Goal: Task Accomplishment & Management: Complete application form

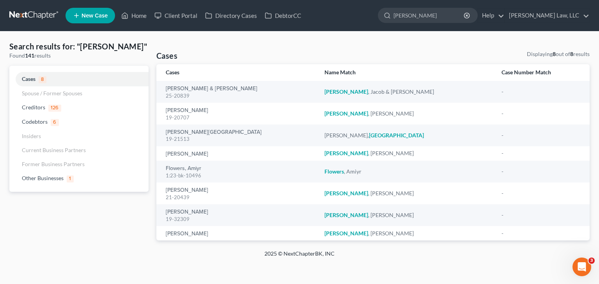
drag, startPoint x: 413, startPoint y: 16, endPoint x: 371, endPoint y: 15, distance: 42.1
click at [371, 15] on ul "New Case Home Client Portal Directory Cases DebtorCC - No Result - See all resu…" at bounding box center [327, 15] width 524 height 20
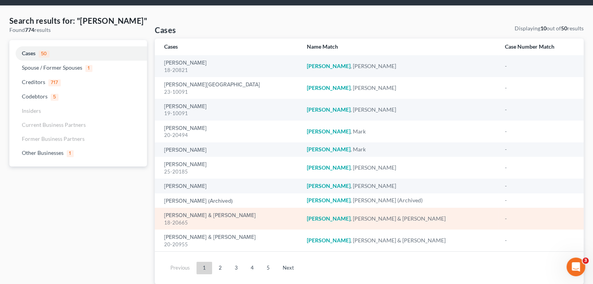
scroll to position [26, 0]
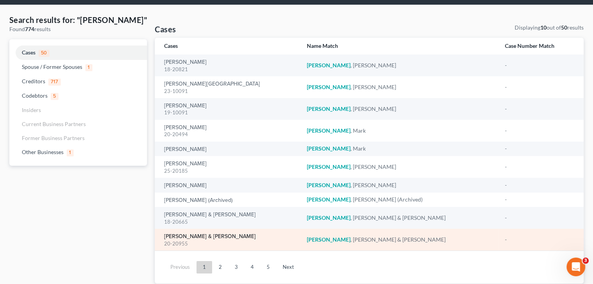
type input "[PERSON_NAME]"
click at [203, 236] on link "[PERSON_NAME] & [PERSON_NAME]" at bounding box center [210, 236] width 92 height 5
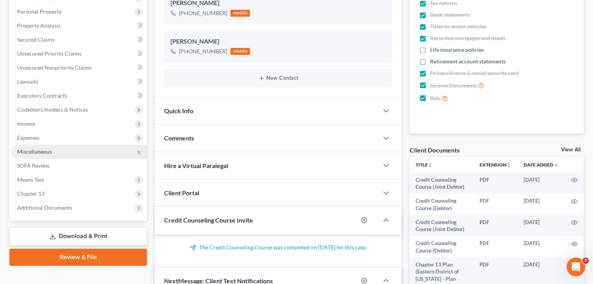
scroll to position [152, 0]
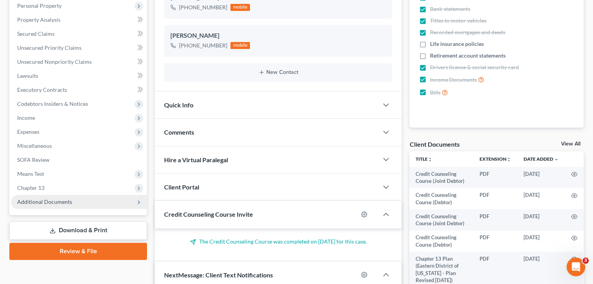
click at [58, 204] on span "Additional Documents" at bounding box center [44, 202] width 55 height 7
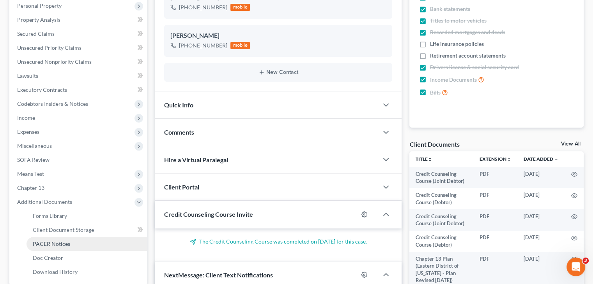
click at [51, 242] on span "PACER Notices" at bounding box center [51, 244] width 37 height 7
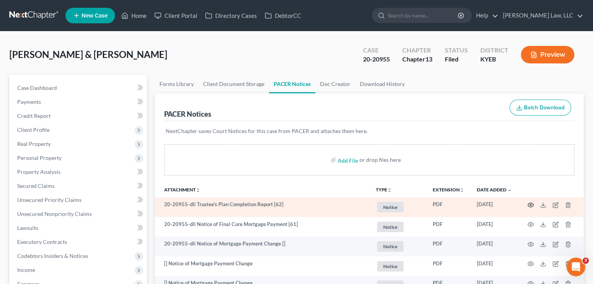
click at [530, 203] on icon "button" at bounding box center [530, 205] width 6 height 6
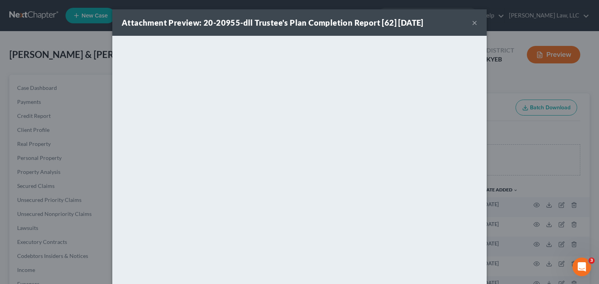
click at [472, 22] on button "×" at bounding box center [474, 22] width 5 height 9
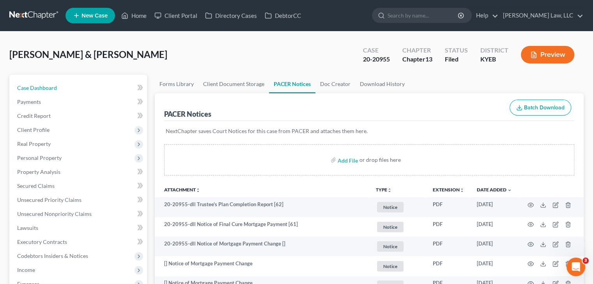
click at [114, 92] on link "Case Dashboard" at bounding box center [79, 88] width 136 height 14
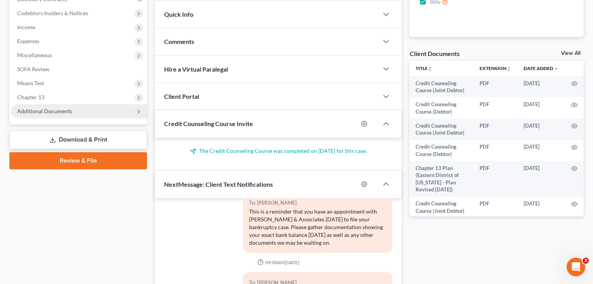
scroll to position [238, 0]
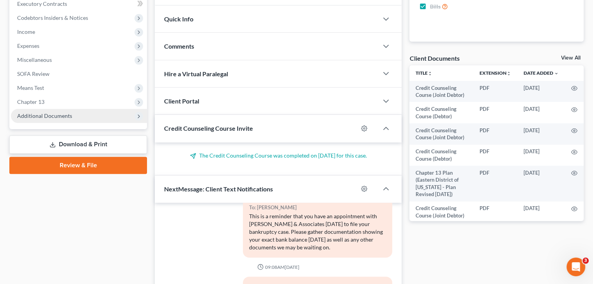
click at [88, 118] on span "Additional Documents" at bounding box center [79, 116] width 136 height 14
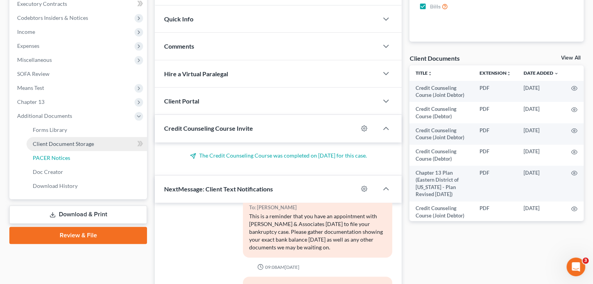
click at [69, 158] on span "PACER Notices" at bounding box center [51, 158] width 37 height 7
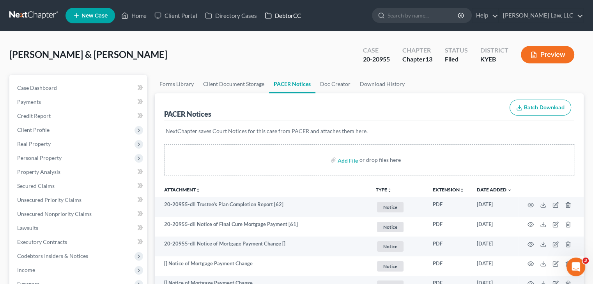
click at [274, 14] on link "DebtorCC" at bounding box center [283, 16] width 44 height 14
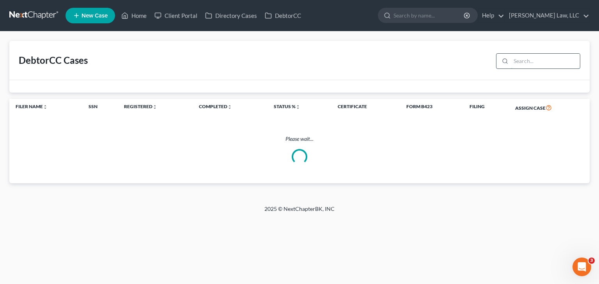
click at [546, 66] on input "search" at bounding box center [544, 61] width 69 height 15
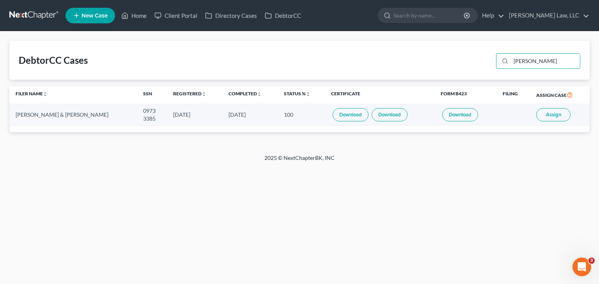
type input "[PERSON_NAME]"
click at [558, 113] on span "Assign" at bounding box center [553, 115] width 15 height 6
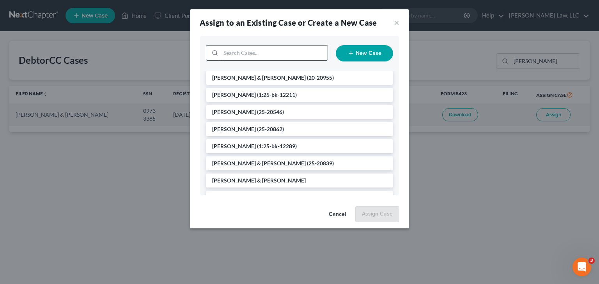
click at [256, 55] on input "search" at bounding box center [274, 53] width 107 height 15
click at [256, 55] on input "su" at bounding box center [274, 53] width 107 height 15
type input "summerli"
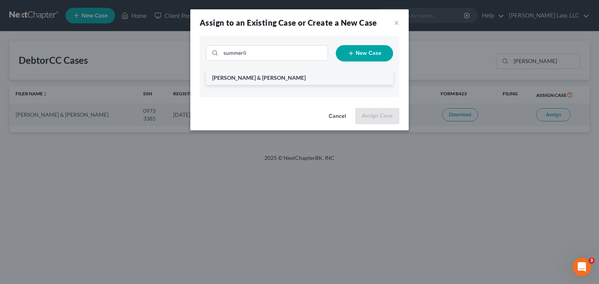
click at [281, 75] on li "[PERSON_NAME] & [PERSON_NAME]" at bounding box center [299, 78] width 187 height 14
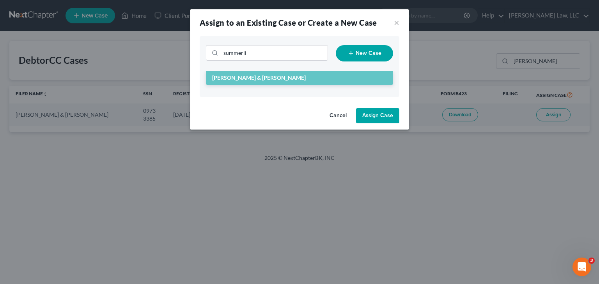
click at [380, 120] on button "Assign Case" at bounding box center [377, 116] width 43 height 16
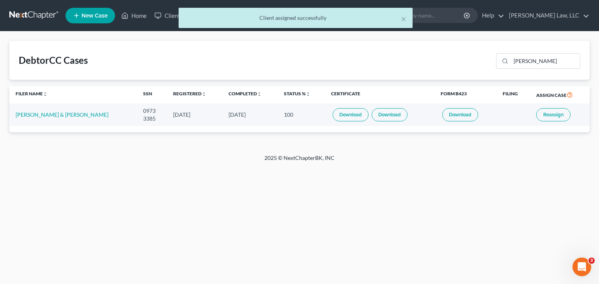
click at [215, 58] on div "DebtorCC Cases [PERSON_NAME]" at bounding box center [299, 60] width 580 height 39
click at [44, 110] on td "[PERSON_NAME] & [PERSON_NAME]" at bounding box center [72, 115] width 127 height 22
click at [45, 113] on link "[PERSON_NAME] & [PERSON_NAME]" at bounding box center [62, 114] width 93 height 7
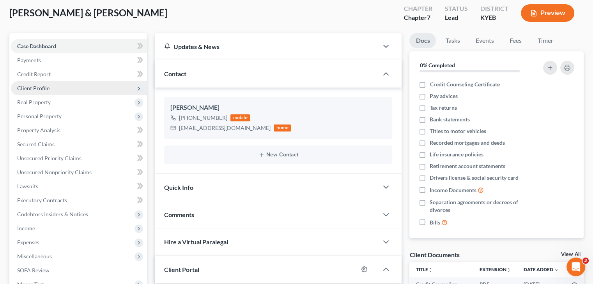
scroll to position [42, 0]
click at [95, 85] on span "Client Profile" at bounding box center [79, 88] width 136 height 14
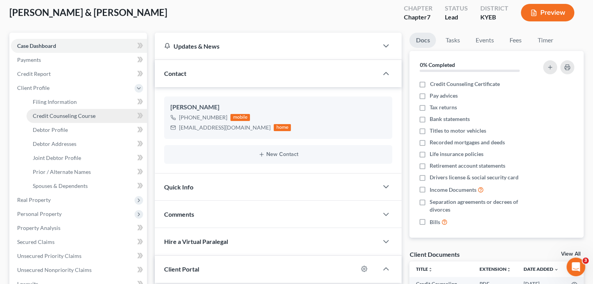
click at [125, 117] on link "Credit Counseling Course" at bounding box center [86, 116] width 120 height 14
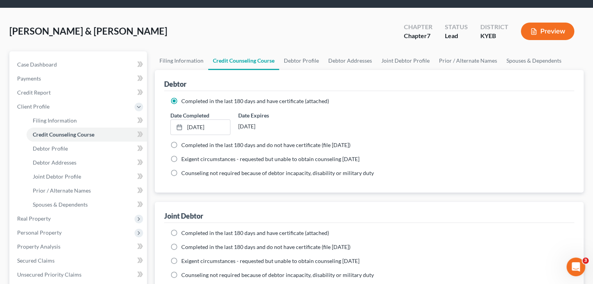
scroll to position [28, 0]
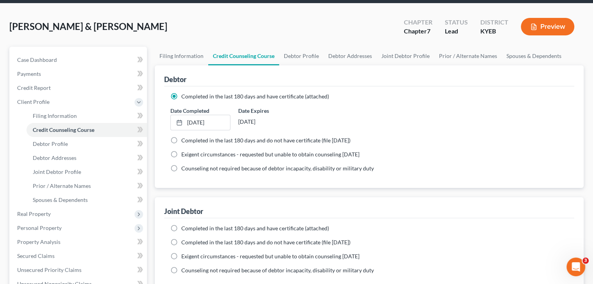
click at [181, 228] on label "Completed in the last 180 days and have certificate (attached)" at bounding box center [255, 229] width 148 height 8
click at [184, 228] on input "Completed in the last 180 days and have certificate (attached)" at bounding box center [186, 227] width 5 height 5
radio input "true"
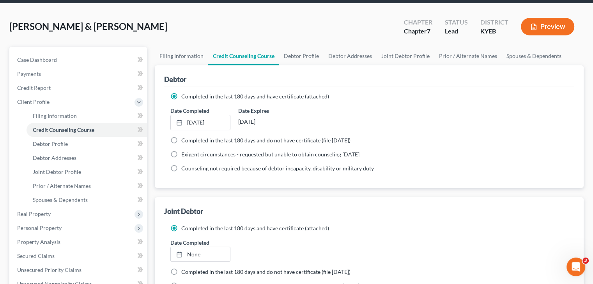
scroll to position [102, 0]
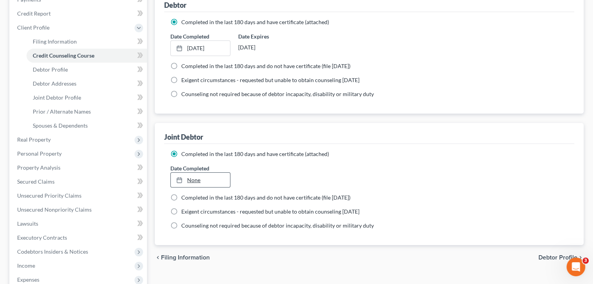
click at [178, 180] on line at bounding box center [179, 180] width 5 height 0
type input "[DATE]"
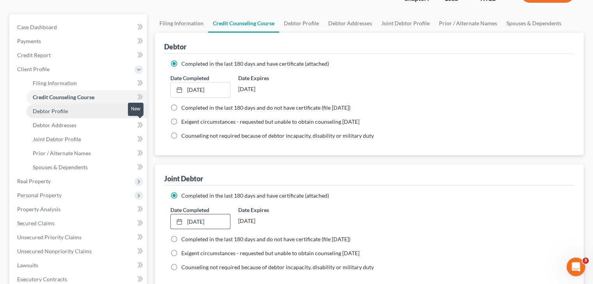
scroll to position [60, 0]
click at [138, 97] on icon at bounding box center [140, 98] width 6 height 10
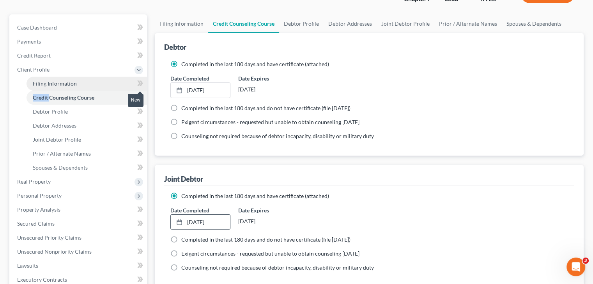
click at [132, 81] on link "Filing Information" at bounding box center [86, 84] width 120 height 14
select select "1"
select select "0"
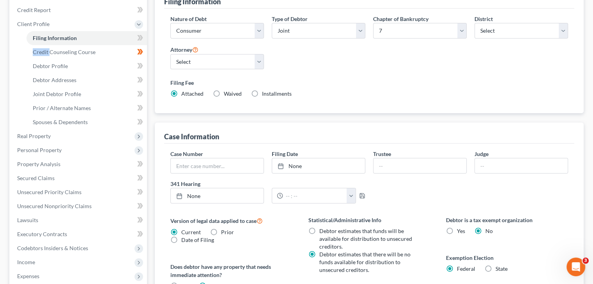
scroll to position [118, 0]
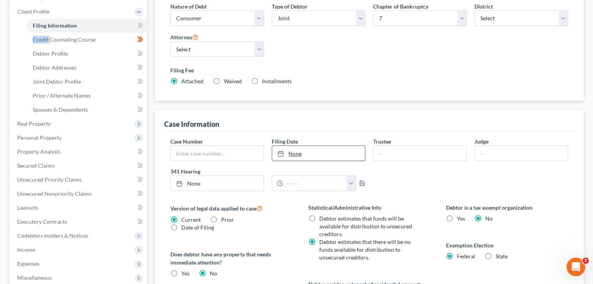
click at [309, 148] on link "None" at bounding box center [318, 153] width 93 height 15
type input "[DATE]"
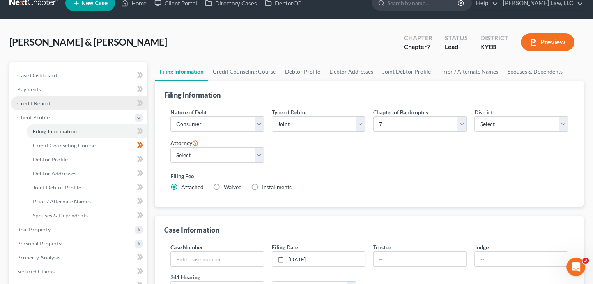
scroll to position [9, 0]
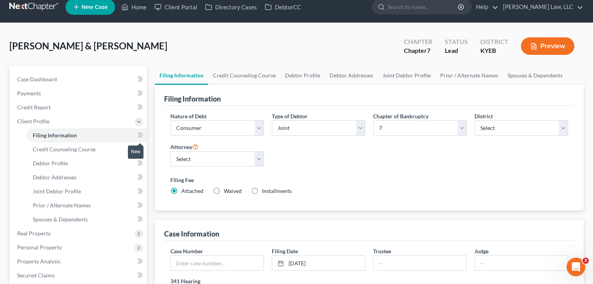
click at [142, 133] on icon at bounding box center [142, 134] width 4 height 5
click at [131, 160] on link "Debtor Profile" at bounding box center [86, 164] width 120 height 14
select select "1"
select select "0"
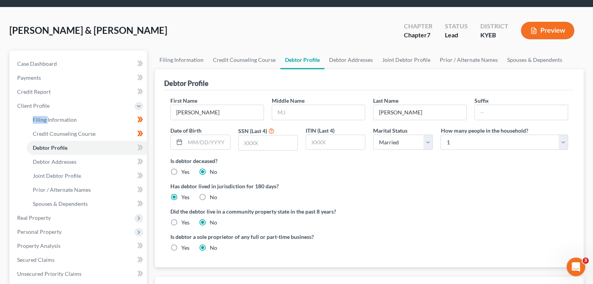
scroll to position [25, 0]
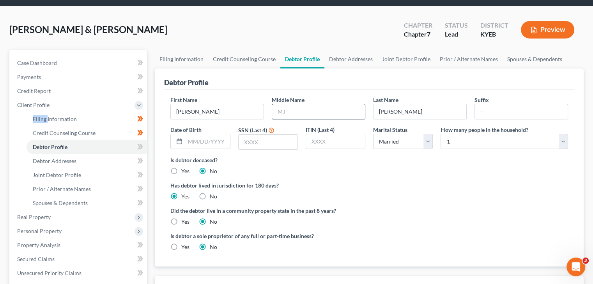
click at [314, 107] on input "text" at bounding box center [318, 111] width 93 height 15
type input "[PERSON_NAME]"
type input "Jr"
type input "0973"
click at [332, 177] on ng-include "First Name [PERSON_NAME] Middle Name [PERSON_NAME] Last Name [PERSON_NAME] Date…" at bounding box center [368, 177] width 397 height 162
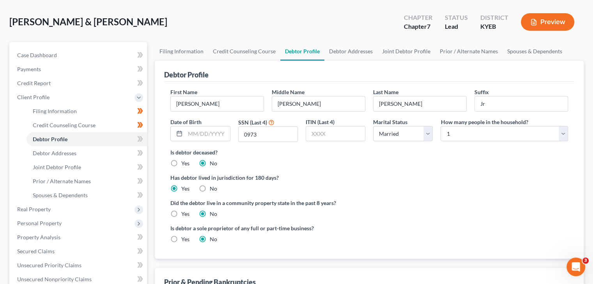
scroll to position [37, 0]
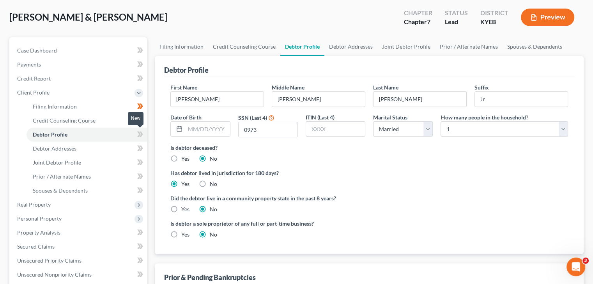
click at [140, 132] on icon at bounding box center [140, 135] width 6 height 10
click at [117, 148] on link "Debtor Addresses" at bounding box center [86, 149] width 120 height 14
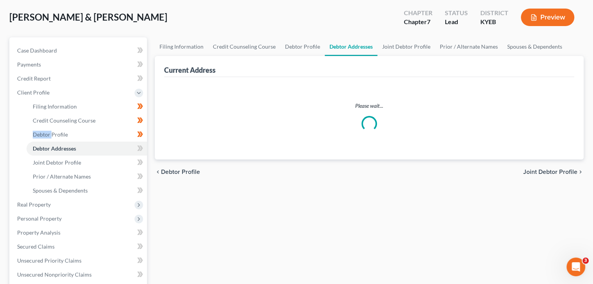
select select "0"
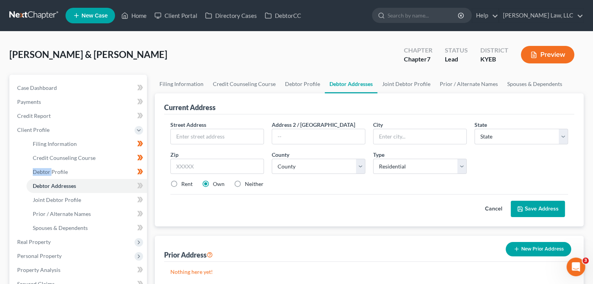
scroll to position [14, 0]
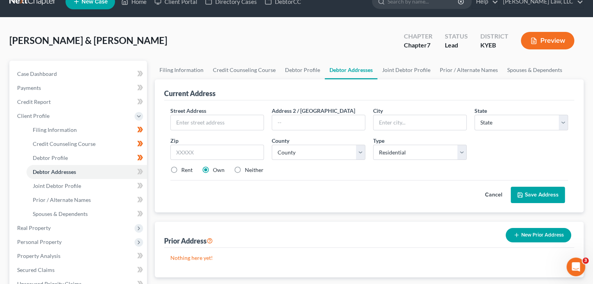
click at [248, 113] on div "Street Address *" at bounding box center [216, 119] width 101 height 24
click at [247, 117] on input "text" at bounding box center [217, 122] width 93 height 15
type input "[STREET_ADDRESS]"
type input "41095"
type input "[GEOGRAPHIC_DATA]"
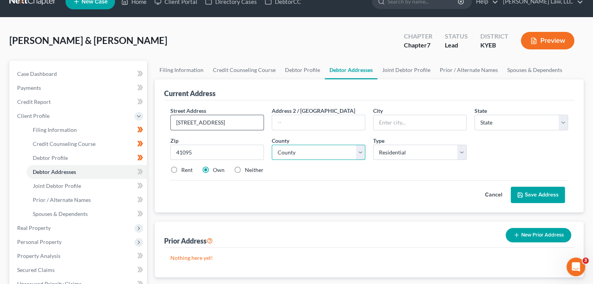
select select "18"
click at [325, 176] on div "Street Address * [STREET_ADDRESS] * [GEOGRAPHIC_DATA] * State [US_STATE] AK AR …" at bounding box center [368, 144] width 405 height 74
click at [325, 150] on select "County [GEOGRAPHIC_DATA] [GEOGRAPHIC_DATA] [GEOGRAPHIC_DATA] [GEOGRAPHIC_DATA] …" at bounding box center [319, 153] width 94 height 16
select select "38"
click at [272, 145] on select "County [GEOGRAPHIC_DATA] [GEOGRAPHIC_DATA] [GEOGRAPHIC_DATA] [GEOGRAPHIC_DATA] …" at bounding box center [319, 153] width 94 height 16
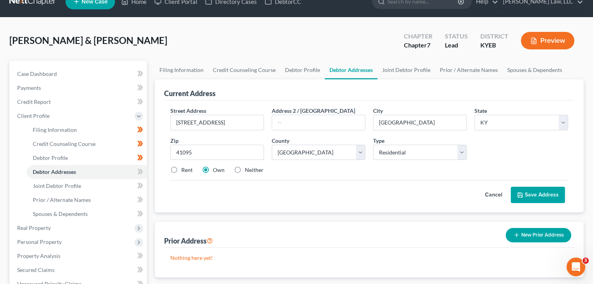
click at [330, 191] on div "Cancel Save Address" at bounding box center [368, 191] width 397 height 23
click at [397, 157] on select "Select Residential Mailing Rental Business" at bounding box center [420, 153] width 94 height 16
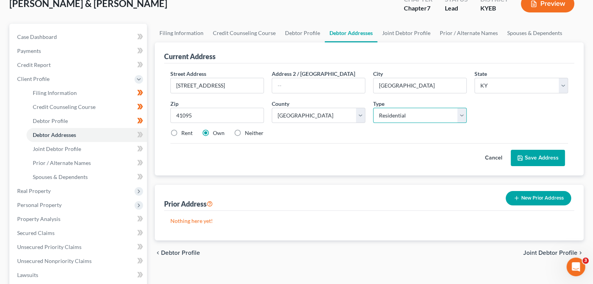
scroll to position [48, 0]
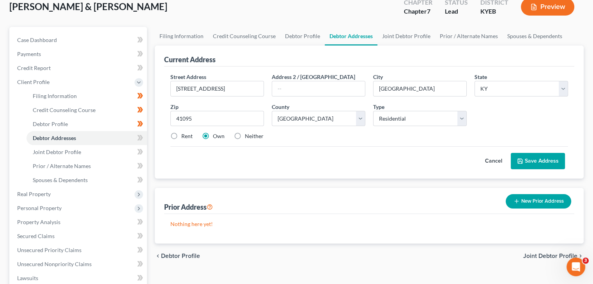
click at [528, 158] on button "Save Address" at bounding box center [537, 161] width 54 height 16
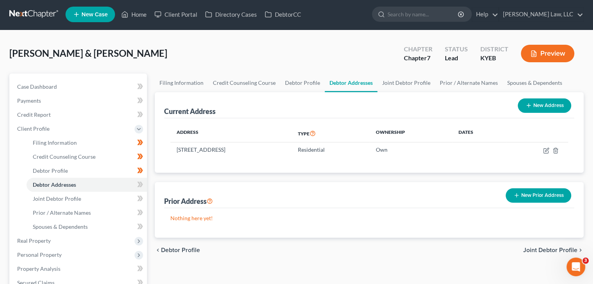
scroll to position [0, 0]
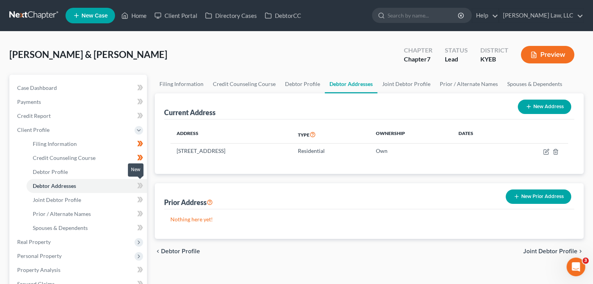
click at [137, 185] on span at bounding box center [140, 187] width 14 height 12
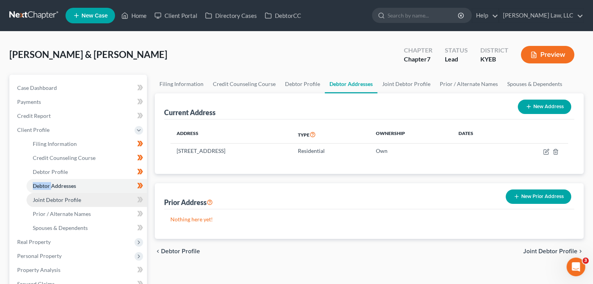
click at [108, 198] on link "Joint Debtor Profile" at bounding box center [86, 200] width 120 height 14
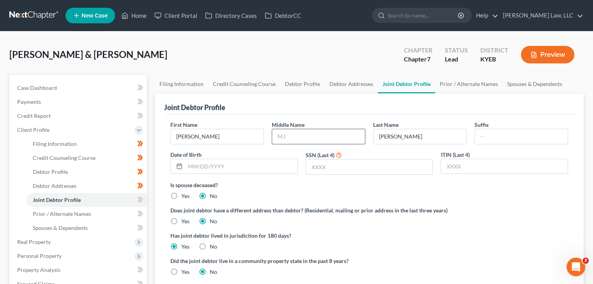
click at [323, 141] on input "text" at bounding box center [318, 136] width 93 height 15
type input "[PERSON_NAME]"
click at [319, 161] on input "text" at bounding box center [369, 167] width 127 height 15
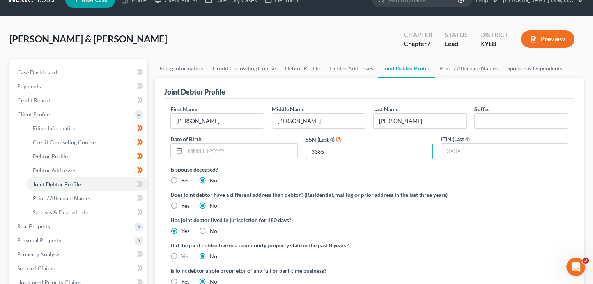
scroll to position [17, 0]
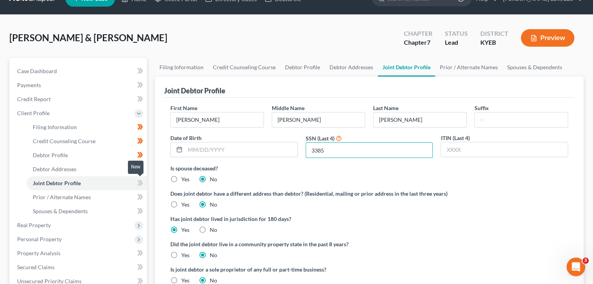
type input "3385"
click at [139, 186] on icon at bounding box center [140, 183] width 6 height 10
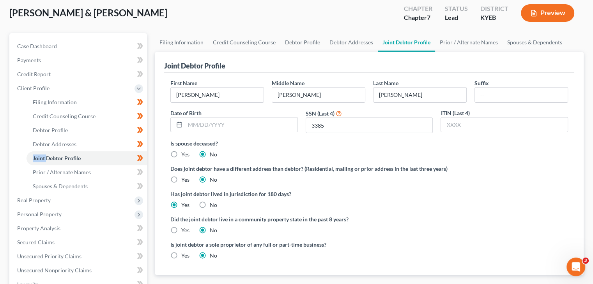
scroll to position [55, 0]
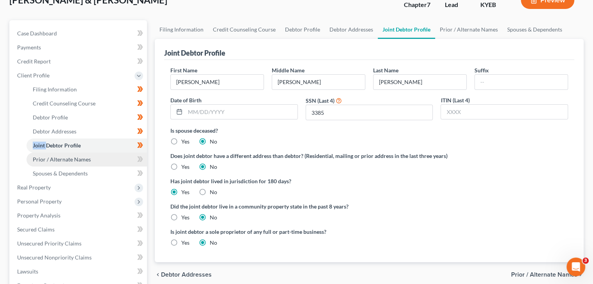
click at [117, 158] on link "Prior / Alternate Names" at bounding box center [86, 160] width 120 height 14
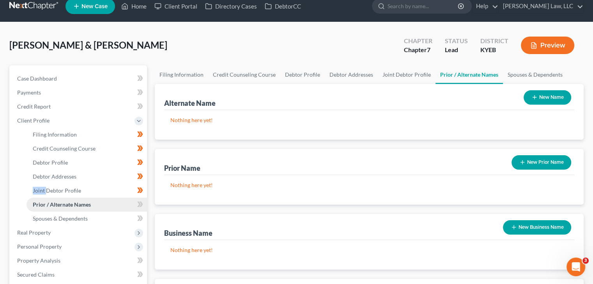
scroll to position [18, 0]
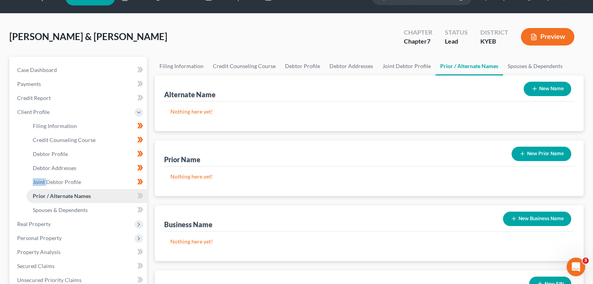
click at [139, 190] on link "Prior / Alternate Names" at bounding box center [86, 196] width 120 height 14
click at [140, 196] on icon at bounding box center [139, 195] width 4 height 5
click at [140, 211] on icon at bounding box center [140, 210] width 6 height 10
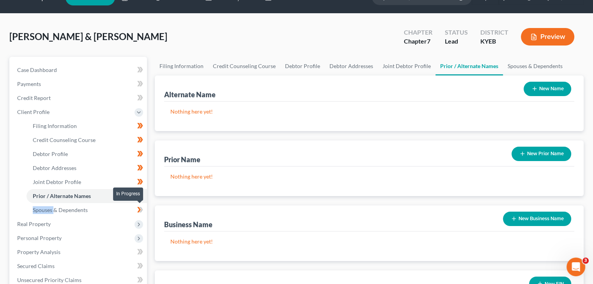
click at [140, 211] on icon at bounding box center [140, 210] width 6 height 10
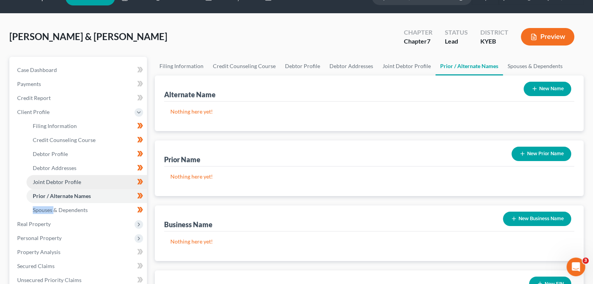
scroll to position [0, 0]
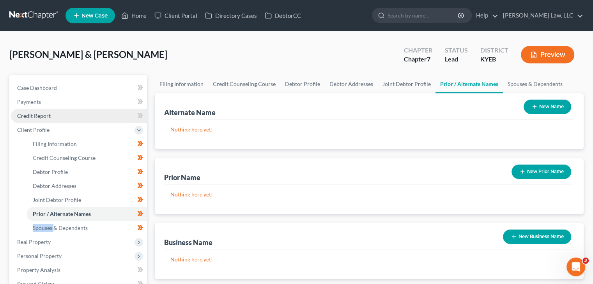
click at [113, 115] on link "Credit Report" at bounding box center [79, 116] width 136 height 14
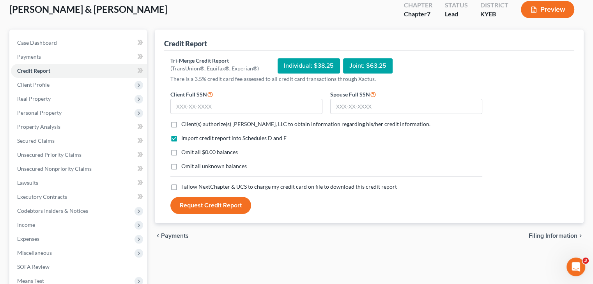
scroll to position [50, 0]
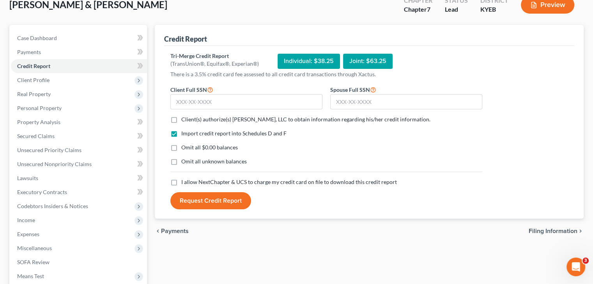
click at [181, 120] on label "Client(s) authorize(s) [PERSON_NAME], LLC to obtain information regarding his/h…" at bounding box center [305, 120] width 249 height 8
click at [184, 120] on input "Client(s) authorize(s) [PERSON_NAME], LLC to obtain information regarding his/h…" at bounding box center [186, 118] width 5 height 5
checkbox input "true"
click at [181, 147] on label "Omit all $0.00 balances" at bounding box center [209, 148] width 57 height 8
click at [184, 147] on input "Omit all $0.00 balances" at bounding box center [186, 146] width 5 height 5
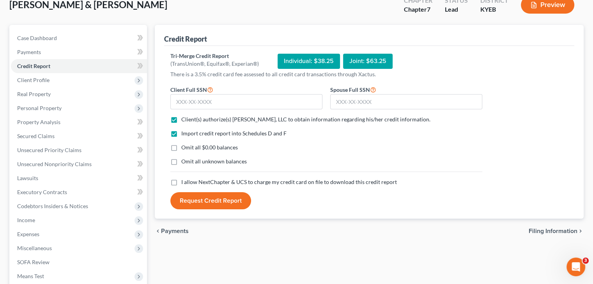
checkbox input "true"
click at [181, 180] on label "I allow NextChapter & UCS to charge my credit card on file to download this cre…" at bounding box center [288, 182] width 215 height 8
click at [184, 180] on input "I allow NextChapter & UCS to charge my credit card on file to download this cre…" at bounding box center [186, 180] width 5 height 5
checkbox input "true"
click at [206, 105] on input "text" at bounding box center [246, 102] width 152 height 16
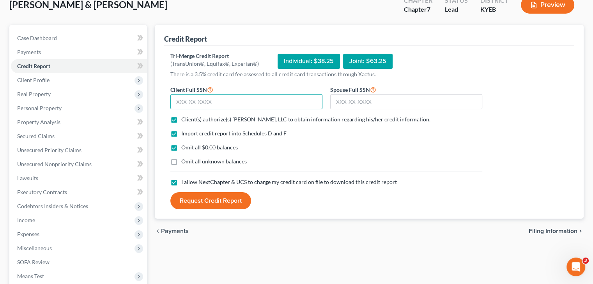
click at [206, 105] on input "text" at bounding box center [246, 102] width 152 height 16
type input "400-94-0973"
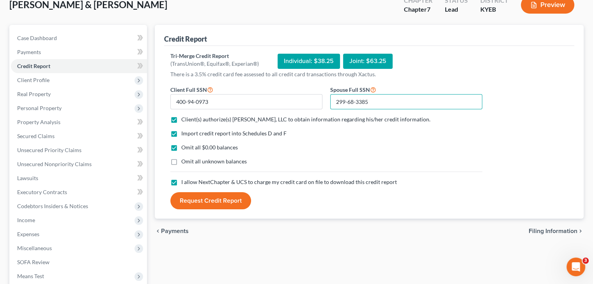
type input "299-68-3385"
click at [247, 200] on button "Request Credit Report" at bounding box center [210, 201] width 81 height 17
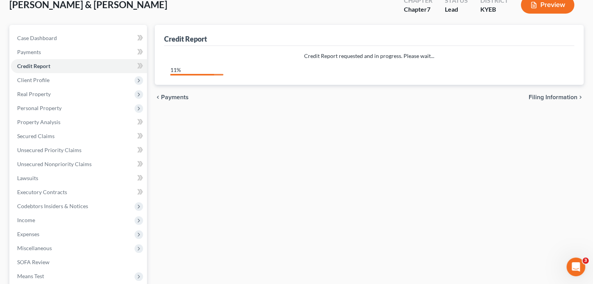
scroll to position [0, 0]
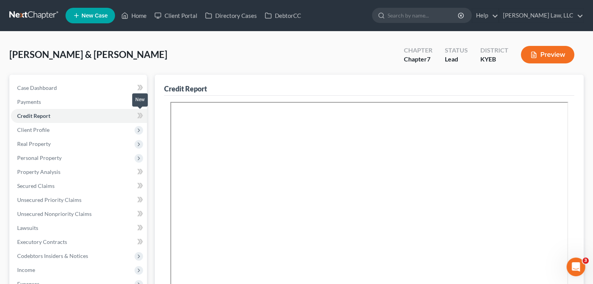
click at [139, 115] on icon at bounding box center [139, 115] width 4 height 5
click at [140, 115] on icon at bounding box center [139, 115] width 4 height 5
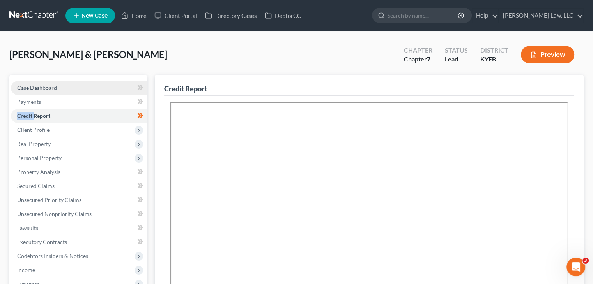
click at [114, 86] on link "Case Dashboard" at bounding box center [79, 88] width 136 height 14
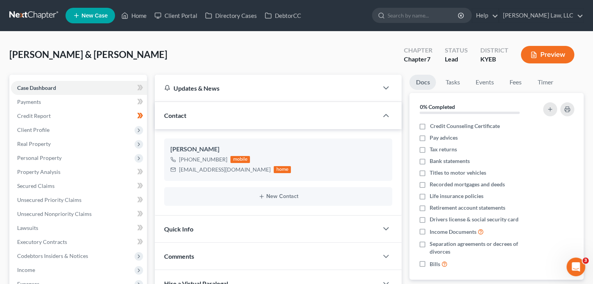
click at [312, 115] on div "Contact" at bounding box center [266, 115] width 223 height 27
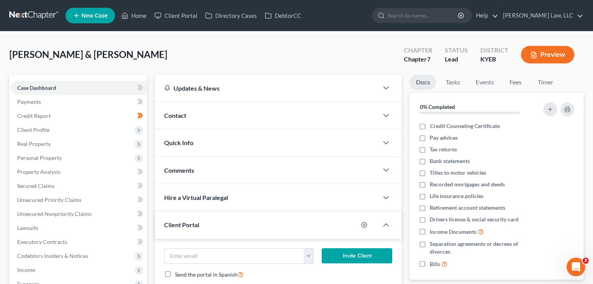
click at [311, 115] on div "Contact" at bounding box center [266, 115] width 223 height 27
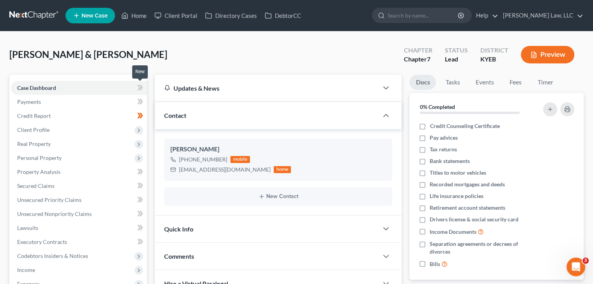
click at [141, 88] on icon at bounding box center [142, 87] width 4 height 5
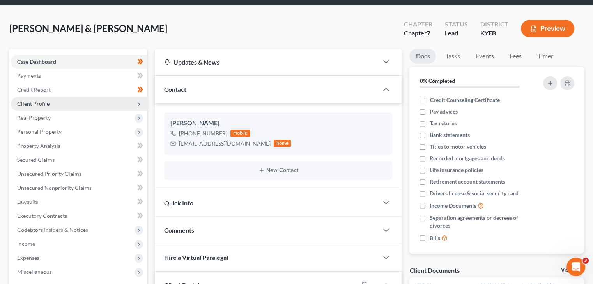
click at [83, 103] on span "Client Profile" at bounding box center [79, 104] width 136 height 14
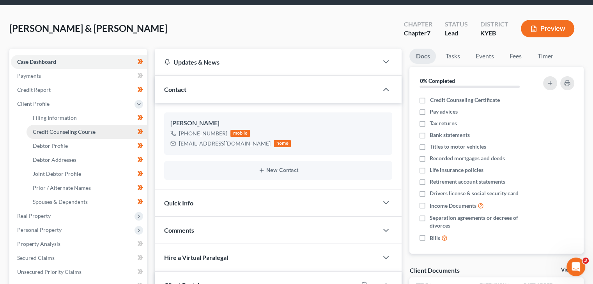
scroll to position [76, 0]
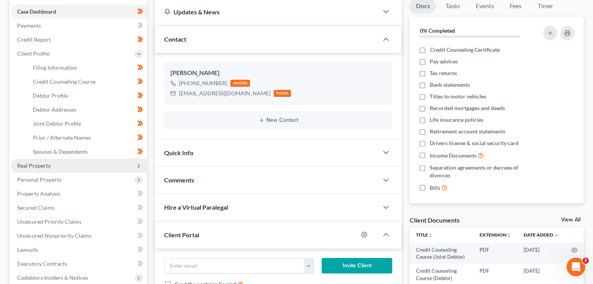
click at [71, 163] on span "Real Property" at bounding box center [79, 166] width 136 height 14
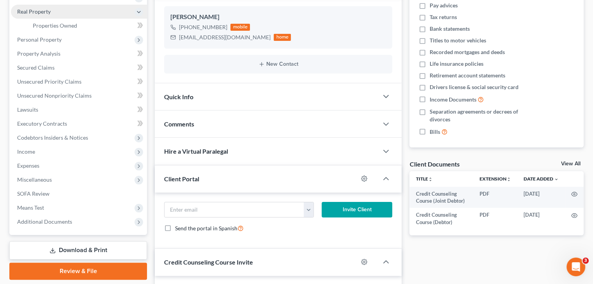
scroll to position [132, 0]
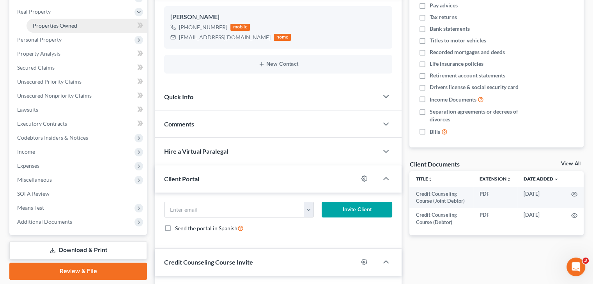
click at [65, 26] on span "Properties Owned" at bounding box center [55, 25] width 44 height 7
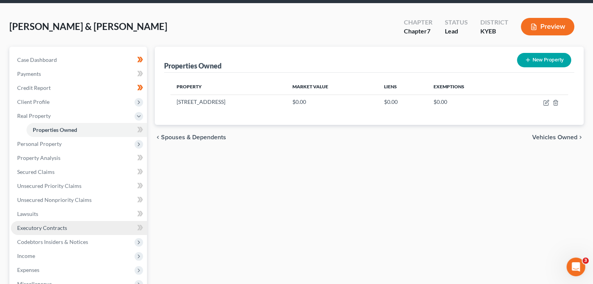
scroll to position [31, 0]
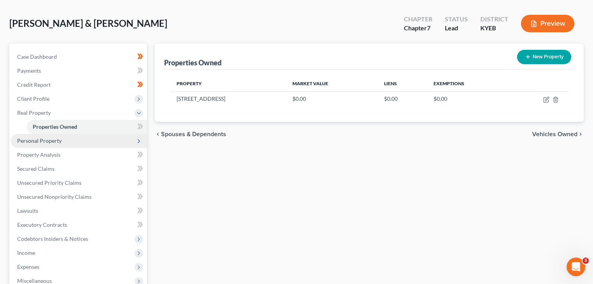
click at [102, 141] on span "Personal Property" at bounding box center [79, 141] width 136 height 14
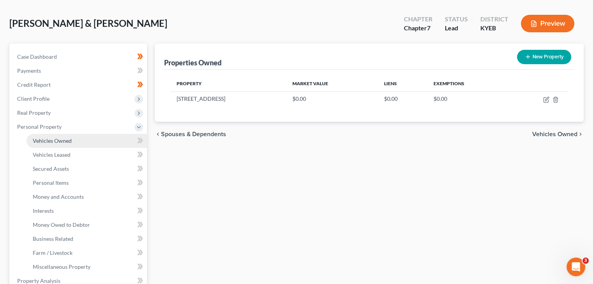
click at [63, 144] on link "Vehicles Owned" at bounding box center [86, 141] width 120 height 14
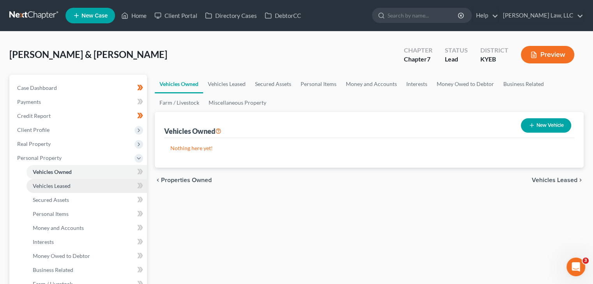
scroll to position [22, 0]
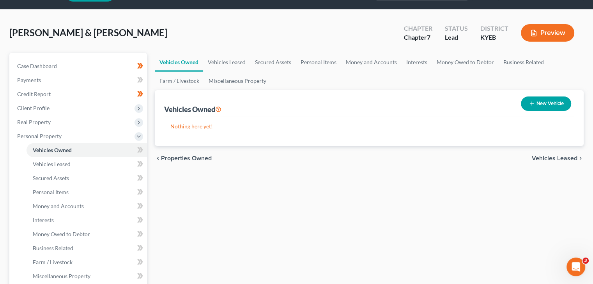
click at [526, 104] on button "New Vehicle" at bounding box center [546, 104] width 50 height 14
select select "0"
select select "2"
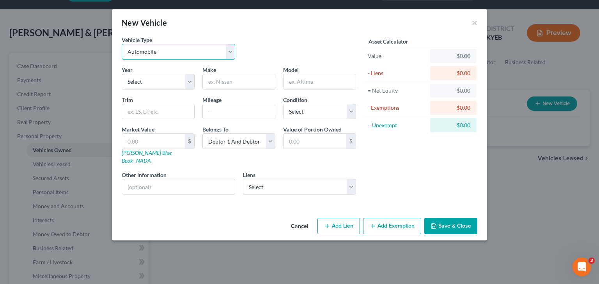
click at [162, 54] on select "Select Automobile Truck Trailer Watercraft Aircraft Motor Home Atv Other Vehicle" at bounding box center [178, 52] width 113 height 16
click at [154, 78] on select "Select 2026 2025 2024 2023 2022 2021 2020 2019 2018 2017 2016 2015 2014 2013 20…" at bounding box center [158, 82] width 73 height 16
select select "9"
click at [122, 74] on select "Select 2026 2025 2024 2023 2022 2021 2020 2019 2018 2017 2016 2015 2014 2013 20…" at bounding box center [158, 82] width 73 height 16
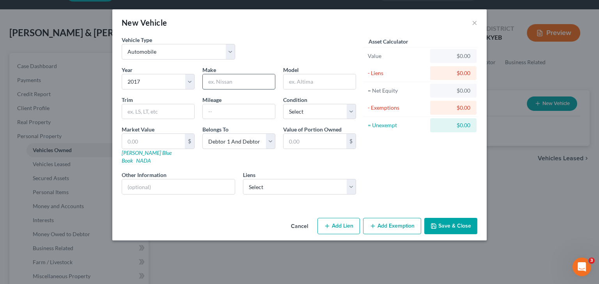
click at [231, 83] on input "text" at bounding box center [239, 81] width 72 height 15
type input "Chevrolet"
click at [301, 80] on input "text" at bounding box center [319, 81] width 72 height 15
type input "Malibu"
click at [216, 111] on input "100000" at bounding box center [239, 111] width 72 height 15
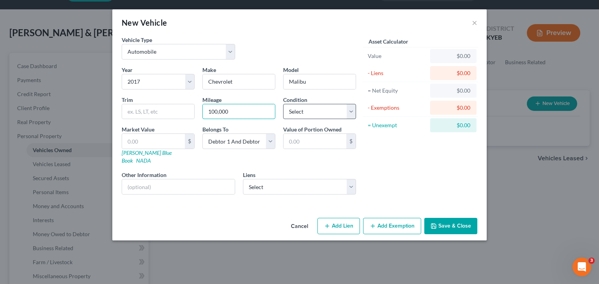
type input "100,000"
click at [284, 109] on select "Select Excellent Very Good Good Fair Poor" at bounding box center [319, 112] width 73 height 16
select select "3"
click at [283, 104] on select "Select Excellent Very Good Good Fair Poor" at bounding box center [319, 112] width 73 height 16
click at [246, 143] on select "Select Debtor 1 Only Debtor 2 Only Debtor 1 And Debtor 2 Only At Least One Of T…" at bounding box center [238, 142] width 73 height 16
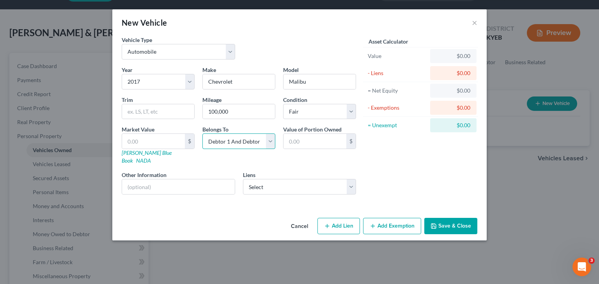
select select "1"
click at [202, 134] on select "Select Debtor 1 Only Debtor 2 Only Debtor 1 And Debtor 2 Only At Least One Of T…" at bounding box center [238, 142] width 73 height 16
click at [135, 150] on link "[PERSON_NAME] Blue Book" at bounding box center [147, 157] width 50 height 14
click at [151, 157] on link "NADA" at bounding box center [143, 160] width 15 height 7
click at [159, 139] on input "text" at bounding box center [153, 141] width 63 height 15
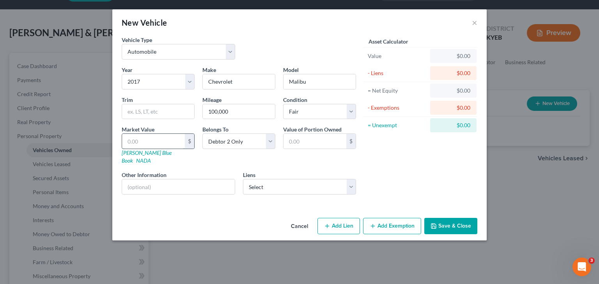
type input "4"
type input "4.00"
type input "46"
type input "46.00"
type input "464"
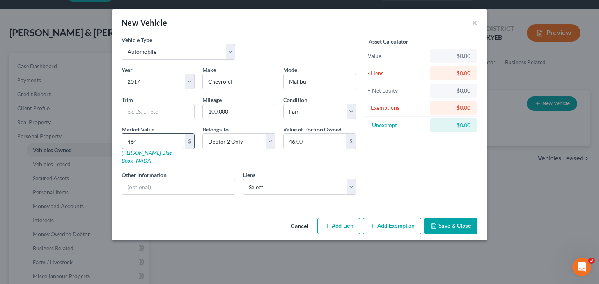
type input "464.00"
type input "4645"
type input "4,645.00"
type input "4,645"
click at [462, 226] on div "Cancel Add Lien Add Lease Add Exemption Save & Close" at bounding box center [299, 228] width 374 height 26
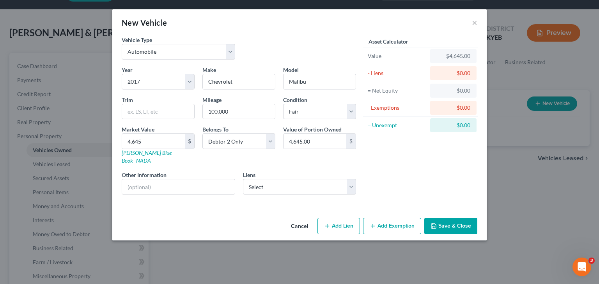
click at [460, 218] on button "Save & Close" at bounding box center [450, 226] width 53 height 16
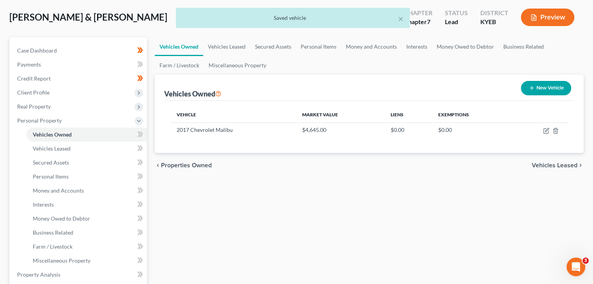
scroll to position [39, 0]
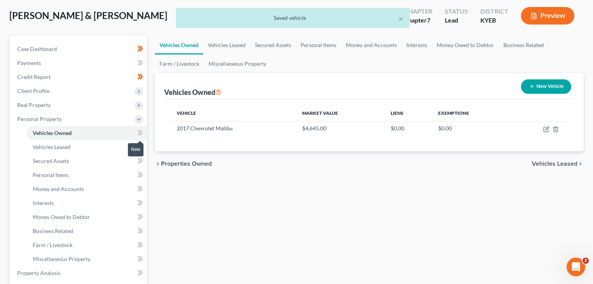
click at [140, 129] on icon at bounding box center [140, 133] width 6 height 10
click at [142, 145] on icon at bounding box center [140, 147] width 6 height 10
click at [136, 158] on span at bounding box center [140, 162] width 14 height 12
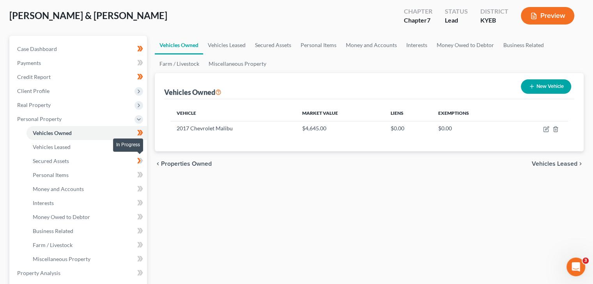
click at [142, 161] on icon at bounding box center [142, 160] width 4 height 5
click at [127, 163] on link "Secured Assets" at bounding box center [86, 161] width 120 height 14
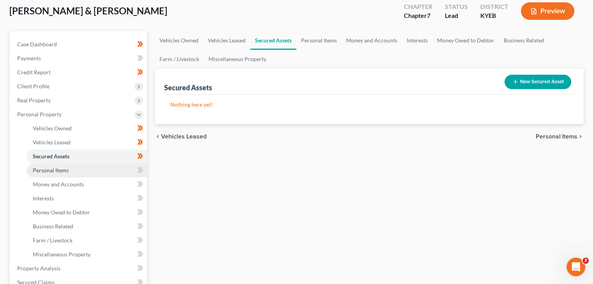
click at [112, 165] on link "Personal Items" at bounding box center [86, 171] width 120 height 14
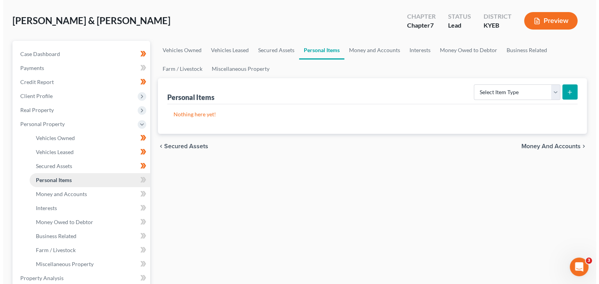
scroll to position [34, 0]
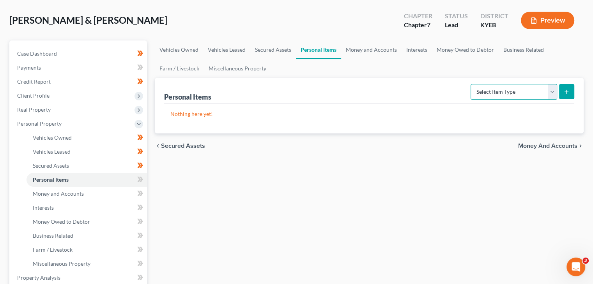
click at [479, 91] on select "Select Item Type Clothing Collectibles Of Value Electronics Firearms Household …" at bounding box center [513, 92] width 87 height 16
select select "clothing"
click at [471, 84] on select "Select Item Type Clothing Collectibles Of Value Electronics Firearms Household …" at bounding box center [513, 92] width 87 height 16
click at [561, 95] on button "submit" at bounding box center [566, 91] width 15 height 15
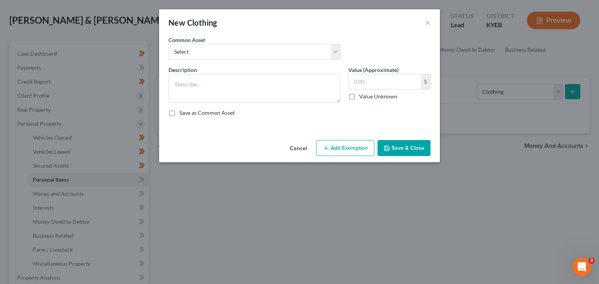
click at [256, 60] on div "Common Asset Select Clothing" at bounding box center [299, 51] width 270 height 30
click at [250, 56] on select "Select Clothing" at bounding box center [254, 52] width 172 height 16
select select "0"
click at [168, 44] on select "Select Clothing" at bounding box center [254, 52] width 172 height 16
type textarea "Clothing"
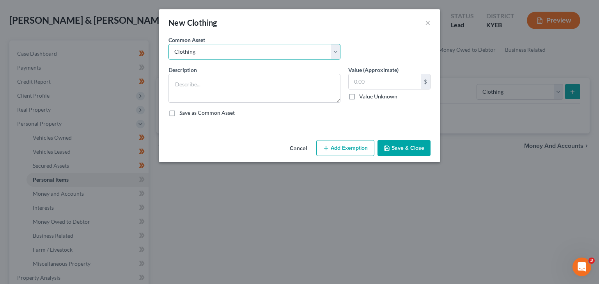
type input "200.00"
click at [365, 148] on button "Add Exemption" at bounding box center [345, 148] width 58 height 16
select select "2"
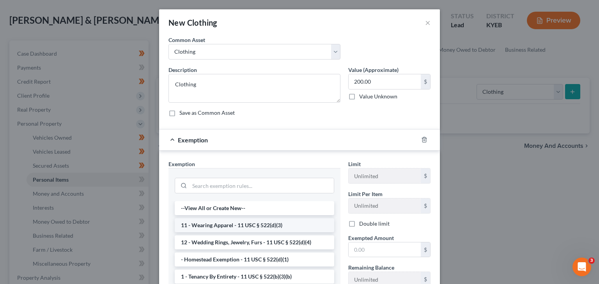
click at [240, 224] on li "11 - Wearing Apparel - 11 USC § 522(d)(3)" at bounding box center [254, 226] width 159 height 14
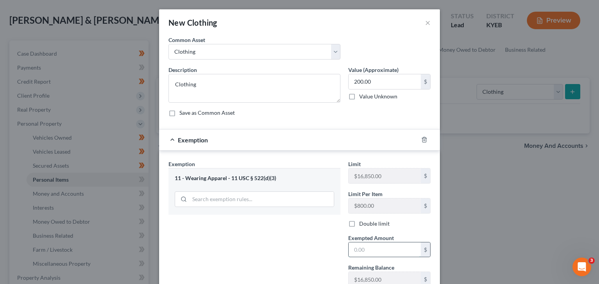
click at [385, 244] on input "text" at bounding box center [384, 250] width 72 height 15
type input "0"
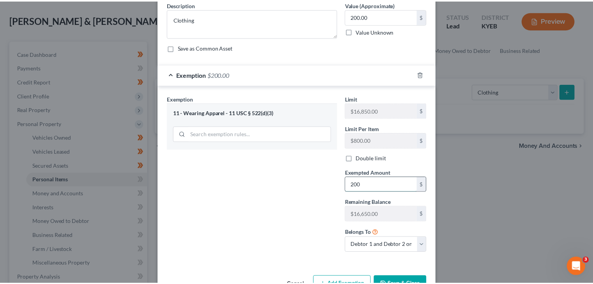
scroll to position [67, 0]
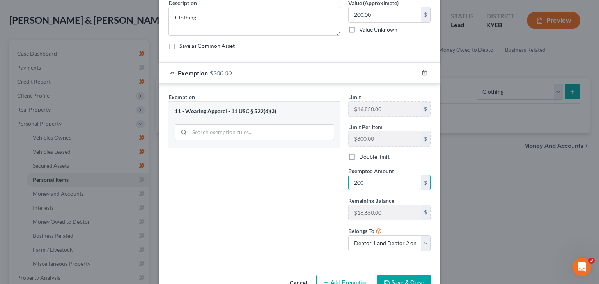
type input "200"
click at [394, 275] on button "Save & Close" at bounding box center [403, 283] width 53 height 16
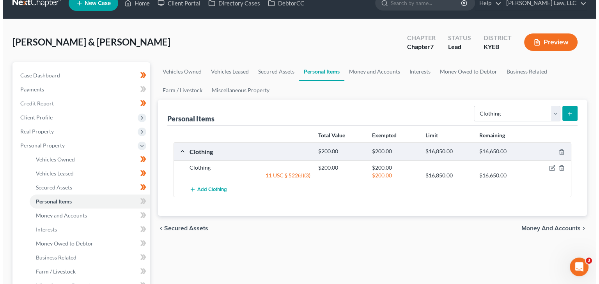
scroll to position [12, 0]
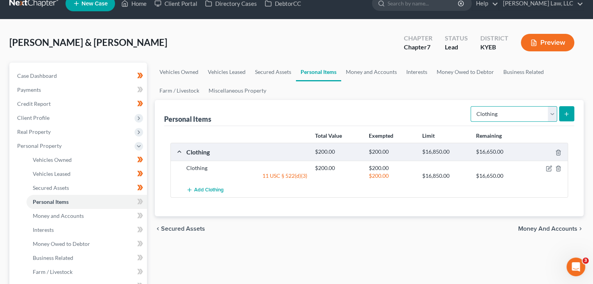
click at [505, 106] on select "Select Item Type Clothing Collectibles Of Value Electronics Firearms Household …" at bounding box center [513, 114] width 87 height 16
select select "electronics"
click at [471, 106] on select "Select Item Type Clothing Collectibles Of Value Electronics Firearms Household …" at bounding box center [513, 114] width 87 height 16
click at [574, 114] on div "Personal Items Select Item Type Clothing Collectibles Of Value Electronics Fire…" at bounding box center [369, 158] width 429 height 117
click at [571, 114] on button "submit" at bounding box center [566, 113] width 15 height 15
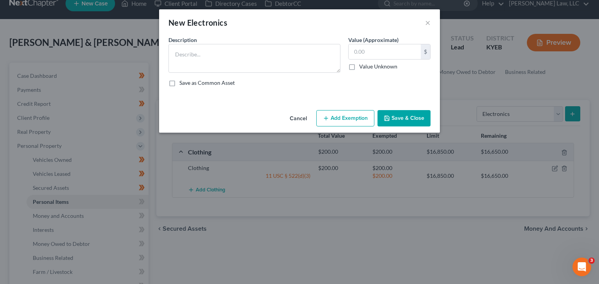
click at [571, 114] on div "New Electronics × An exemption set must first be selected from the Filing Infor…" at bounding box center [299, 142] width 599 height 284
click at [245, 51] on textarea at bounding box center [254, 58] width 172 height 29
click at [245, 51] on textarea "Ce" at bounding box center [254, 58] width 172 height 29
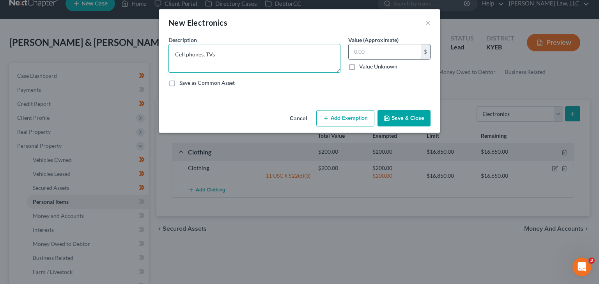
type textarea "Cell phones, TVs"
click at [348, 47] on input "text" at bounding box center [384, 51] width 72 height 15
type input "400"
click at [337, 104] on div "An exemption set must first be selected from the Filing Information section. Co…" at bounding box center [299, 71] width 281 height 71
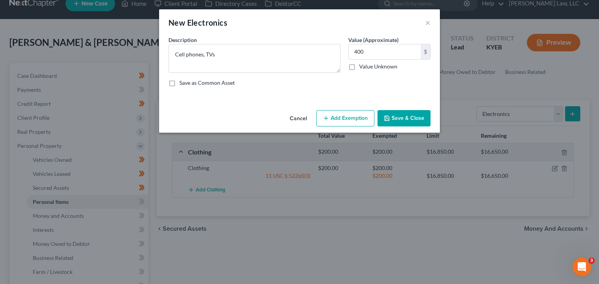
click at [333, 115] on button "Add Exemption" at bounding box center [345, 118] width 58 height 16
select select "2"
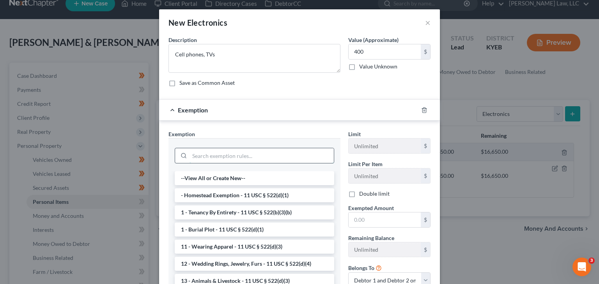
click at [226, 157] on input "search" at bounding box center [261, 155] width 144 height 15
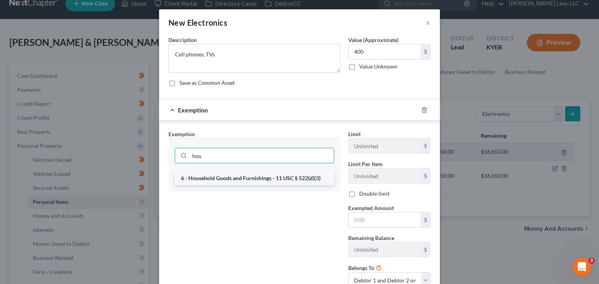
type input "hou"
click at [229, 181] on li "6 - Household Goods and Furnishings - 11 USC § 522(d)(3)" at bounding box center [254, 178] width 159 height 14
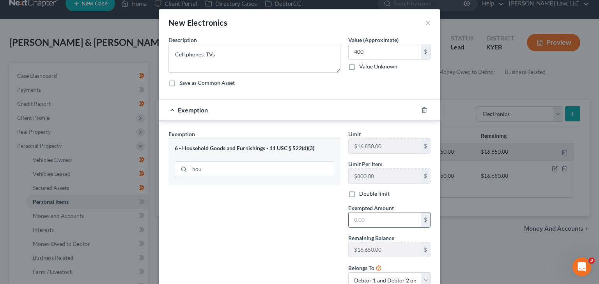
click at [374, 219] on input "text" at bounding box center [384, 220] width 72 height 15
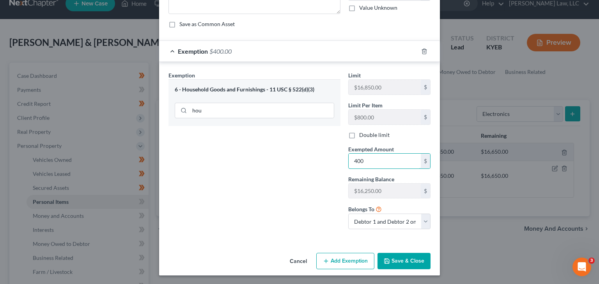
type input "400"
click at [402, 265] on button "Save & Close" at bounding box center [403, 261] width 53 height 16
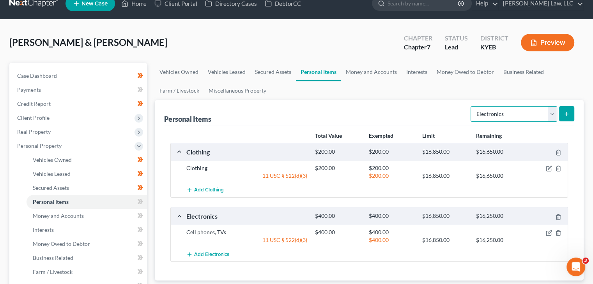
click at [510, 115] on select "Select Item Type Clothing Collectibles Of Value Electronics Firearms Household …" at bounding box center [513, 114] width 87 height 16
select select "household_goods"
click at [471, 106] on select "Select Item Type Clothing Collectibles Of Value Electronics Firearms Household …" at bounding box center [513, 114] width 87 height 16
click at [571, 111] on button "submit" at bounding box center [566, 113] width 15 height 15
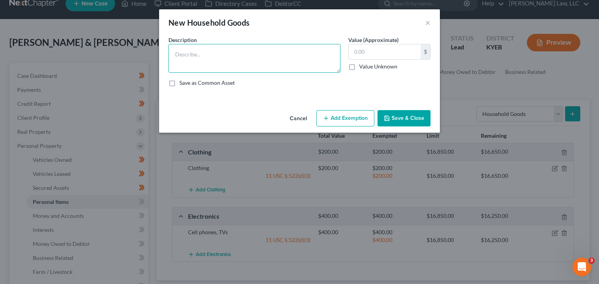
click at [285, 64] on textarea at bounding box center [254, 58] width 172 height 29
click at [285, 64] on textarea "M" at bounding box center [254, 58] width 172 height 29
type textarea "Misc. household furniture"
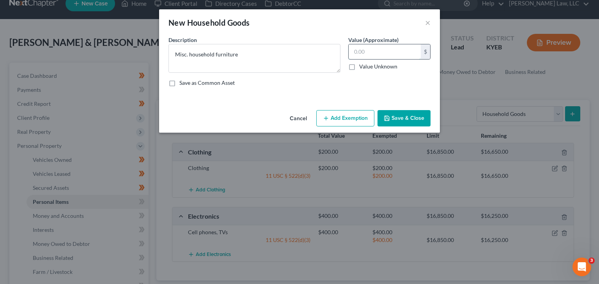
click at [385, 52] on input "text" at bounding box center [384, 51] width 72 height 15
type input "400"
click at [346, 115] on button "Add Exemption" at bounding box center [345, 118] width 58 height 16
select select "2"
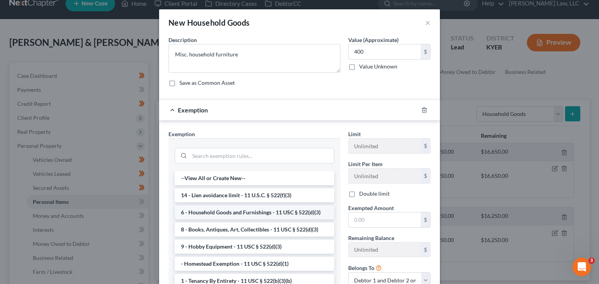
click at [229, 214] on li "6 - Household Goods and Furnishings - 11 USC § 522(d)(3)" at bounding box center [254, 213] width 159 height 14
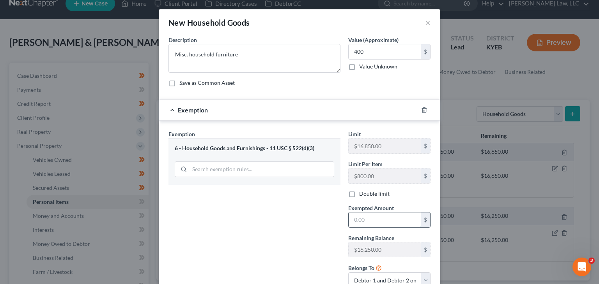
click at [362, 221] on input "text" at bounding box center [384, 220] width 72 height 15
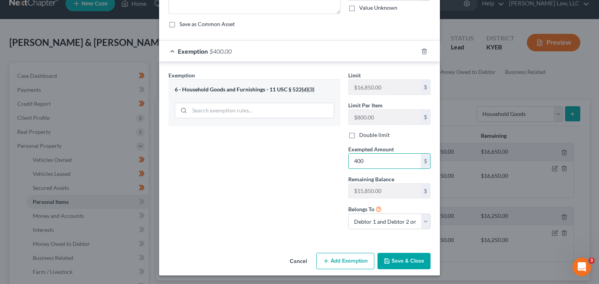
type input "400"
click at [399, 267] on button "Save & Close" at bounding box center [403, 261] width 53 height 16
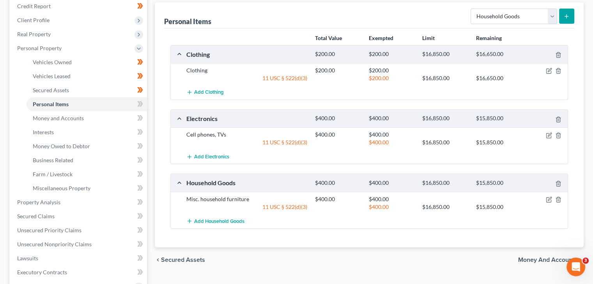
scroll to position [111, 0]
click at [140, 103] on icon at bounding box center [139, 103] width 4 height 5
click at [111, 113] on link "Money and Accounts" at bounding box center [86, 118] width 120 height 14
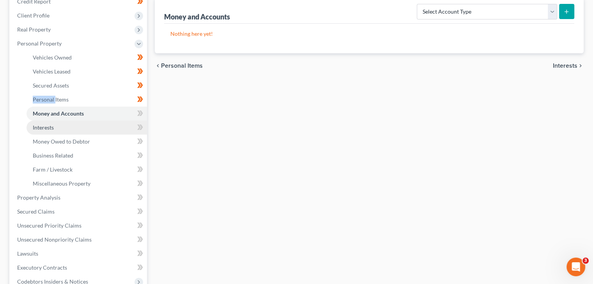
click at [91, 130] on link "Interests" at bounding box center [86, 128] width 120 height 14
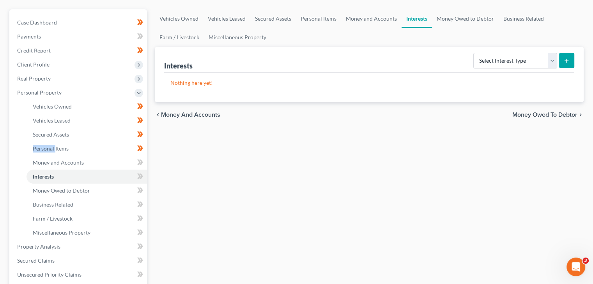
scroll to position [86, 0]
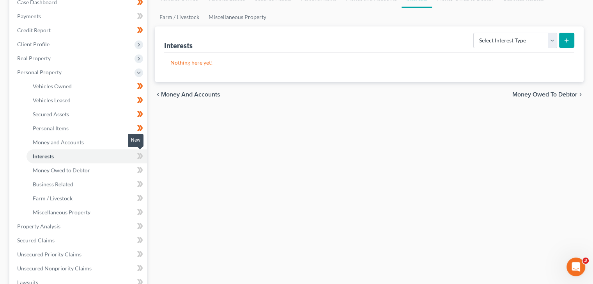
click at [140, 161] on span at bounding box center [140, 158] width 14 height 12
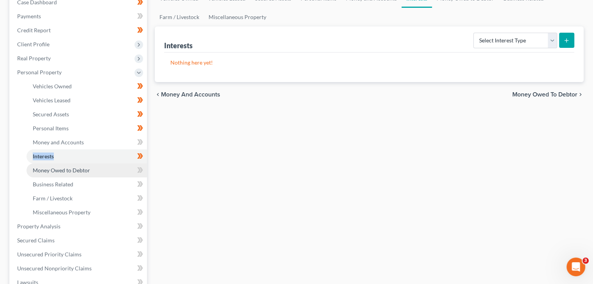
click at [120, 167] on link "Money Owed to Debtor" at bounding box center [86, 171] width 120 height 14
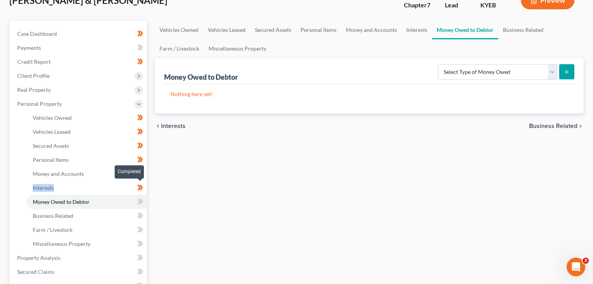
scroll to position [80, 0]
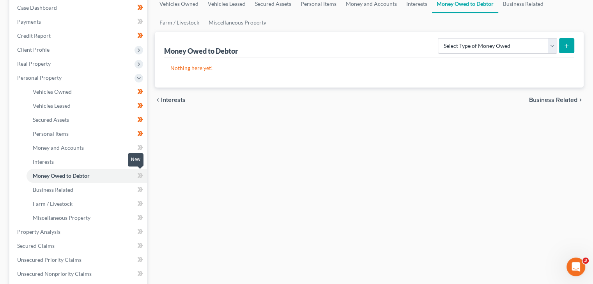
click at [138, 177] on icon at bounding box center [139, 175] width 4 height 5
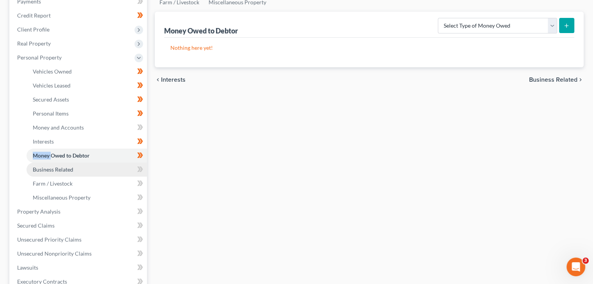
click at [117, 174] on link "Business Related" at bounding box center [86, 170] width 120 height 14
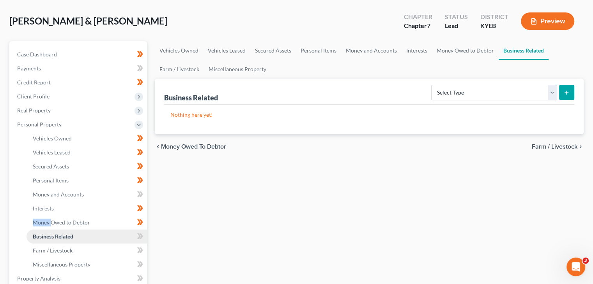
scroll to position [69, 0]
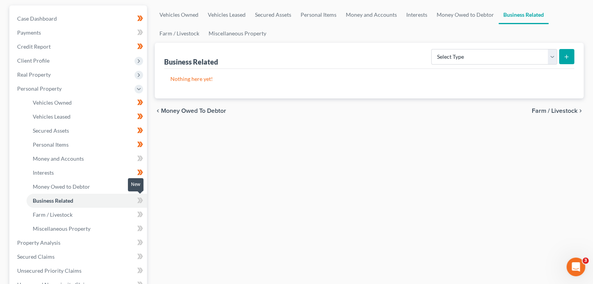
click at [139, 201] on icon at bounding box center [139, 200] width 4 height 5
click at [139, 211] on icon at bounding box center [140, 215] width 6 height 10
click at [140, 226] on icon at bounding box center [142, 228] width 4 height 5
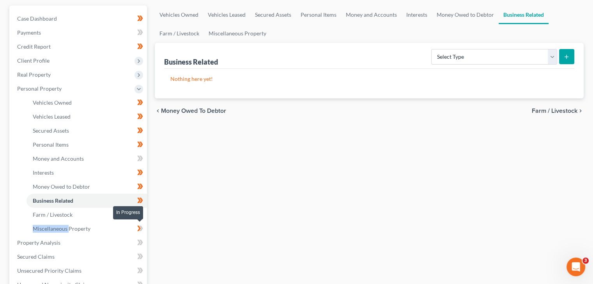
click at [140, 226] on icon at bounding box center [142, 228] width 4 height 5
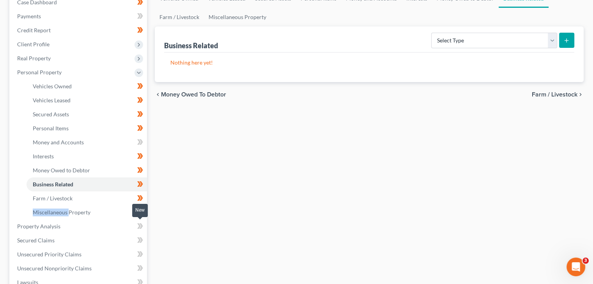
scroll to position [87, 0]
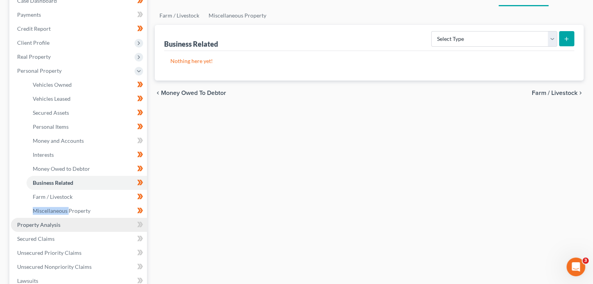
click at [112, 227] on link "Property Analysis" at bounding box center [79, 225] width 136 height 14
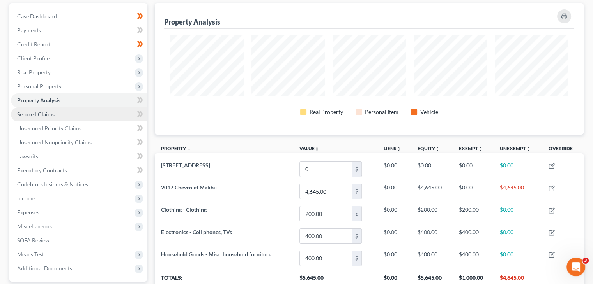
click at [65, 114] on link "Secured Claims" at bounding box center [79, 115] width 136 height 14
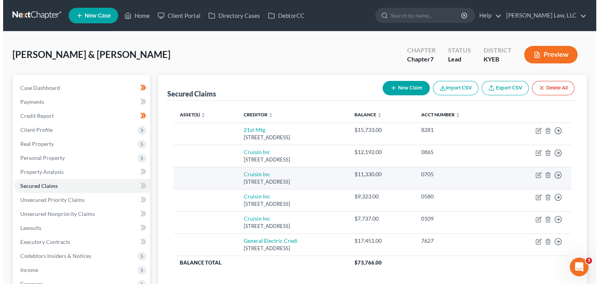
scroll to position [16, 0]
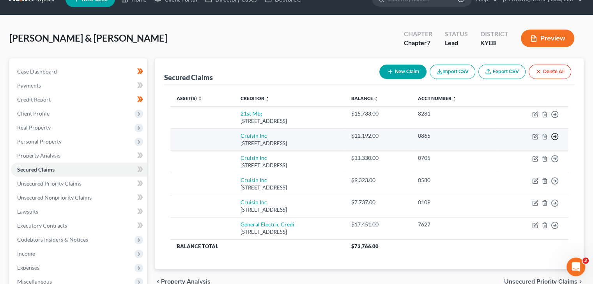
click at [553, 134] on circle "button" at bounding box center [554, 137] width 7 height 7
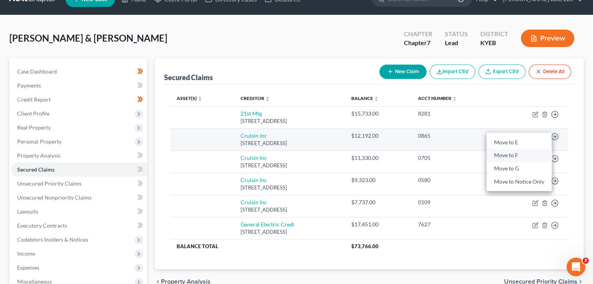
click at [514, 152] on link "Move to F" at bounding box center [518, 155] width 65 height 13
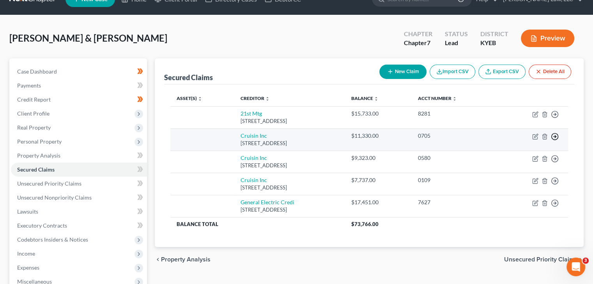
click at [555, 134] on icon "button" at bounding box center [555, 137] width 8 height 8
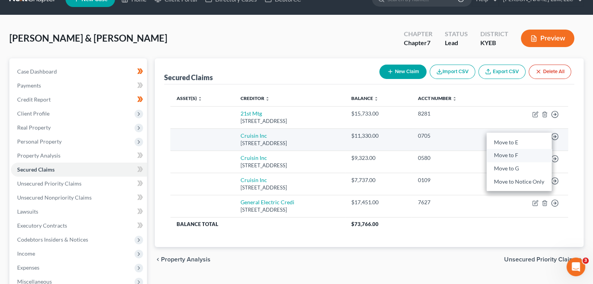
click at [502, 155] on link "Move to F" at bounding box center [518, 155] width 65 height 13
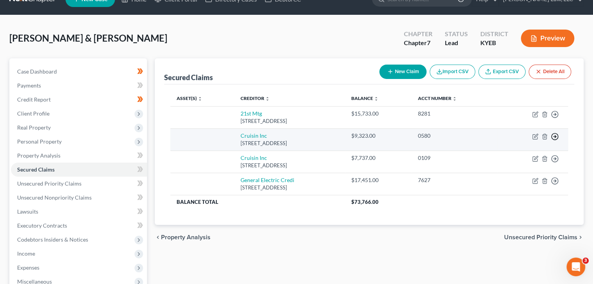
click at [552, 136] on icon "button" at bounding box center [555, 137] width 8 height 8
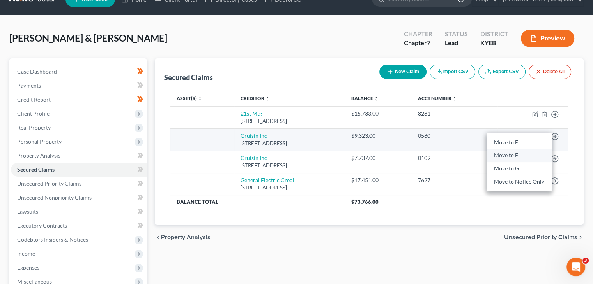
click at [499, 156] on link "Move to F" at bounding box center [518, 155] width 65 height 13
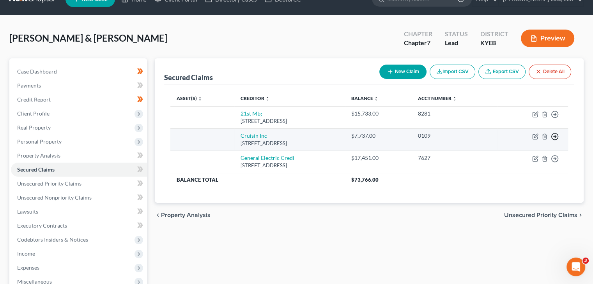
click at [555, 136] on polyline "button" at bounding box center [555, 137] width 1 height 3
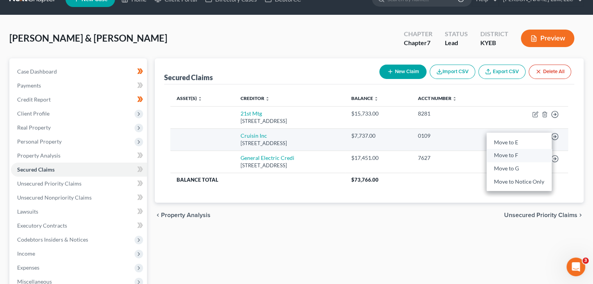
click at [503, 155] on link "Move to F" at bounding box center [518, 155] width 65 height 13
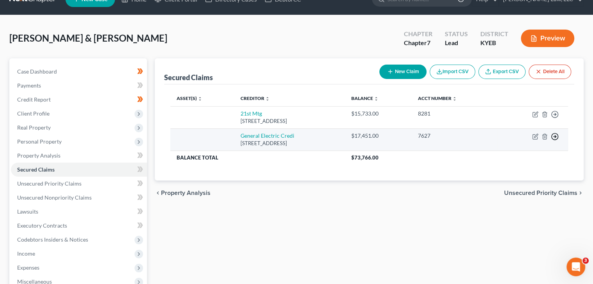
click at [555, 136] on polyline "button" at bounding box center [555, 137] width 1 height 3
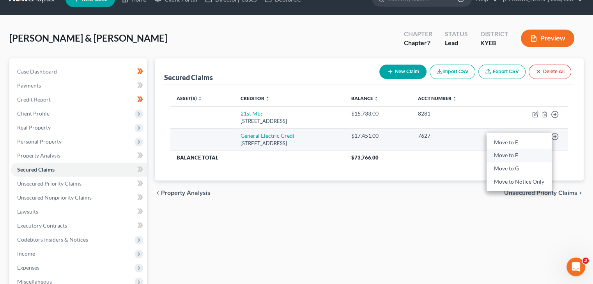
click at [501, 156] on link "Move to F" at bounding box center [518, 155] width 65 height 13
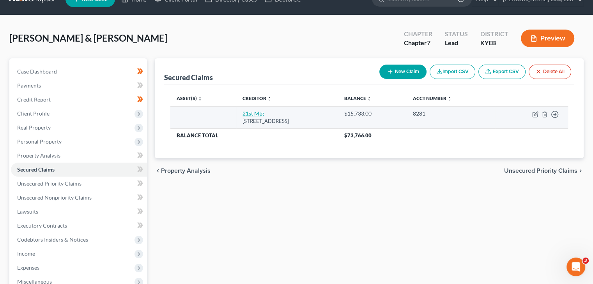
click at [247, 115] on link "21st Mtg" at bounding box center [252, 113] width 21 height 7
select select "44"
select select "0"
select select "2"
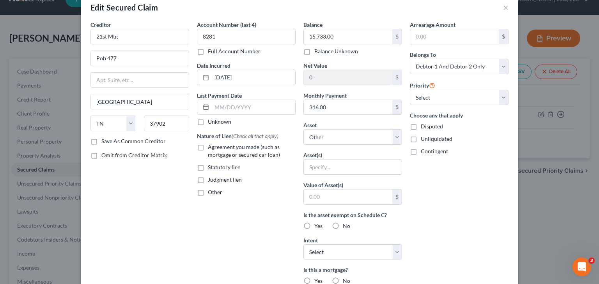
scroll to position [22, 0]
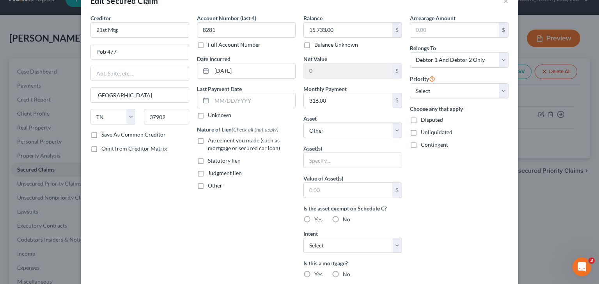
click at [335, 152] on div "Asset(s)" at bounding box center [352, 157] width 99 height 24
click at [332, 132] on select "Select Other Multiple Assets [STREET_ADDRESS] - $0.0 Household Goods - Misc. ho…" at bounding box center [352, 131] width 99 height 16
select select "2"
click at [303, 123] on select "Select Other Multiple Assets [STREET_ADDRESS] - $0.0 Household Goods - Misc. ho…" at bounding box center [352, 131] width 99 height 16
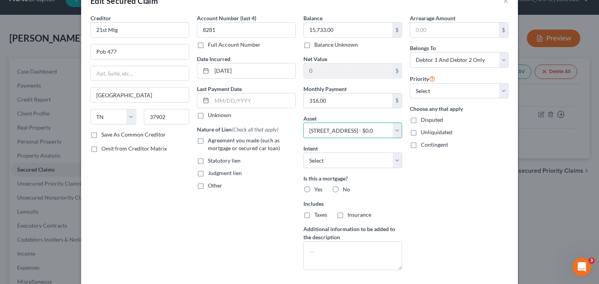
scroll to position [31, 0]
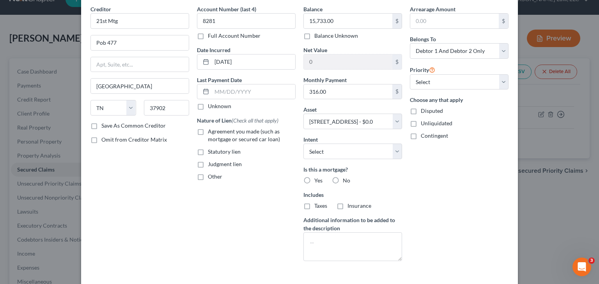
click at [350, 160] on div "Balance 15,733.00 $ Balance Unknown Balance Undetermined 15,733.00 $ Balance Un…" at bounding box center [352, 136] width 106 height 263
click at [350, 159] on div "Balance 15,733.00 $ Balance Unknown Balance Undetermined 15,733.00 $ Balance Un…" at bounding box center [352, 136] width 106 height 263
click at [347, 158] on select "Select Surrender Redeem Reaffirm Avoid Other" at bounding box center [352, 152] width 99 height 16
select select "2"
click at [303, 144] on select "Select Surrender Redeem Reaffirm Avoid Other" at bounding box center [352, 152] width 99 height 16
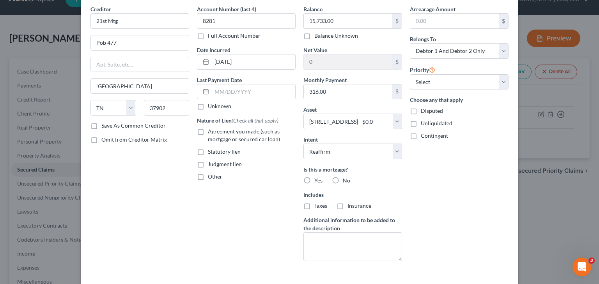
click at [314, 178] on label "Yes" at bounding box center [318, 181] width 8 height 8
click at [317, 178] on input "Yes" at bounding box center [319, 179] width 5 height 5
radio input "true"
click at [314, 208] on span "Taxes" at bounding box center [320, 206] width 13 height 7
click at [317, 207] on input "Taxes" at bounding box center [319, 204] width 5 height 5
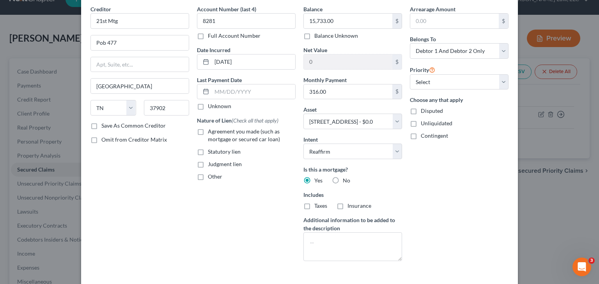
checkbox input "true"
click at [347, 208] on label "Insurance" at bounding box center [359, 206] width 24 height 8
click at [350, 207] on input "Insurance" at bounding box center [352, 204] width 5 height 5
checkbox input "true"
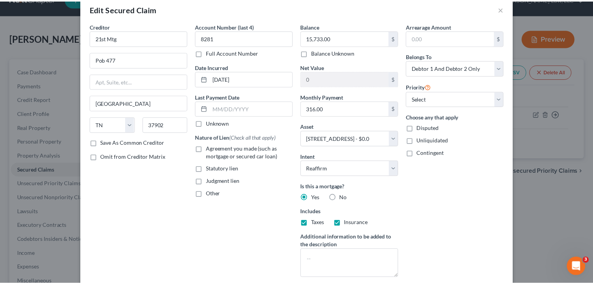
scroll to position [69, 0]
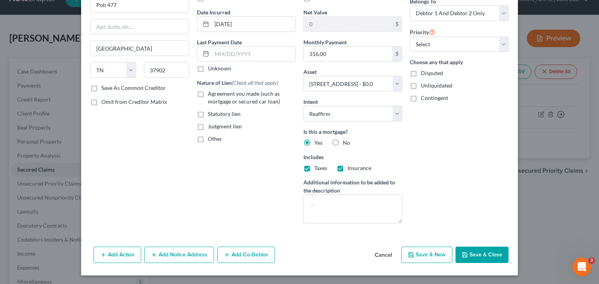
click at [472, 241] on div "Creditor * 21st Mtg Pob 477 [GEOGRAPHIC_DATA] [US_STATE] AK [GEOGRAPHIC_DATA] […" at bounding box center [299, 105] width 436 height 277
click at [472, 248] on button "Save & Close" at bounding box center [481, 255] width 53 height 16
select select
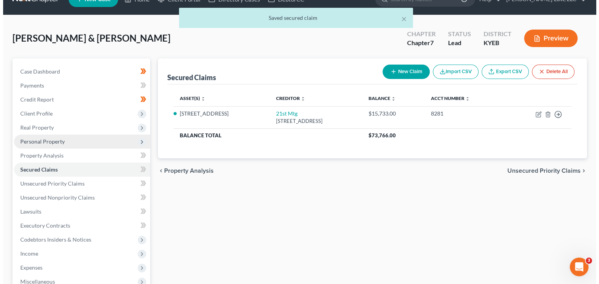
scroll to position [0, 0]
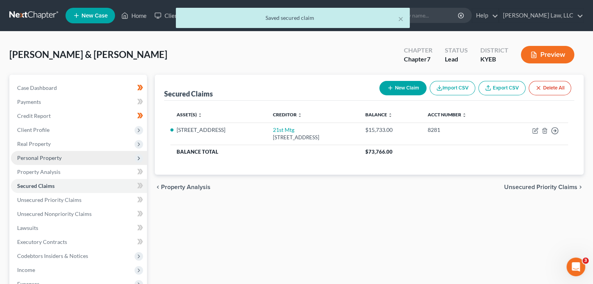
click at [66, 161] on span "Personal Property" at bounding box center [79, 158] width 136 height 14
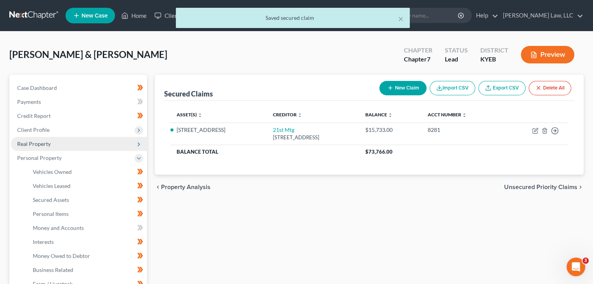
click at [95, 147] on span "Real Property" at bounding box center [79, 144] width 136 height 14
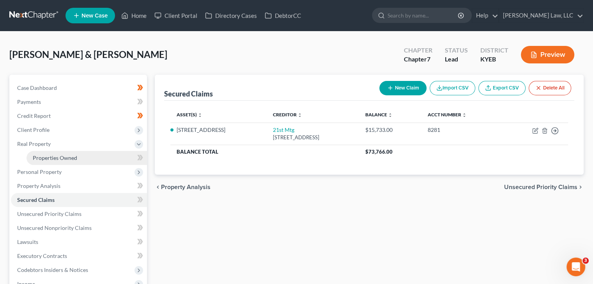
click at [87, 156] on link "Properties Owned" at bounding box center [86, 158] width 120 height 14
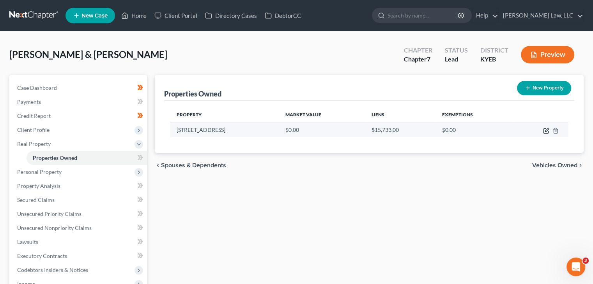
click at [546, 130] on icon "button" at bounding box center [546, 131] width 6 height 6
select select "18"
select select "38"
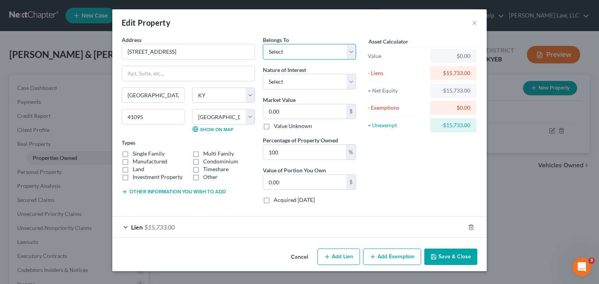
click at [290, 51] on select "Select Debtor 1 Only Debtor 2 Only Debtor 1 And Debtor 2 Only At Least One Of T…" at bounding box center [309, 52] width 93 height 16
select select "2"
click at [263, 44] on select "Select Debtor 1 Only Debtor 2 Only Debtor 1 And Debtor 2 Only At Least One Of T…" at bounding box center [309, 52] width 93 height 16
click at [295, 108] on input "0.00" at bounding box center [304, 111] width 83 height 15
type input "2"
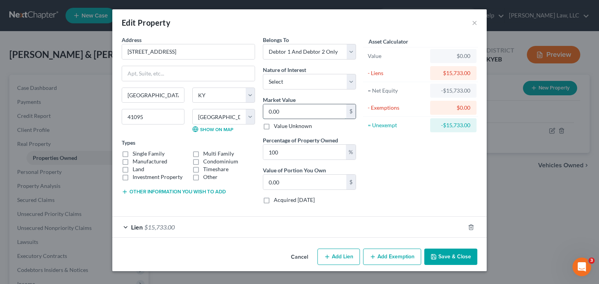
type input "2.00"
type input "22"
type input "22.00"
type input "220"
type input "220.00"
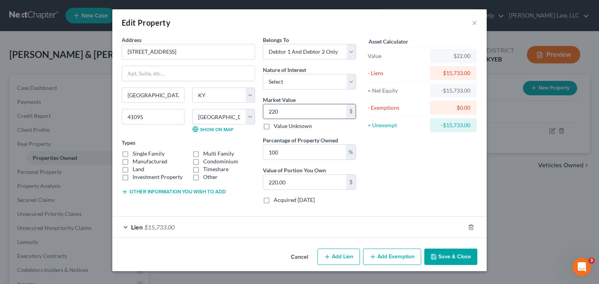
type input "2200"
type input "2,200.00"
type input "2,20"
type input "220.00"
type input "2200"
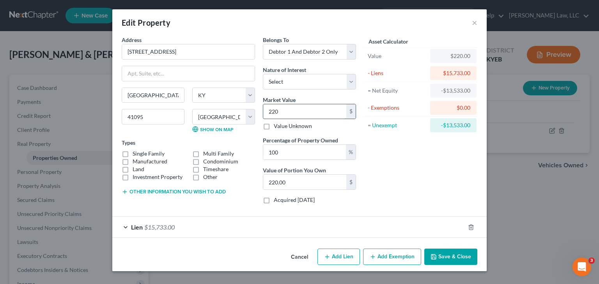
type input "2,200.00"
type input "2,2000"
type input "22,000.00"
type input "22,00"
type input "2,200.00"
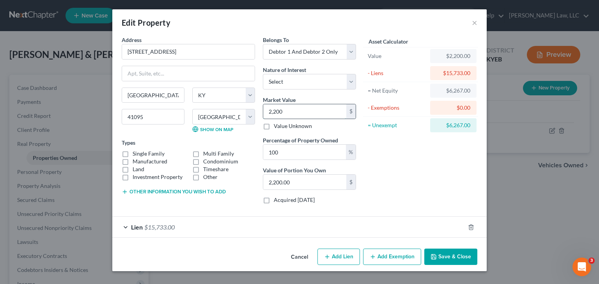
type input "2,2000"
type input "22,000.00"
type input "22,000"
click at [390, 184] on div "Asset Calculator Value $22,000.00 - Liens $15,733.00 = Net Equity -$13,533.00 -…" at bounding box center [420, 123] width 121 height 175
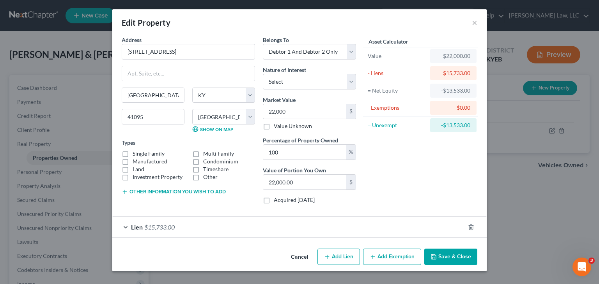
click at [441, 256] on button "Save & Close" at bounding box center [450, 257] width 53 height 16
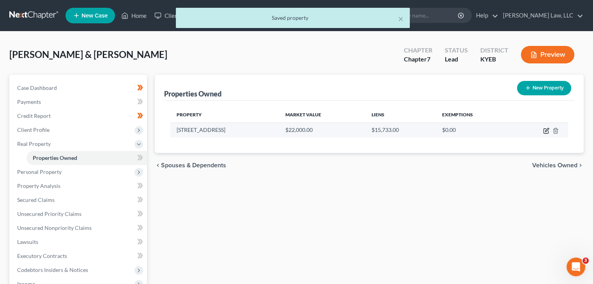
click at [545, 130] on icon "button" at bounding box center [547, 130] width 4 height 4
select select "18"
select select "38"
select select "2"
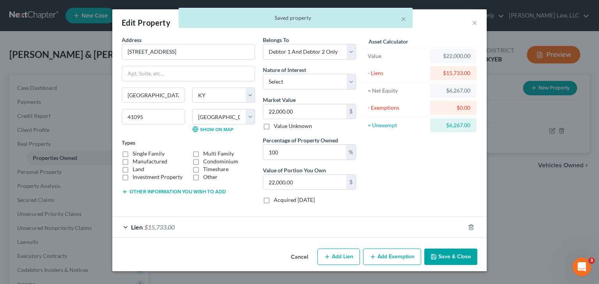
click at [390, 256] on button "Add Exemption" at bounding box center [392, 257] width 58 height 16
select select "2"
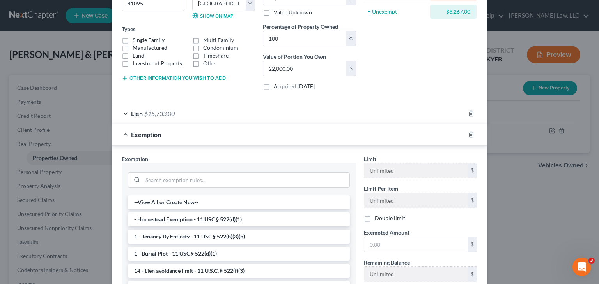
scroll to position [115, 0]
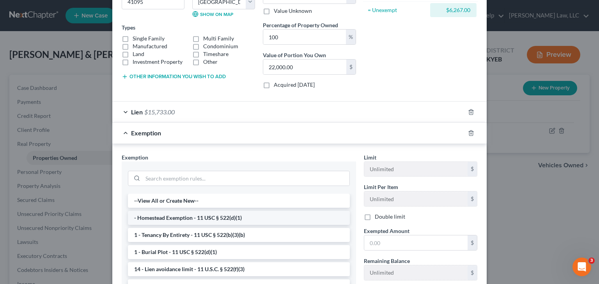
click at [196, 220] on li "- Homestead Exemption - 11 USC § 522(d)(1)" at bounding box center [239, 218] width 222 height 14
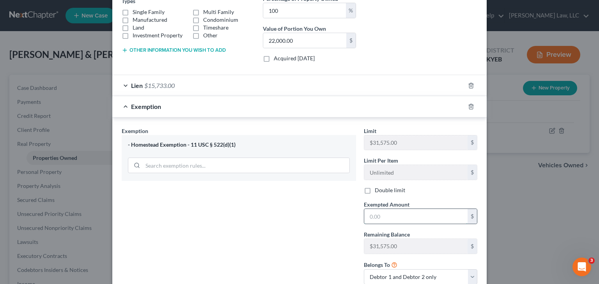
click at [394, 221] on input "text" at bounding box center [415, 216] width 103 height 15
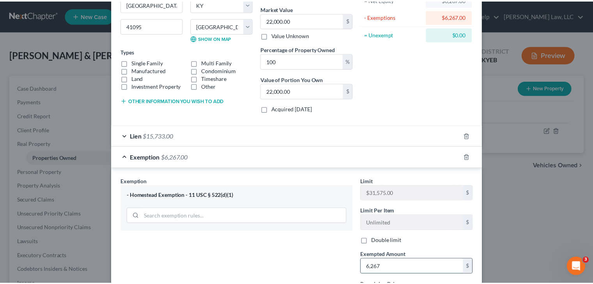
scroll to position [196, 0]
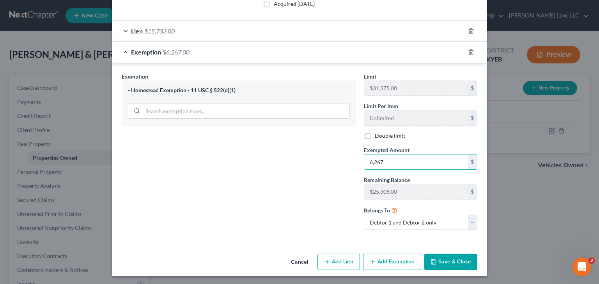
type input "6,267"
click at [450, 264] on button "Save & Close" at bounding box center [450, 262] width 53 height 16
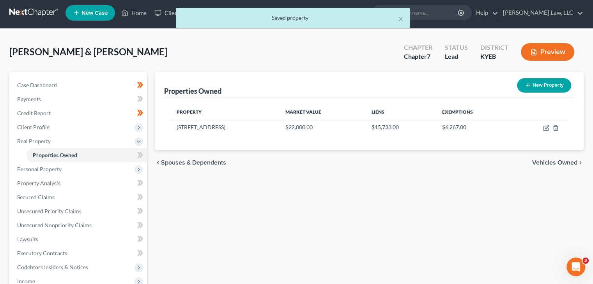
scroll to position [0, 0]
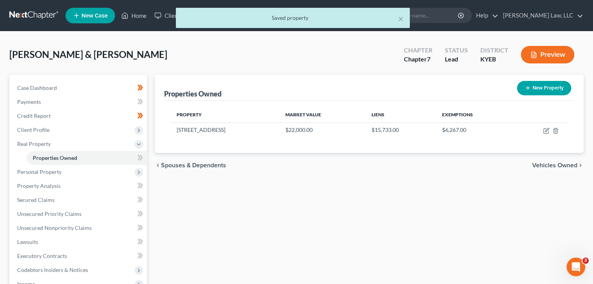
click at [142, 156] on icon at bounding box center [142, 157] width 4 height 5
click at [102, 173] on span "Personal Property" at bounding box center [79, 172] width 136 height 14
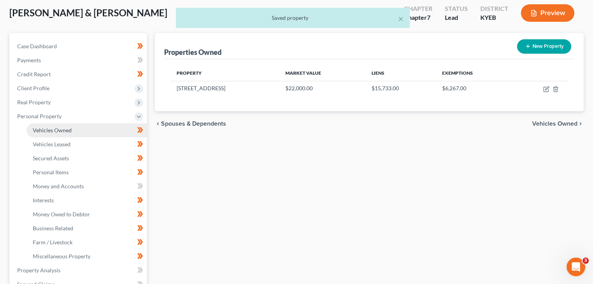
scroll to position [42, 0]
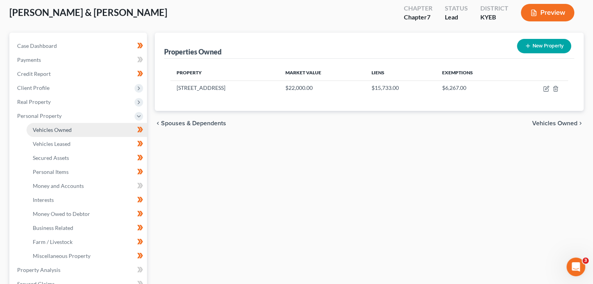
click at [73, 134] on link "Vehicles Owned" at bounding box center [86, 130] width 120 height 14
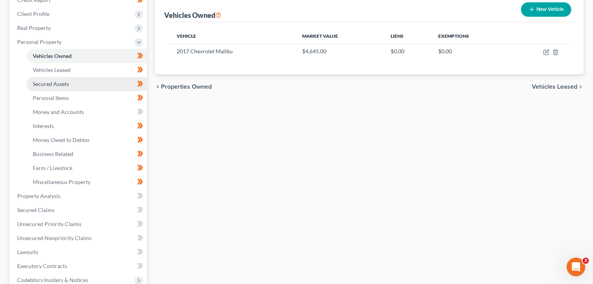
scroll to position [151, 0]
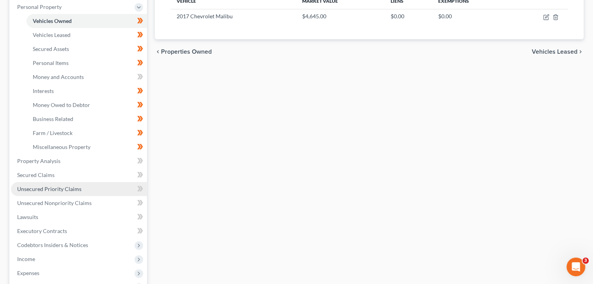
click at [84, 188] on link "Unsecured Priority Claims" at bounding box center [79, 189] width 136 height 14
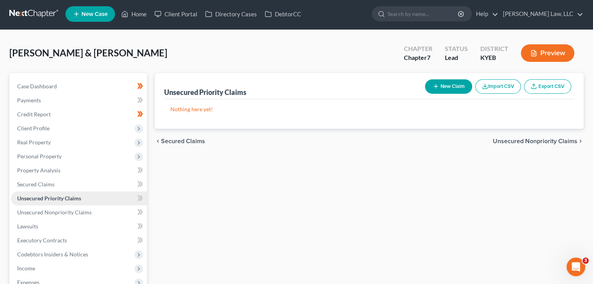
scroll to position [17, 0]
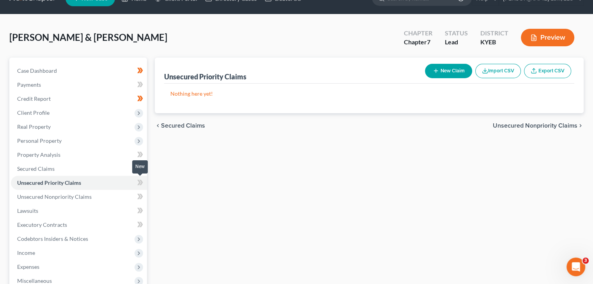
click at [140, 185] on icon at bounding box center [142, 182] width 4 height 5
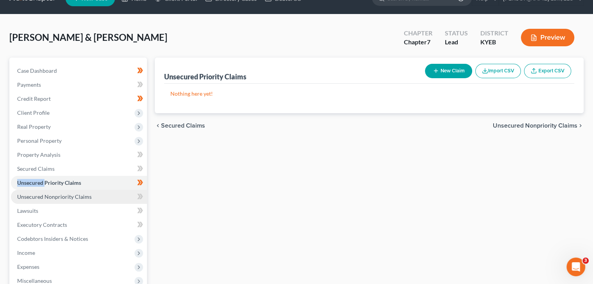
click at [115, 196] on link "Unsecured Nonpriority Claims" at bounding box center [79, 197] width 136 height 14
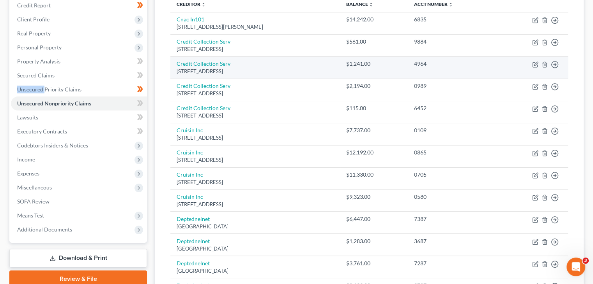
scroll to position [64, 0]
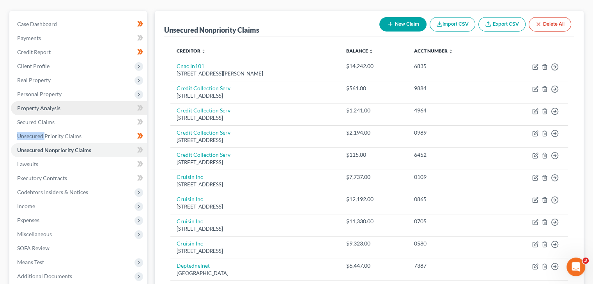
click at [81, 106] on link "Property Analysis" at bounding box center [79, 108] width 136 height 14
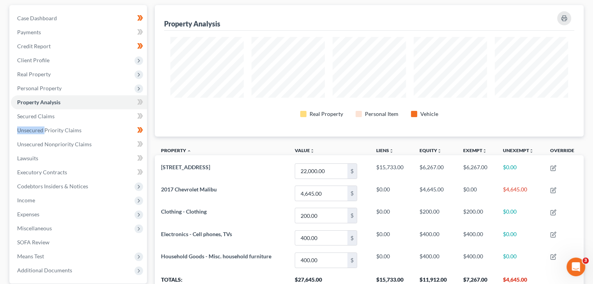
scroll to position [104, 0]
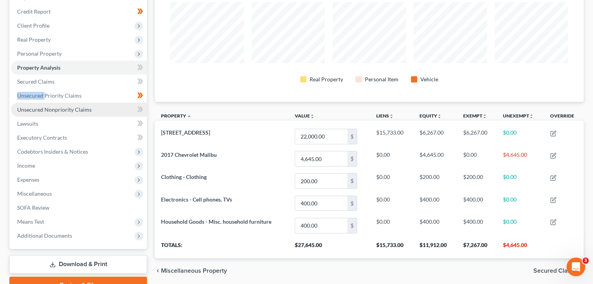
click at [74, 109] on span "Unsecured Nonpriority Claims" at bounding box center [54, 109] width 74 height 7
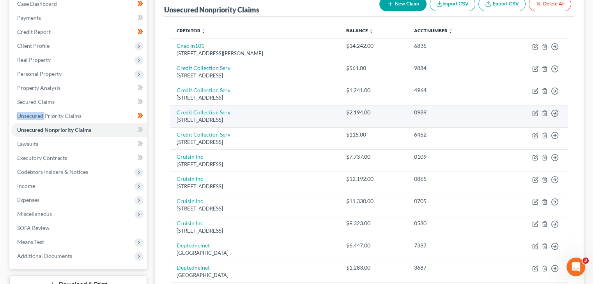
scroll to position [93, 0]
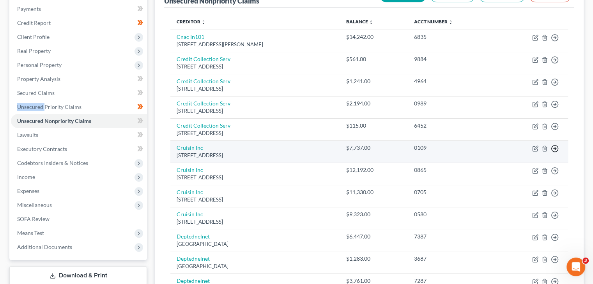
click at [555, 145] on icon "button" at bounding box center [555, 149] width 8 height 8
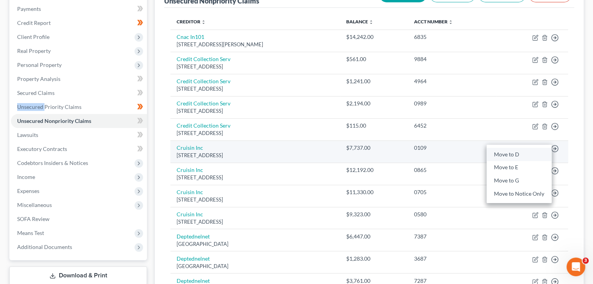
click at [518, 155] on link "Move to D" at bounding box center [518, 154] width 65 height 13
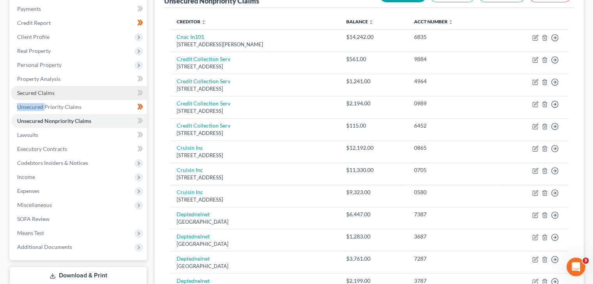
click at [117, 90] on link "Secured Claims" at bounding box center [79, 93] width 136 height 14
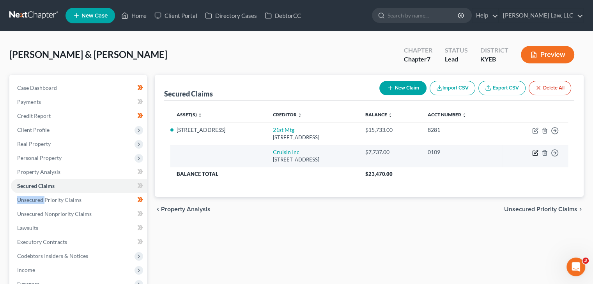
click at [532, 153] on icon "button" at bounding box center [534, 153] width 5 height 5
select select "15"
select select "0"
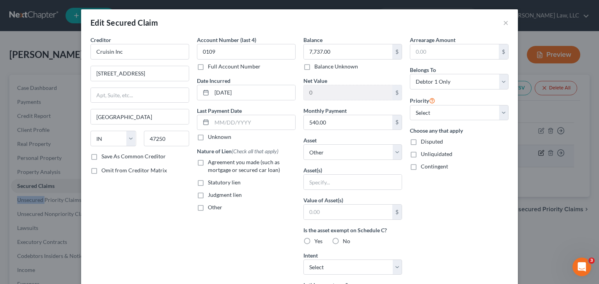
scroll to position [23, 0]
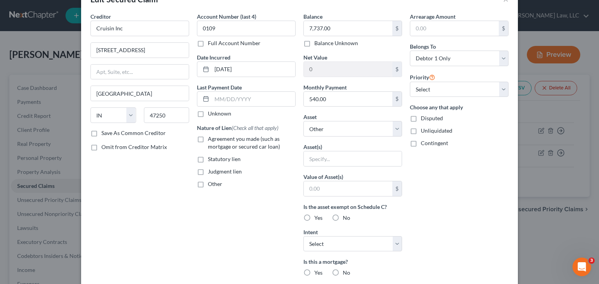
click at [350, 119] on div "Asset * Select Other Multiple Assets [STREET_ADDRESS] - $22000.0 Household Good…" at bounding box center [352, 125] width 99 height 24
click at [350, 122] on select "Select Other Multiple Assets [STREET_ADDRESS] - $22000.0 Household Goods - Misc…" at bounding box center [352, 129] width 99 height 16
select select "6"
click at [303, 121] on select "Select Other Multiple Assets [STREET_ADDRESS] - $22000.0 Household Goods - Misc…" at bounding box center [352, 129] width 99 height 16
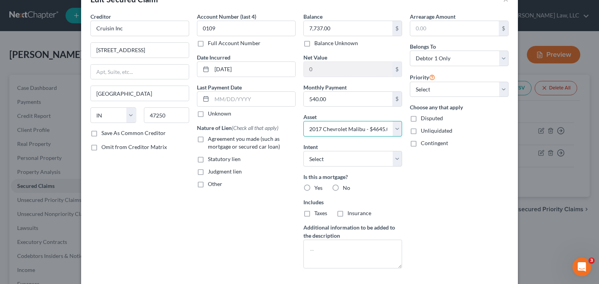
scroll to position [26, 0]
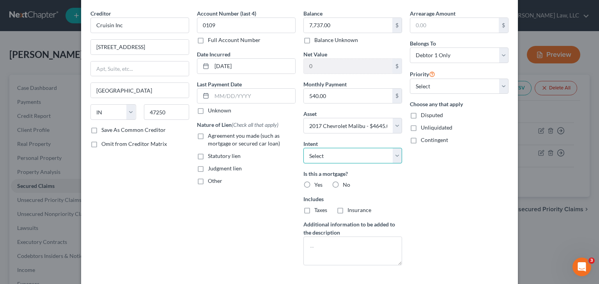
click at [333, 157] on select "Select Surrender Redeem Reaffirm Avoid Other" at bounding box center [352, 156] width 99 height 16
select select "2"
click at [303, 148] on select "Select Surrender Redeem Reaffirm Avoid Other" at bounding box center [352, 156] width 99 height 16
click at [343, 185] on label "No" at bounding box center [346, 185] width 7 height 8
click at [346, 185] on input "No" at bounding box center [348, 183] width 5 height 5
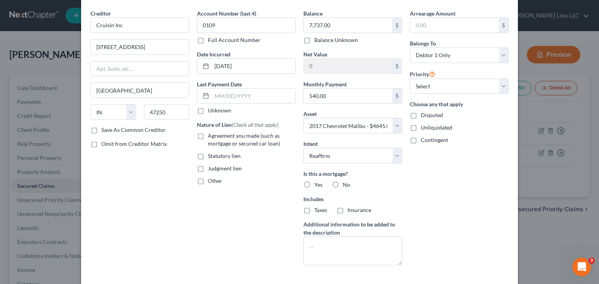
radio input "true"
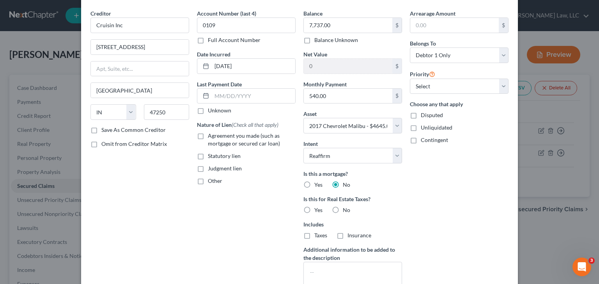
click at [343, 211] on label "No" at bounding box center [346, 211] width 7 height 8
click at [346, 211] on input "No" at bounding box center [348, 209] width 5 height 5
radio input "true"
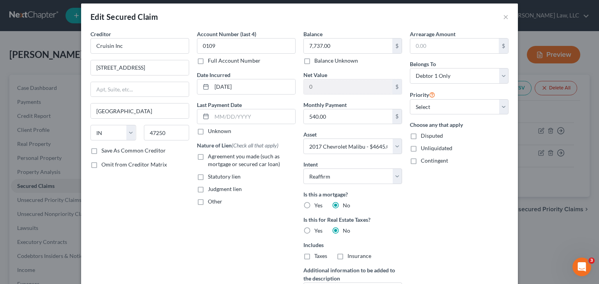
scroll to position [4, 0]
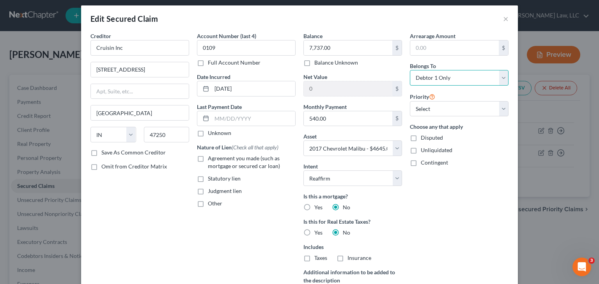
click at [410, 77] on select "Select Debtor 1 Only Debtor 2 Only Debtor 1 And Debtor 2 Only At Least One Of T…" at bounding box center [459, 78] width 99 height 16
select select "1"
click at [410, 70] on select "Select Debtor 1 Only Debtor 2 Only Debtor 1 And Debtor 2 Only At Least One Of T…" at bounding box center [459, 78] width 99 height 16
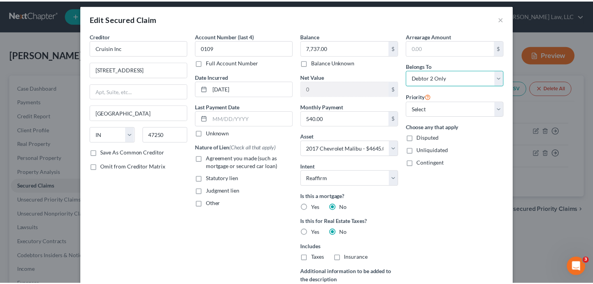
scroll to position [110, 0]
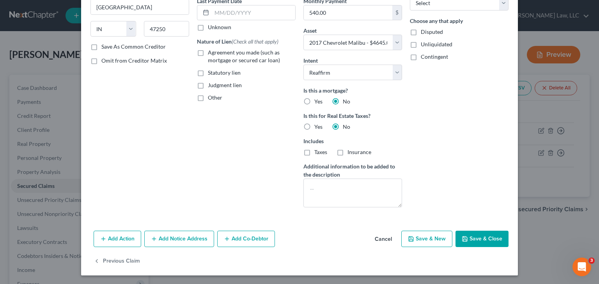
click at [465, 236] on button "Save & Close" at bounding box center [481, 239] width 53 height 16
select select
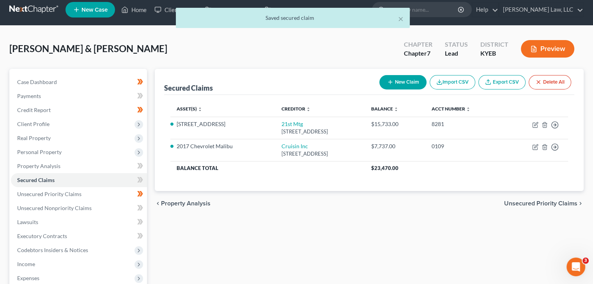
scroll to position [0, 0]
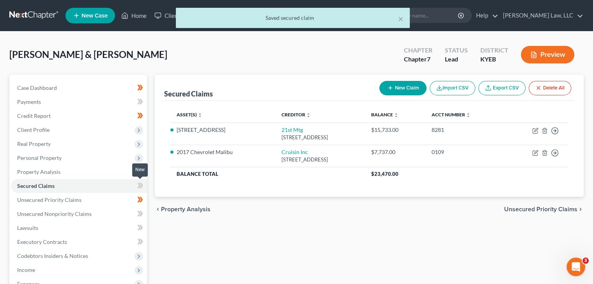
click at [140, 184] on icon at bounding box center [142, 185] width 4 height 5
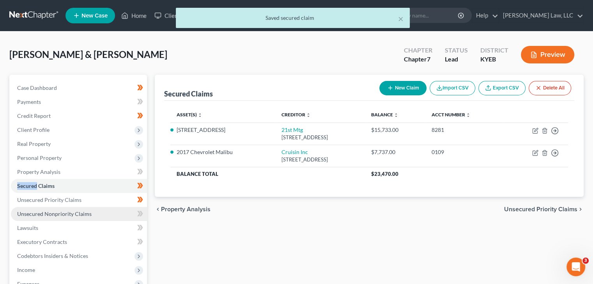
click at [124, 212] on link "Unsecured Nonpriority Claims" at bounding box center [79, 214] width 136 height 14
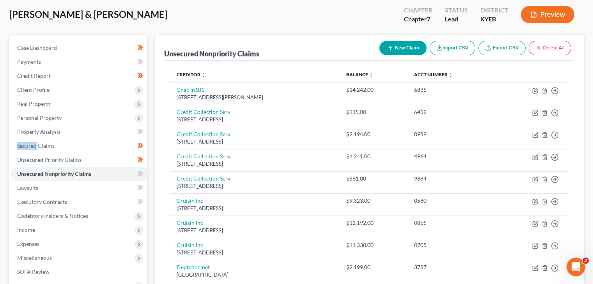
scroll to position [60, 0]
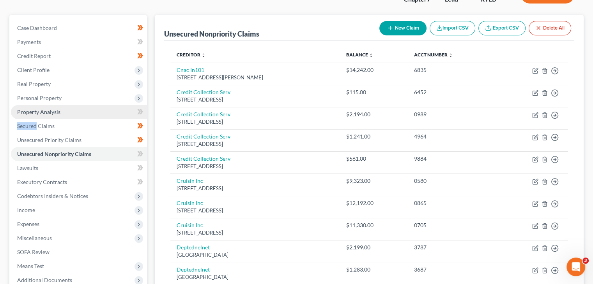
click at [106, 114] on link "Property Analysis" at bounding box center [79, 112] width 136 height 14
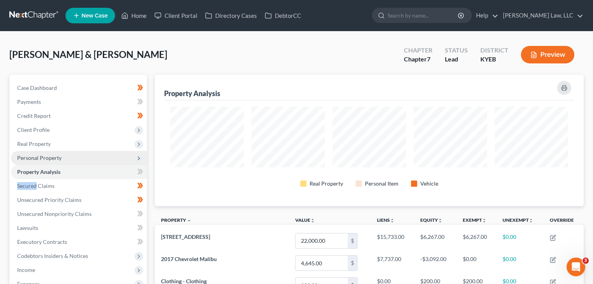
scroll to position [132, 428]
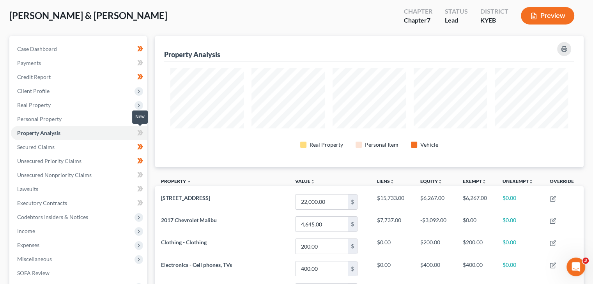
click at [136, 133] on span at bounding box center [140, 134] width 14 height 12
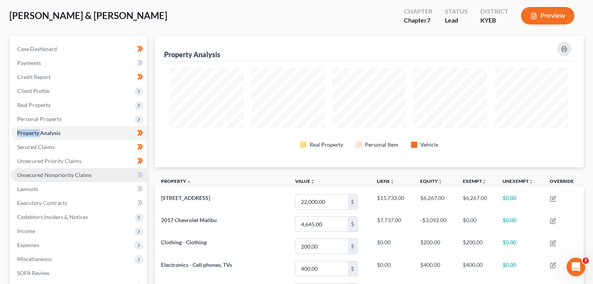
click at [107, 173] on link "Unsecured Nonpriority Claims" at bounding box center [79, 175] width 136 height 14
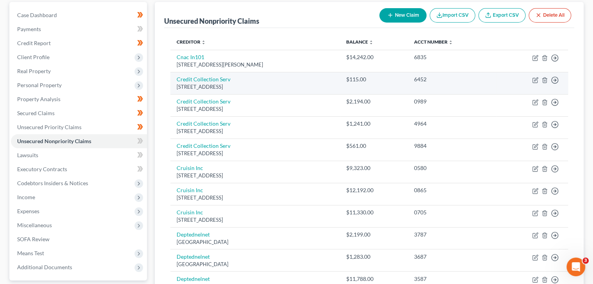
click at [540, 80] on td "Move to D Move to E Move to G Move to Notice Only" at bounding box center [532, 83] width 72 height 22
click at [536, 79] on icon "button" at bounding box center [535, 80] width 6 height 6
select select "22"
select select "1"
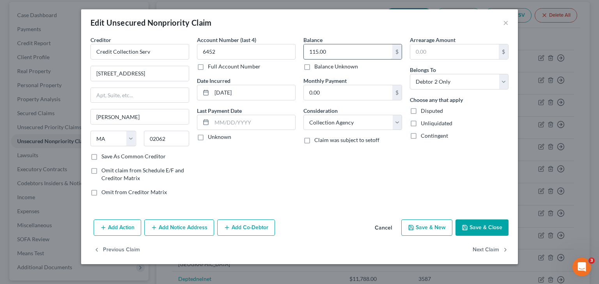
click at [355, 55] on input "115.00" at bounding box center [348, 51] width 88 height 15
type input "4,111"
click at [493, 223] on button "Save & Close" at bounding box center [481, 228] width 53 height 16
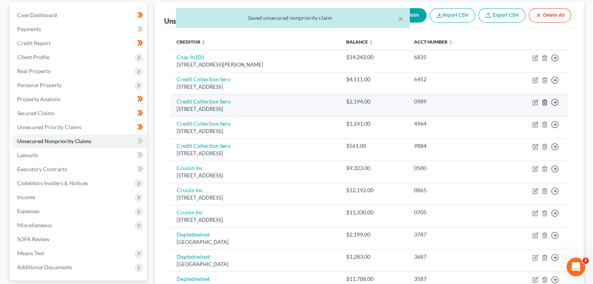
click at [544, 99] on icon "button" at bounding box center [544, 102] width 6 height 6
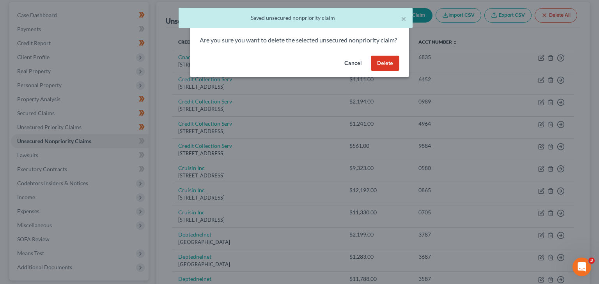
click at [380, 71] on button "Delete" at bounding box center [385, 64] width 28 height 16
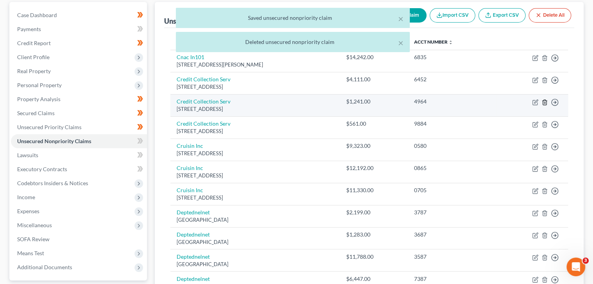
click at [544, 102] on icon "button" at bounding box center [544, 102] width 6 height 6
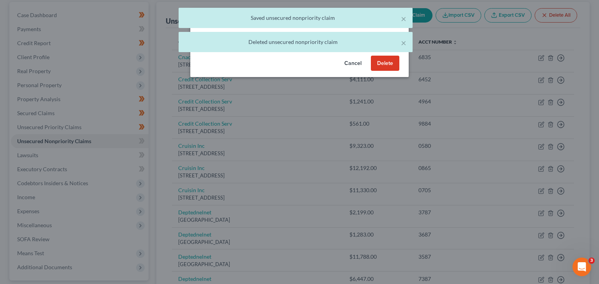
click at [388, 71] on button "Delete" at bounding box center [385, 64] width 28 height 16
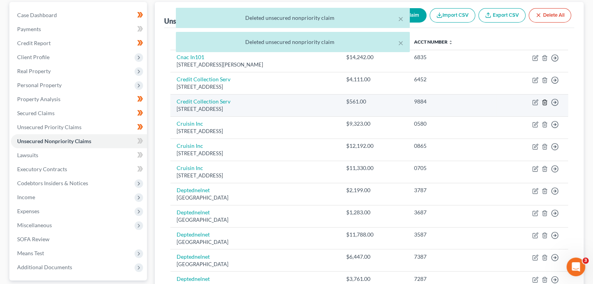
click at [542, 101] on icon "button" at bounding box center [544, 102] width 4 height 5
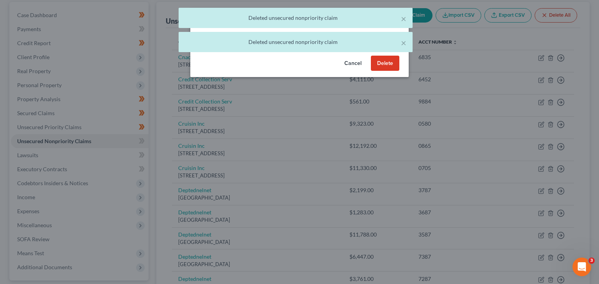
click at [391, 71] on button "Delete" at bounding box center [385, 64] width 28 height 16
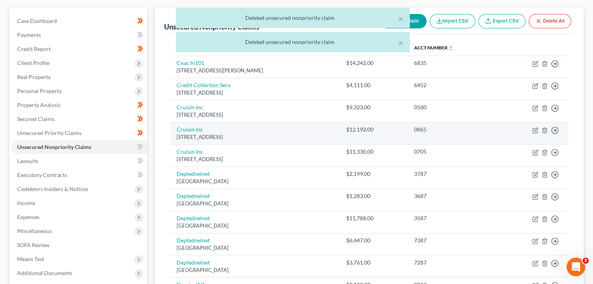
scroll to position [67, 0]
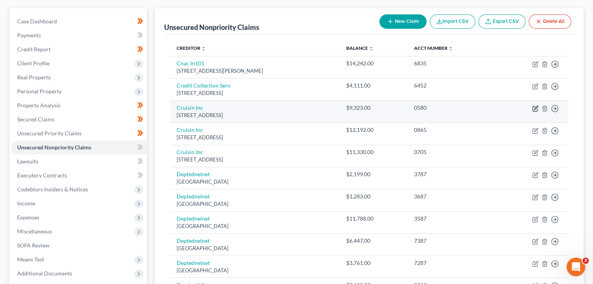
click at [534, 109] on icon "button" at bounding box center [536, 108] width 4 height 4
select select "15"
select select "1"
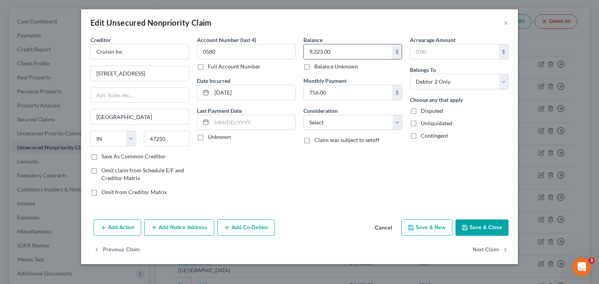
click at [351, 51] on input "9,323.00" at bounding box center [348, 51] width 88 height 15
click at [486, 230] on button "Save & Close" at bounding box center [481, 228] width 53 height 16
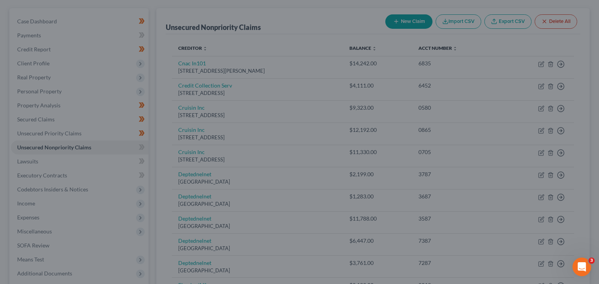
type input "32,845.00"
type input "0"
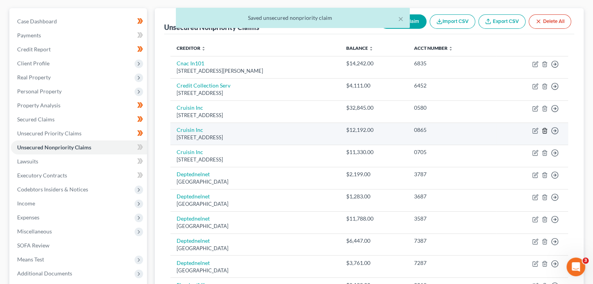
click at [544, 132] on icon "button" at bounding box center [544, 131] width 6 height 6
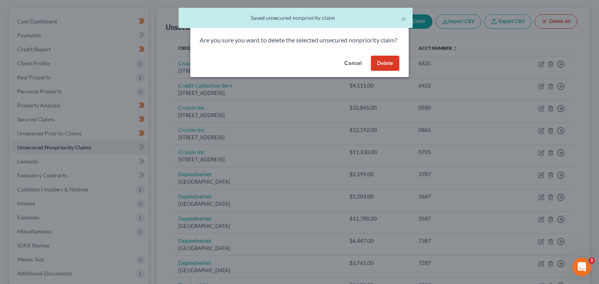
click at [396, 71] on button "Delete" at bounding box center [385, 64] width 28 height 16
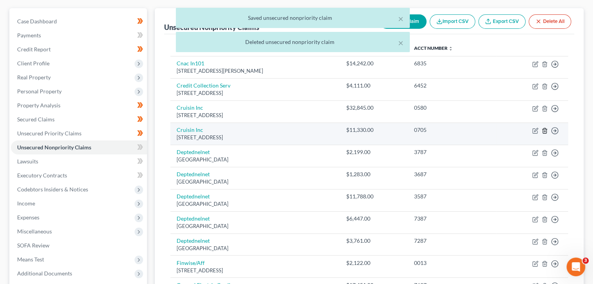
click at [544, 129] on polyline "button" at bounding box center [544, 129] width 5 height 0
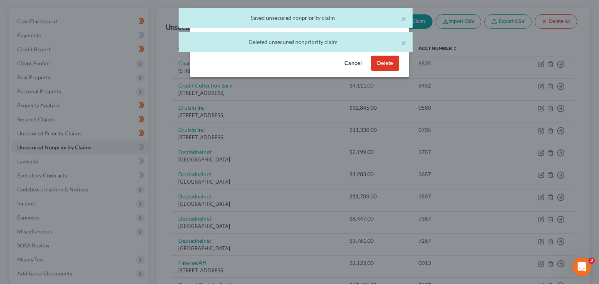
click at [376, 78] on div "Cancel Delete" at bounding box center [299, 65] width 218 height 25
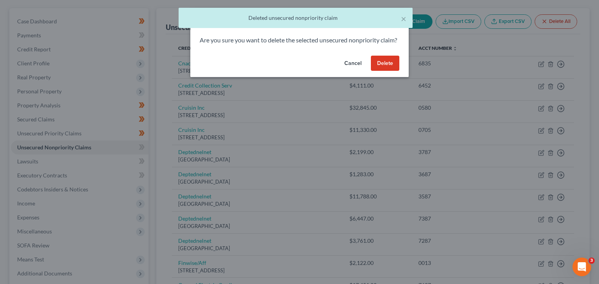
click at [385, 71] on button "Delete" at bounding box center [385, 64] width 28 height 16
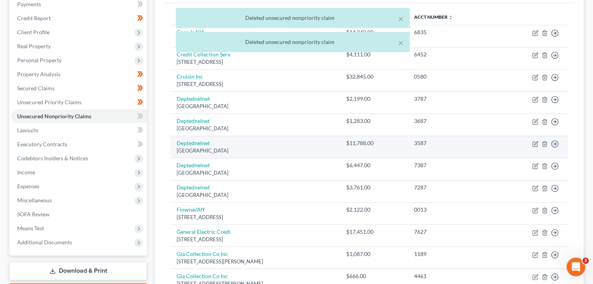
scroll to position [104, 0]
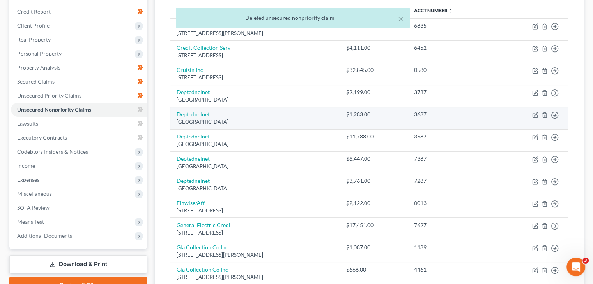
drag, startPoint x: 480, startPoint y: 178, endPoint x: 305, endPoint y: 111, distance: 187.1
click at [305, 111] on td "Deptednelnet [GEOGRAPHIC_DATA]" at bounding box center [255, 118] width 170 height 22
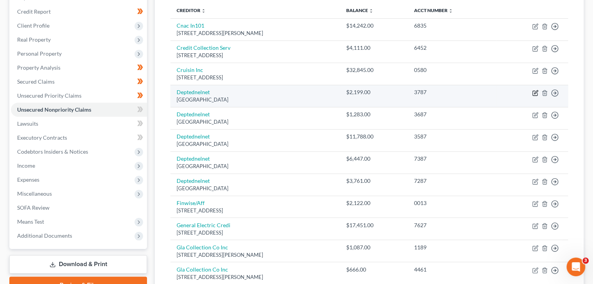
click at [534, 93] on icon "button" at bounding box center [536, 92] width 4 height 4
select select "30"
select select "17"
select select "1"
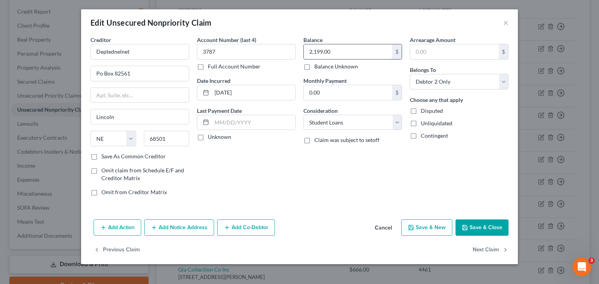
click at [356, 50] on input "2,199.00" at bounding box center [348, 51] width 88 height 15
type input "25,478"
click at [493, 230] on button "Save & Close" at bounding box center [481, 228] width 53 height 16
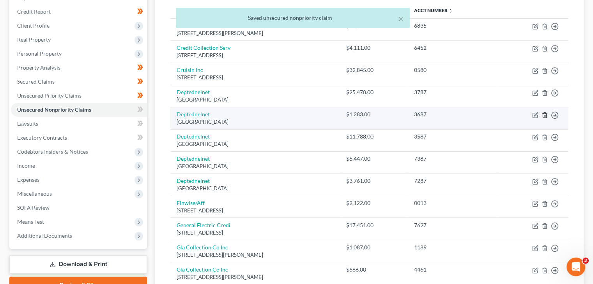
click at [544, 114] on polyline "button" at bounding box center [544, 114] width 5 height 0
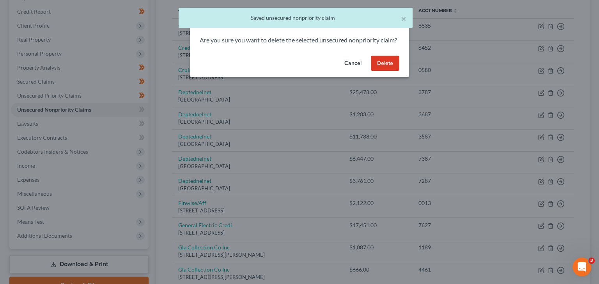
click at [379, 71] on button "Delete" at bounding box center [385, 64] width 28 height 16
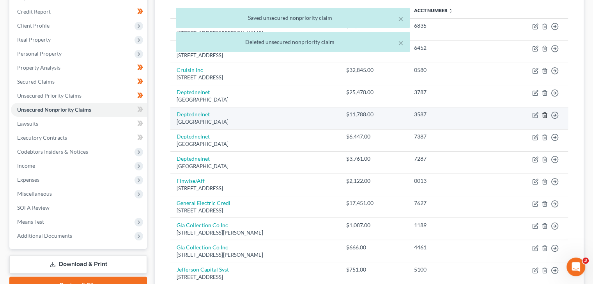
click at [541, 112] on icon "button" at bounding box center [544, 115] width 6 height 6
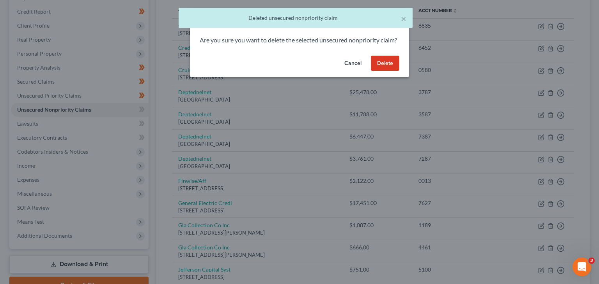
click at [395, 71] on button "Delete" at bounding box center [385, 64] width 28 height 16
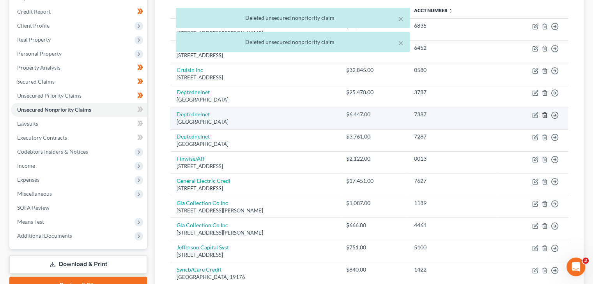
click at [546, 115] on icon "button" at bounding box center [544, 115] width 6 height 6
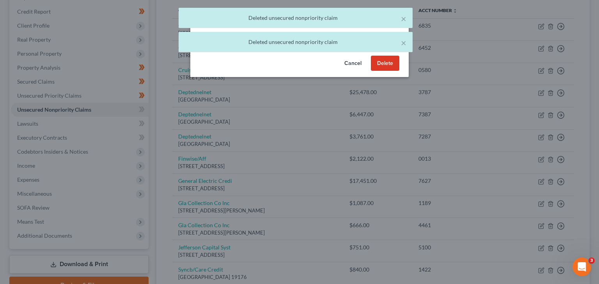
click at [388, 78] on div "Cancel Delete" at bounding box center [299, 65] width 218 height 25
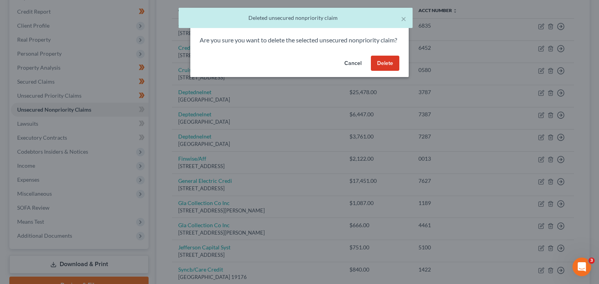
click at [388, 71] on button "Delete" at bounding box center [385, 64] width 28 height 16
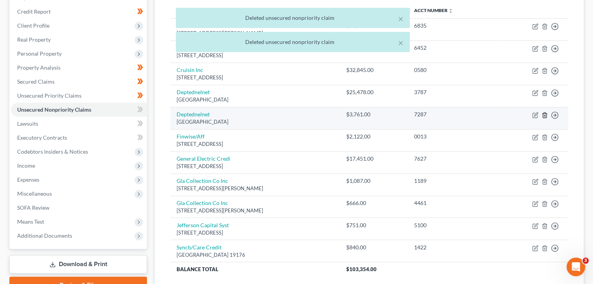
click at [543, 114] on icon "button" at bounding box center [544, 115] width 6 height 6
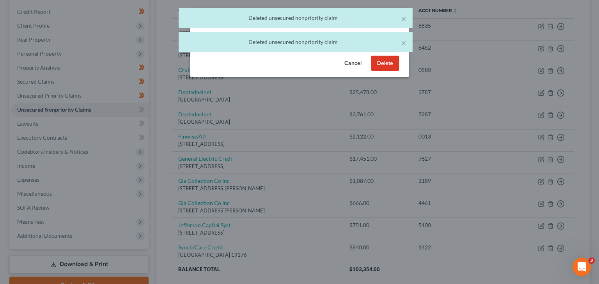
click at [390, 67] on button "Delete" at bounding box center [385, 64] width 28 height 16
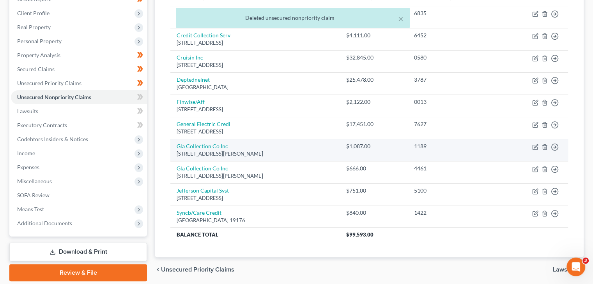
scroll to position [117, 0]
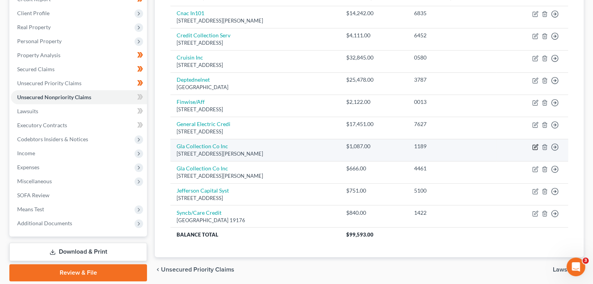
click at [535, 146] on icon "button" at bounding box center [536, 147] width 4 height 4
select select "18"
select select "1"
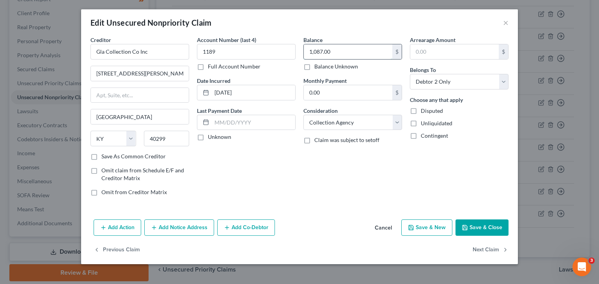
click at [316, 49] on input "1,087.00" at bounding box center [348, 51] width 88 height 15
type input "1,753"
click at [501, 234] on button "Save & Close" at bounding box center [481, 228] width 53 height 16
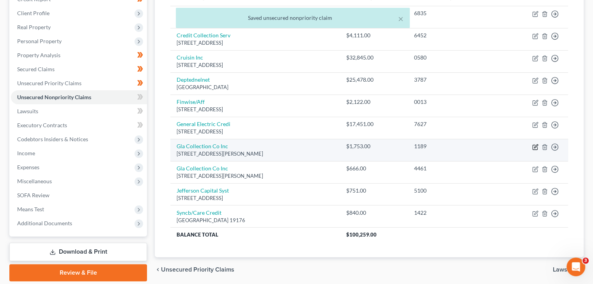
click at [536, 148] on icon "button" at bounding box center [534, 147] width 5 height 5
select select "18"
select select "1"
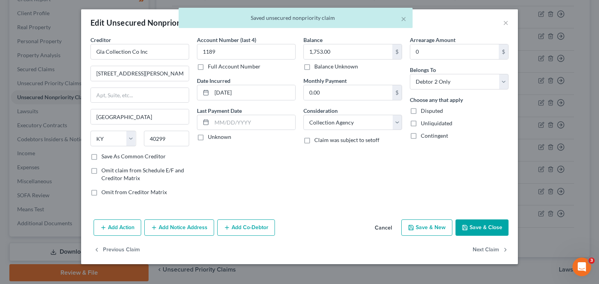
click at [486, 224] on button "Save & Close" at bounding box center [481, 228] width 53 height 16
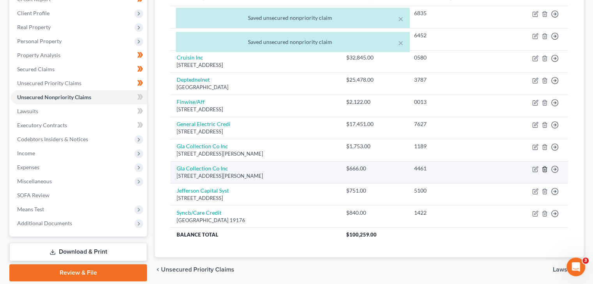
click at [546, 168] on icon "button" at bounding box center [544, 169] width 6 height 6
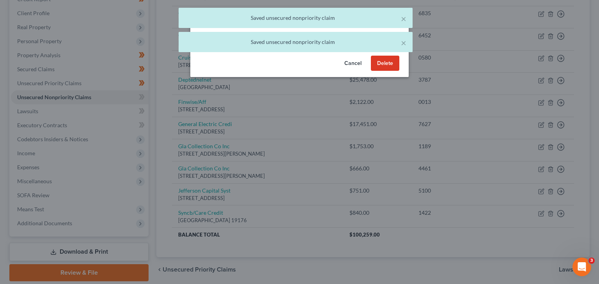
click at [376, 64] on button "Delete" at bounding box center [385, 64] width 28 height 16
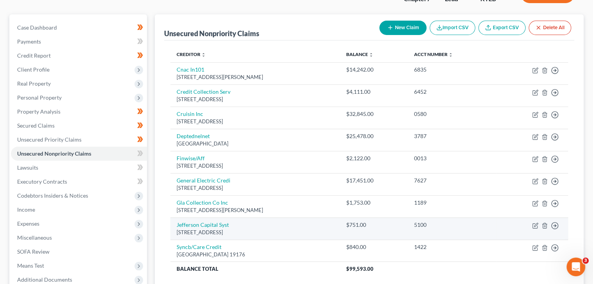
scroll to position [82, 0]
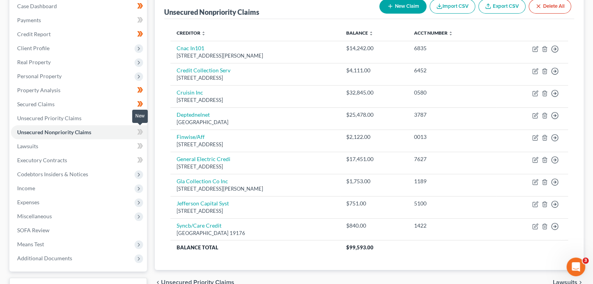
click at [140, 131] on icon at bounding box center [139, 131] width 4 height 5
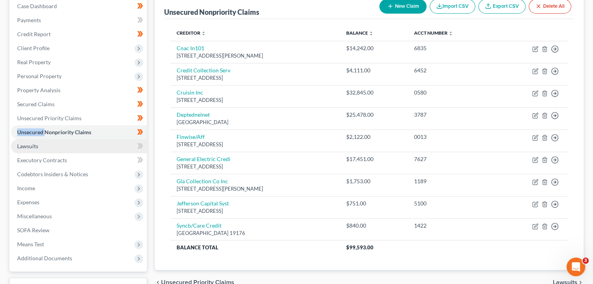
click at [129, 145] on link "Lawsuits" at bounding box center [79, 147] width 136 height 14
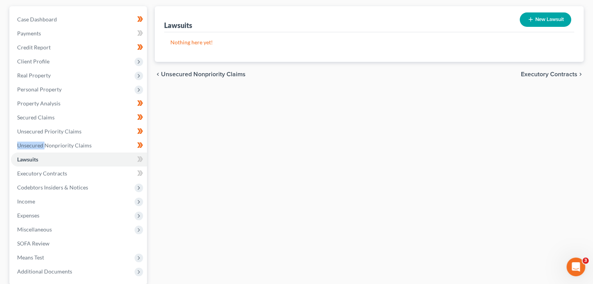
scroll to position [71, 0]
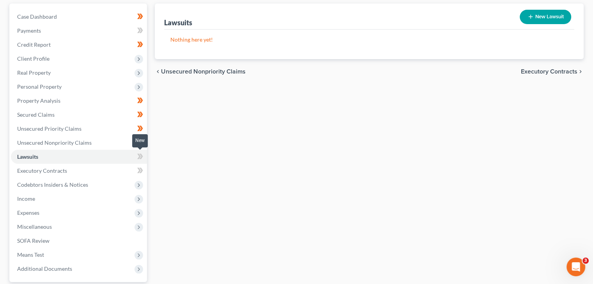
click at [139, 158] on icon at bounding box center [139, 156] width 4 height 5
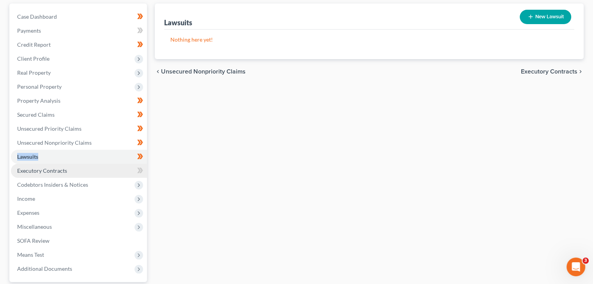
click at [108, 175] on link "Executory Contracts" at bounding box center [79, 171] width 136 height 14
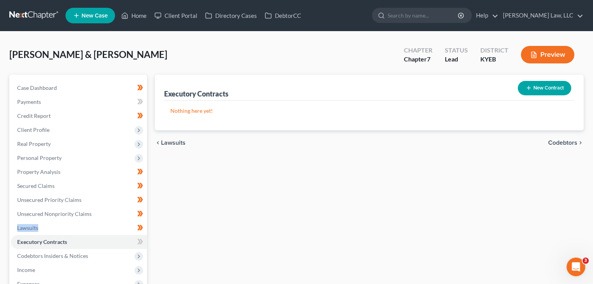
scroll to position [56, 0]
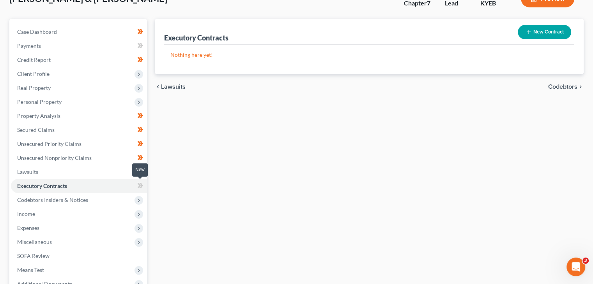
click at [137, 184] on icon at bounding box center [140, 186] width 6 height 10
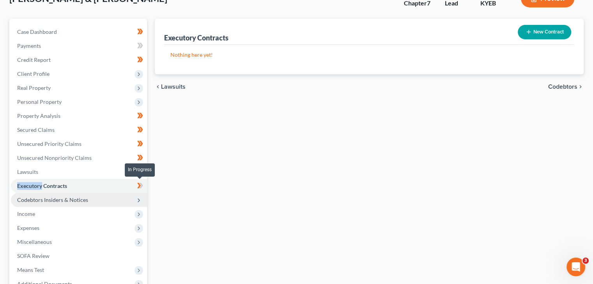
drag, startPoint x: 137, startPoint y: 184, endPoint x: 118, endPoint y: 194, distance: 21.1
click at [137, 184] on icon at bounding box center [140, 186] width 6 height 10
click at [108, 203] on span "Codebtors Insiders & Notices" at bounding box center [79, 200] width 136 height 14
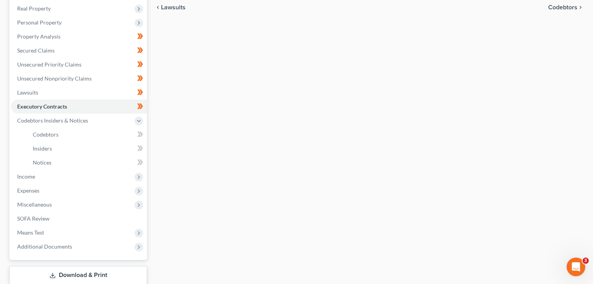
scroll to position [147, 0]
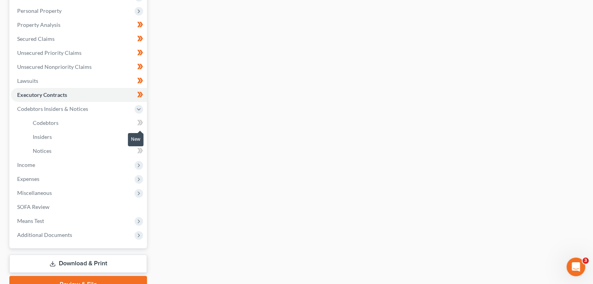
click at [139, 124] on icon at bounding box center [139, 122] width 4 height 5
click at [139, 130] on link "Insiders" at bounding box center [86, 137] width 120 height 14
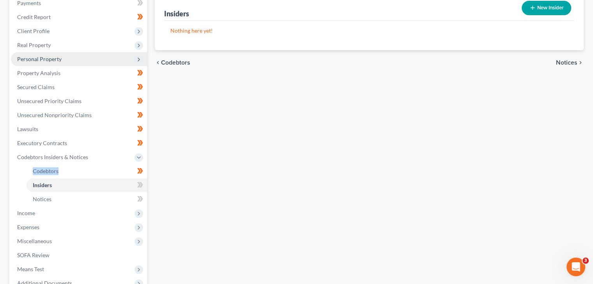
scroll to position [101, 0]
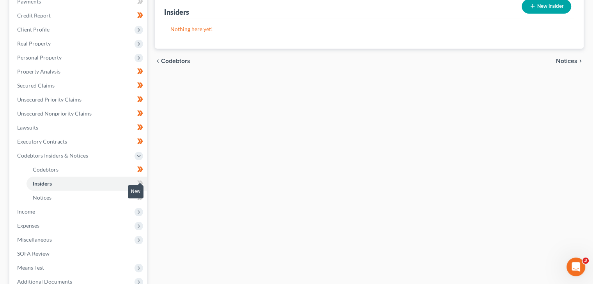
click at [139, 185] on div "New" at bounding box center [136, 191] width 16 height 13
click at [139, 182] on icon at bounding box center [139, 183] width 4 height 5
click at [141, 200] on icon at bounding box center [140, 198] width 6 height 10
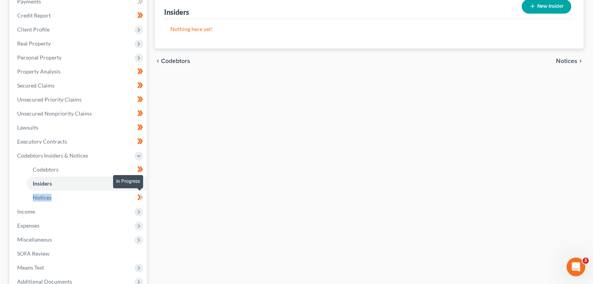
click at [141, 200] on icon at bounding box center [140, 198] width 6 height 10
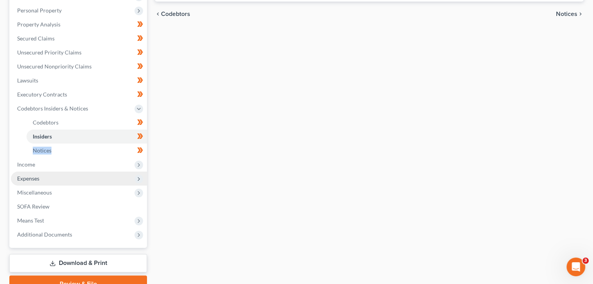
scroll to position [151, 0]
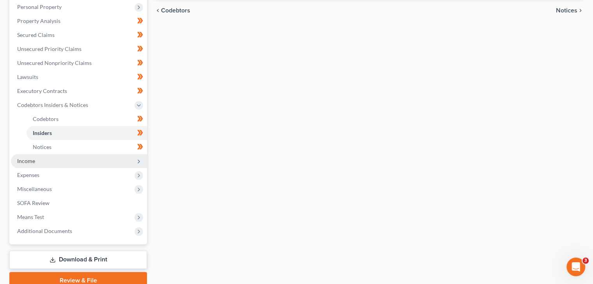
click at [103, 158] on span "Income" at bounding box center [79, 161] width 136 height 14
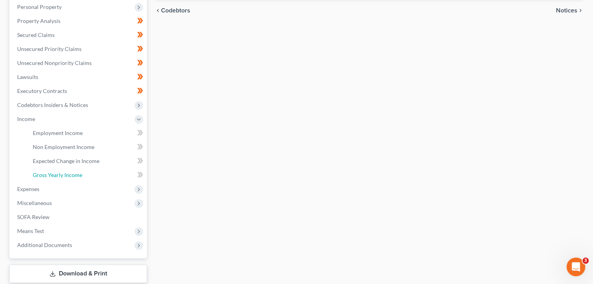
click at [74, 175] on span "Gross Yearly Income" at bounding box center [57, 175] width 49 height 7
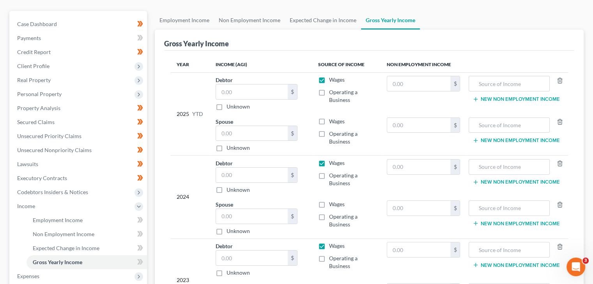
scroll to position [115, 0]
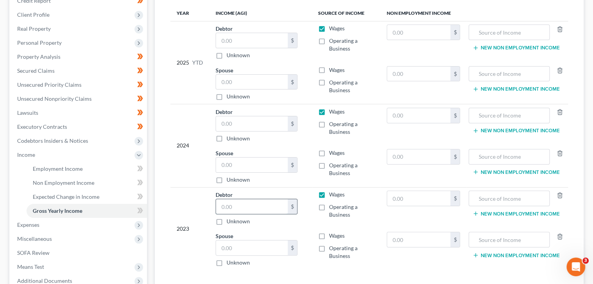
click at [231, 205] on input "text" at bounding box center [252, 207] width 72 height 15
type input "3"
click at [240, 246] on input "text" at bounding box center [252, 248] width 72 height 15
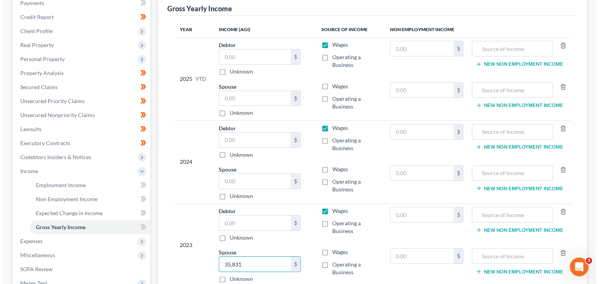
scroll to position [98, 0]
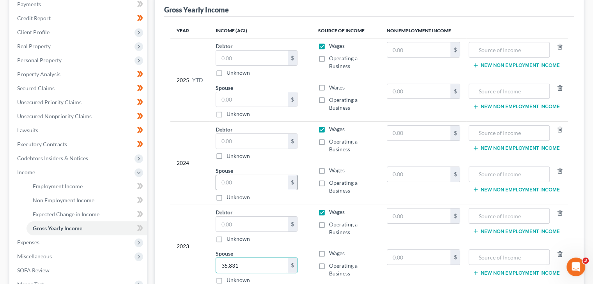
type input "35,831"
click at [230, 182] on input "text" at bounding box center [252, 182] width 72 height 15
type input "37,744"
click at [140, 228] on icon at bounding box center [139, 228] width 4 height 5
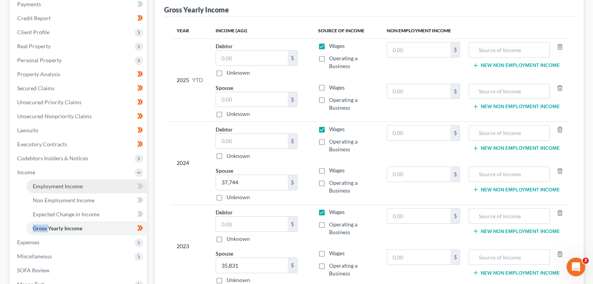
click at [85, 189] on link "Employment Income" at bounding box center [86, 187] width 120 height 14
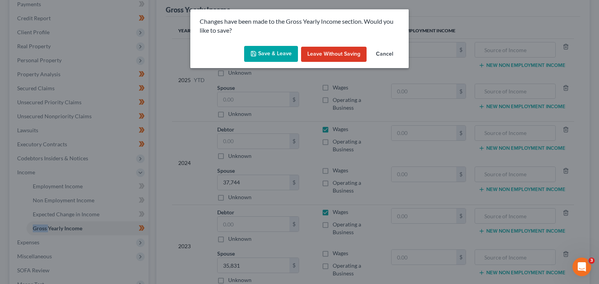
click at [271, 49] on button "Save & Leave" at bounding box center [271, 54] width 54 height 16
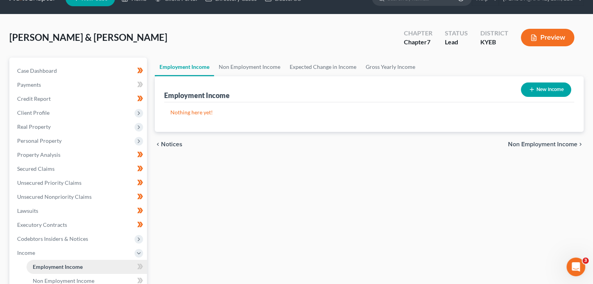
scroll to position [58, 0]
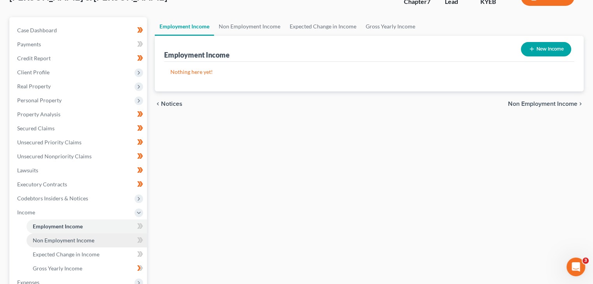
click at [84, 242] on span "Non Employment Income" at bounding box center [64, 240] width 62 height 7
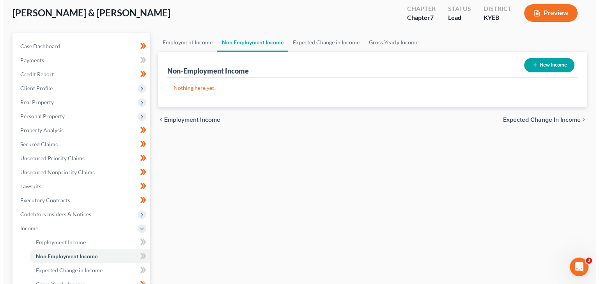
scroll to position [42, 0]
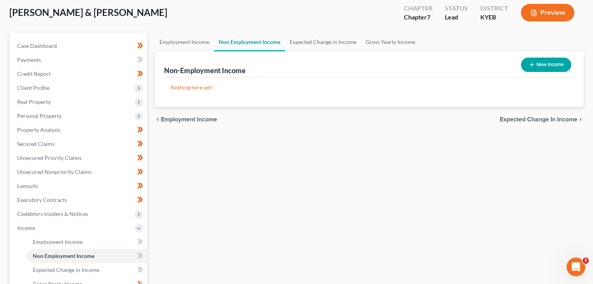
click at [536, 69] on button "New Income" at bounding box center [546, 65] width 50 height 14
select select "0"
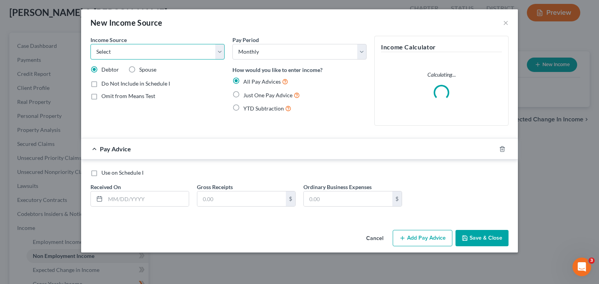
click at [190, 48] on select "Select Unemployment Disability (from employer) Pension Retirement Social Securi…" at bounding box center [157, 52] width 134 height 16
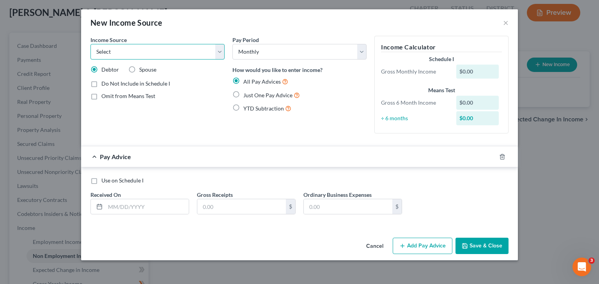
select select "4"
click at [90, 44] on select "Select Unemployment Disability (from employer) Pension Retirement Social Securi…" at bounding box center [157, 52] width 134 height 16
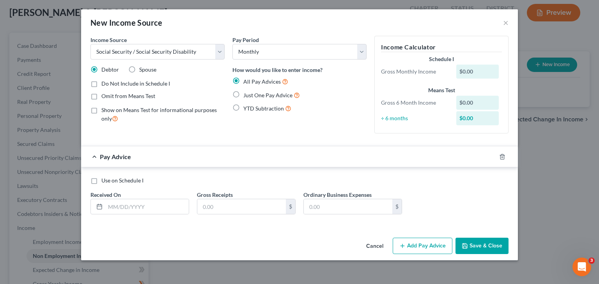
click at [243, 93] on label "Just One Pay Advice" at bounding box center [271, 95] width 57 height 9
click at [246, 93] on input "Just One Pay Advice" at bounding box center [248, 93] width 5 height 5
radio input "true"
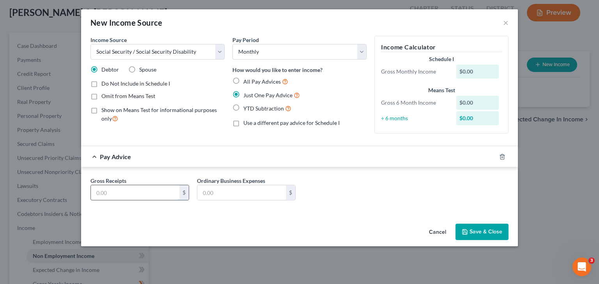
click at [148, 192] on input "text" at bounding box center [135, 192] width 88 height 15
type input "1,007"
click at [489, 223] on div "Cancel Save & Close" at bounding box center [299, 234] width 436 height 26
click at [482, 229] on button "Save & Close" at bounding box center [481, 232] width 53 height 16
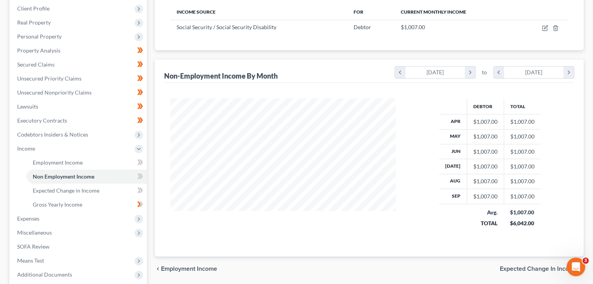
scroll to position [123, 0]
click at [138, 175] on icon at bounding box center [140, 176] width 6 height 10
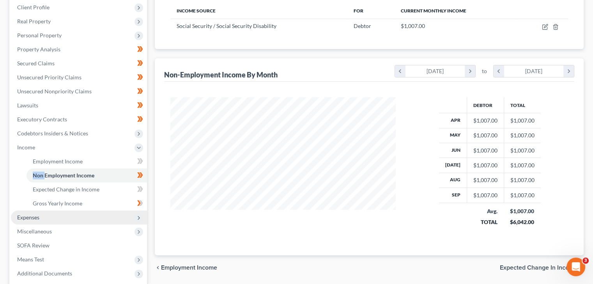
scroll to position [193, 0]
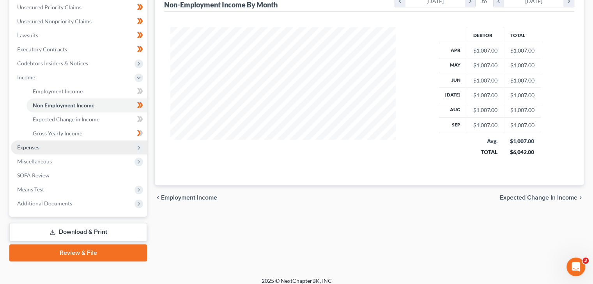
click at [95, 152] on span "Expenses" at bounding box center [79, 148] width 136 height 14
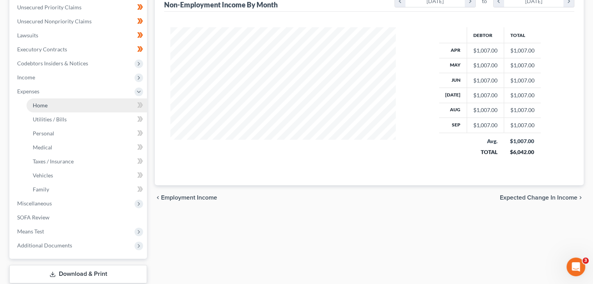
click at [42, 107] on span "Home" at bounding box center [40, 105] width 15 height 7
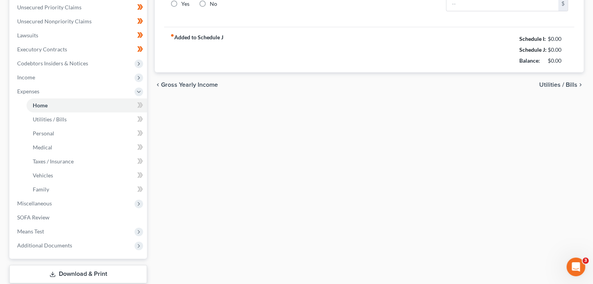
type input "0.00"
radio input "true"
type input "0.00"
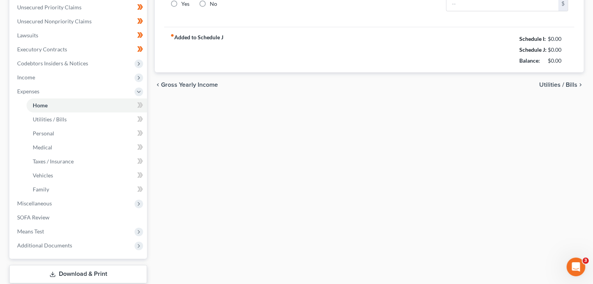
type input "0.00"
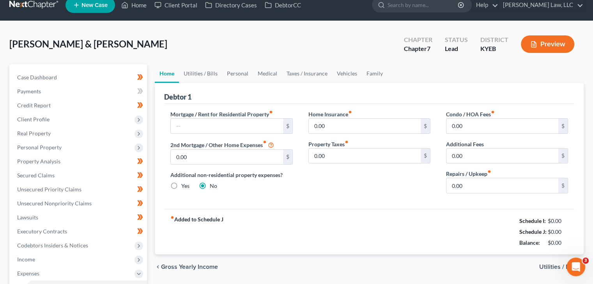
scroll to position [11, 0]
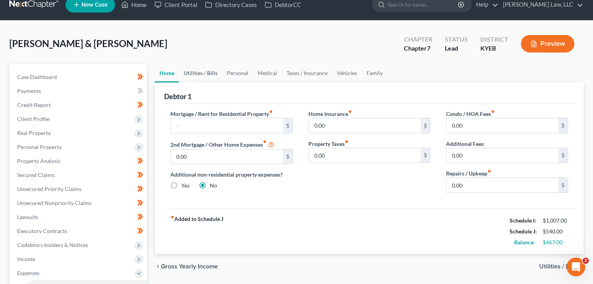
click at [211, 74] on link "Utilities / Bills" at bounding box center [200, 73] width 43 height 19
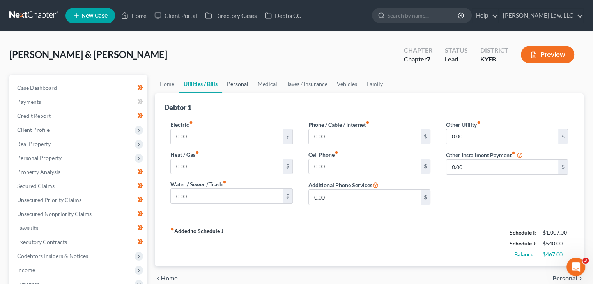
click at [245, 79] on link "Personal" at bounding box center [237, 84] width 31 height 19
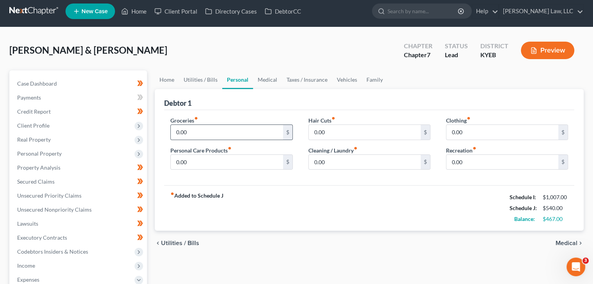
scroll to position [5, 0]
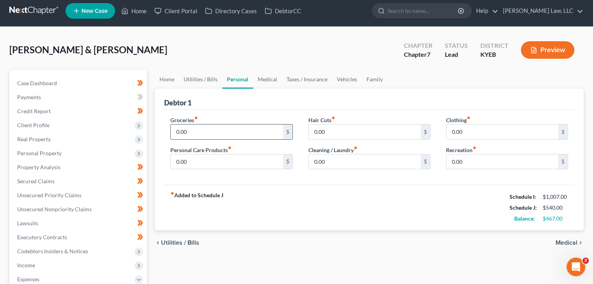
click at [251, 132] on input "0.00" at bounding box center [227, 132] width 112 height 15
type input "4"
type input "300"
type input "50"
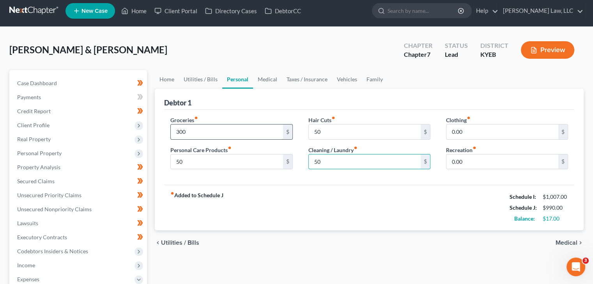
type input "50"
click at [274, 83] on link "Medical" at bounding box center [267, 79] width 29 height 19
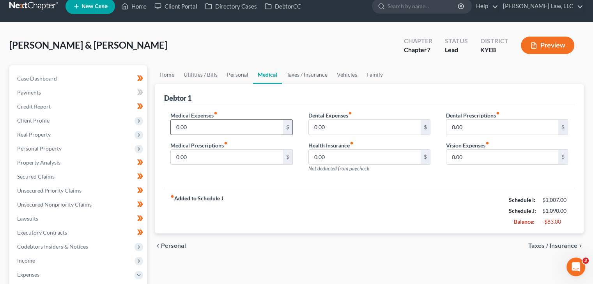
scroll to position [10, 0]
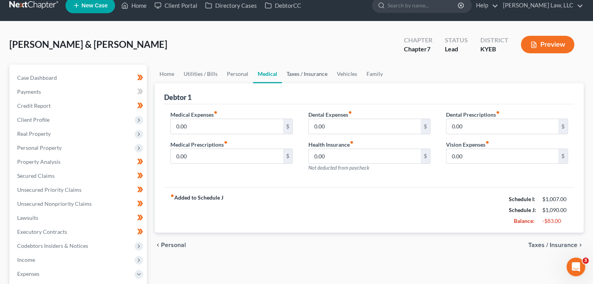
click at [293, 75] on link "Taxes / Insurance" at bounding box center [307, 74] width 50 height 19
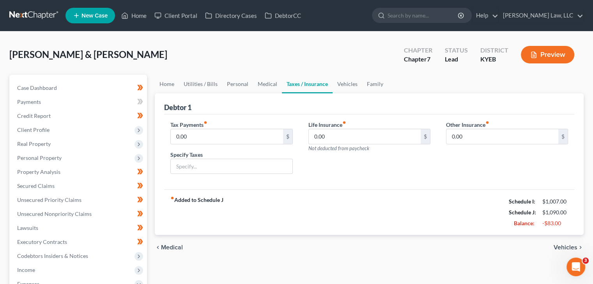
scroll to position [11, 0]
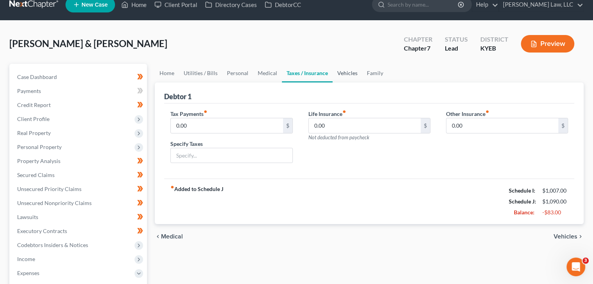
click at [340, 78] on link "Vehicles" at bounding box center [347, 73] width 30 height 19
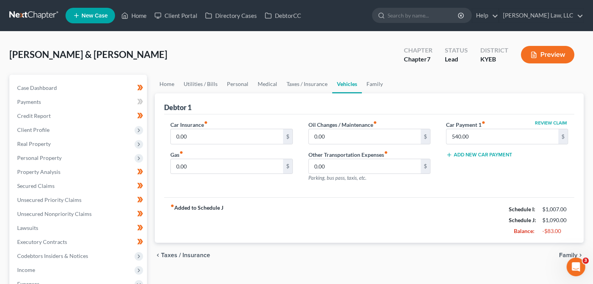
scroll to position [19, 0]
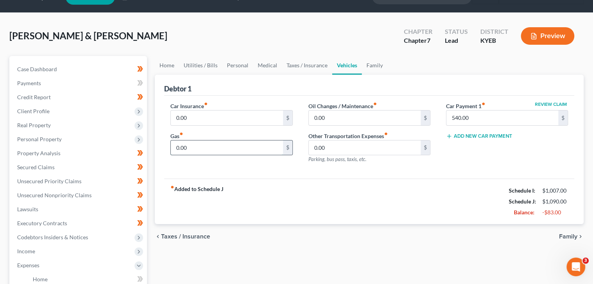
click at [219, 148] on input "0.00" at bounding box center [227, 148] width 112 height 15
type input "2"
type input "100"
click at [285, 175] on div "Car Insurance fiber_manual_record 0.00 $ Gas fiber_manual_record 100 $ Oil Chan…" at bounding box center [369, 137] width 410 height 83
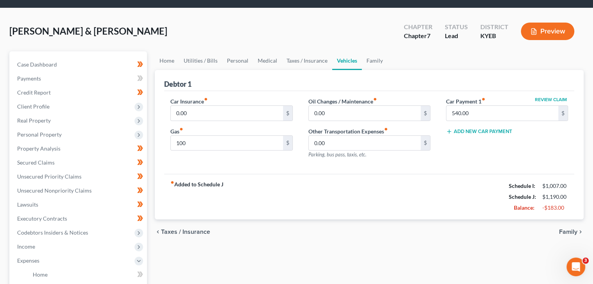
scroll to position [12, 0]
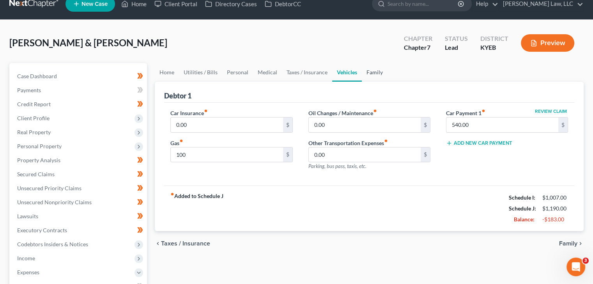
click at [371, 73] on link "Family" at bounding box center [375, 72] width 26 height 19
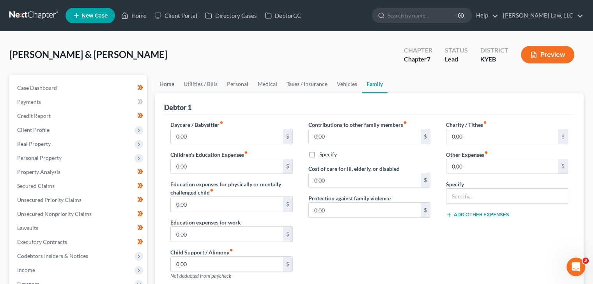
click at [170, 85] on link "Home" at bounding box center [167, 84] width 24 height 19
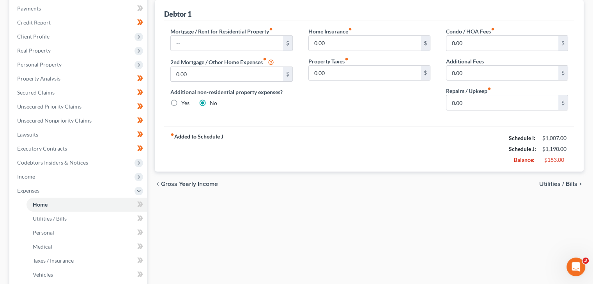
scroll to position [93, 0]
click at [92, 178] on span "Income" at bounding box center [79, 178] width 136 height 14
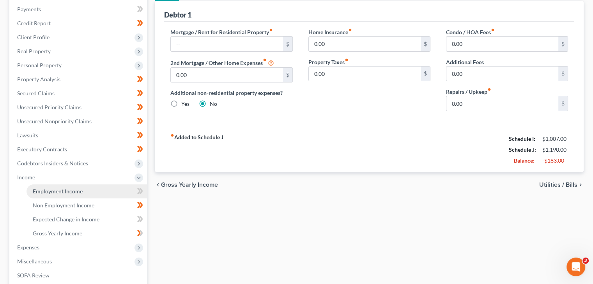
click at [82, 189] on link "Employment Income" at bounding box center [86, 192] width 120 height 14
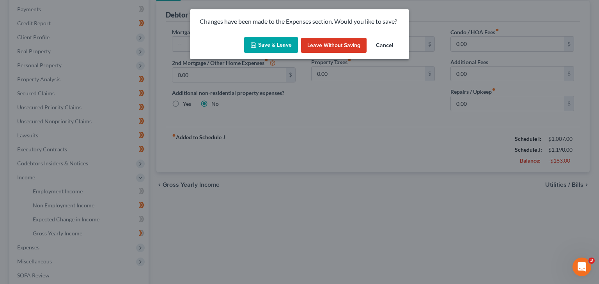
click at [272, 41] on button "Save & Leave" at bounding box center [271, 45] width 54 height 16
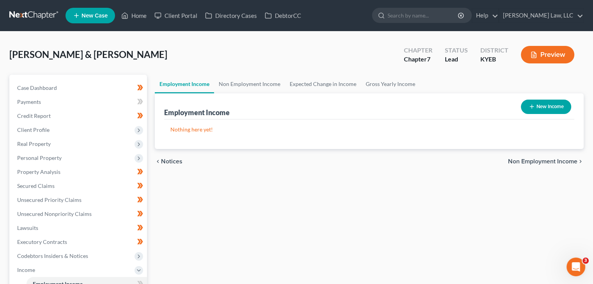
click at [556, 110] on button "New Income" at bounding box center [546, 107] width 50 height 14
select select "0"
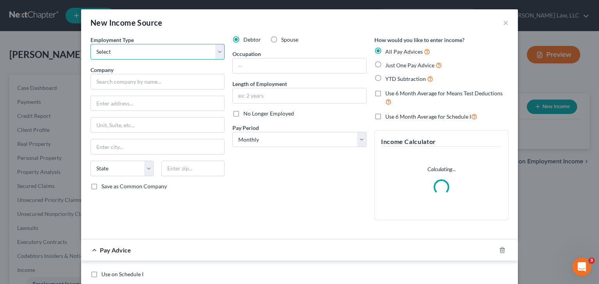
click at [151, 49] on select "Select Full or [DEMOGRAPHIC_DATA] Employment Self Employment" at bounding box center [157, 52] width 134 height 16
select select "0"
click at [90, 44] on select "Select Full or [DEMOGRAPHIC_DATA] Employment Self Employment" at bounding box center [157, 52] width 134 height 16
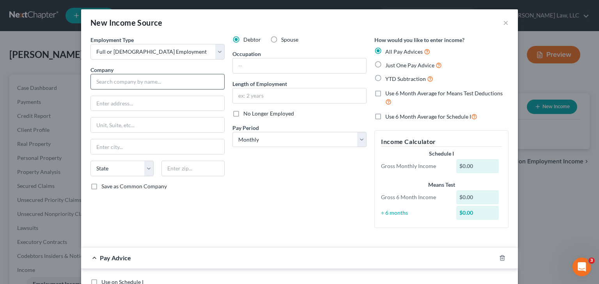
click at [134, 90] on div "Employment Type * Select Full or [DEMOGRAPHIC_DATA] Employment Self Employment …" at bounding box center [158, 135] width 142 height 199
click at [134, 85] on input "text" at bounding box center [157, 82] width 134 height 16
type input "Kenton Housing LLC"
click at [151, 96] on div at bounding box center [157, 104] width 134 height 16
click at [150, 99] on input "text" at bounding box center [157, 103] width 133 height 15
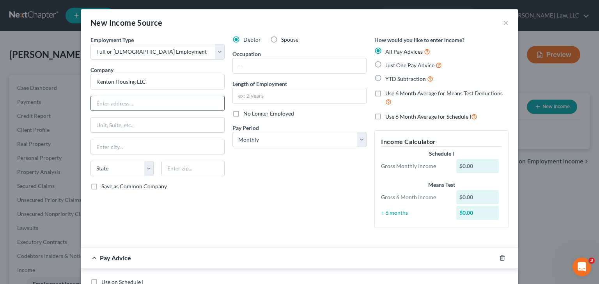
paste input "[STREET_ADDRESS][PERSON_NAME]"
type input "[STREET_ADDRESS][PERSON_NAME]"
type input "41015"
click at [202, 194] on div "Employment Type * Select Full or [DEMOGRAPHIC_DATA] Employment Self Employment …" at bounding box center [158, 135] width 142 height 199
type input "[PERSON_NAME]"
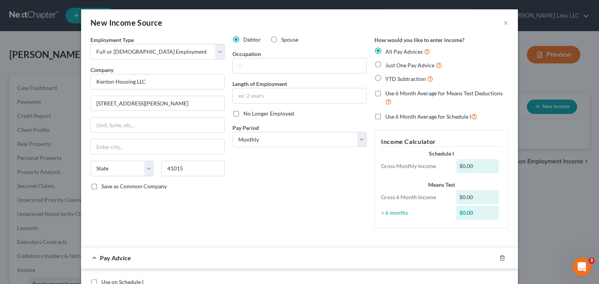
select select "18"
drag, startPoint x: 276, startPoint y: 142, endPoint x: 274, endPoint y: 147, distance: 4.7
click at [276, 142] on select "Select Monthly Twice Monthly Every Other Week Weekly" at bounding box center [299, 140] width 134 height 16
select select "2"
click at [232, 132] on select "Select Monthly Twice Monthly Every Other Week Weekly" at bounding box center [299, 140] width 134 height 16
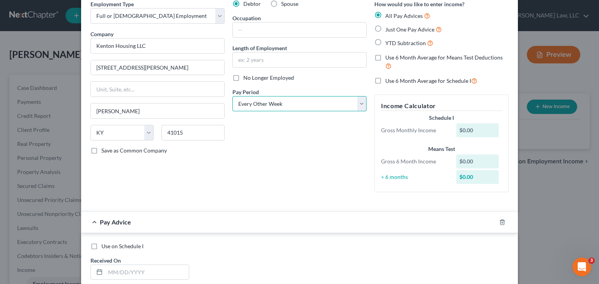
scroll to position [16, 0]
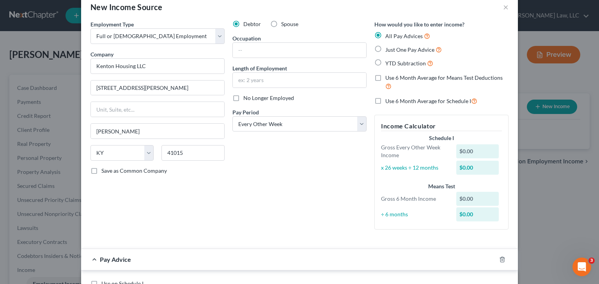
click at [281, 21] on label "Spouse" at bounding box center [289, 24] width 17 height 8
click at [284, 21] on input "Spouse" at bounding box center [286, 22] width 5 height 5
radio input "true"
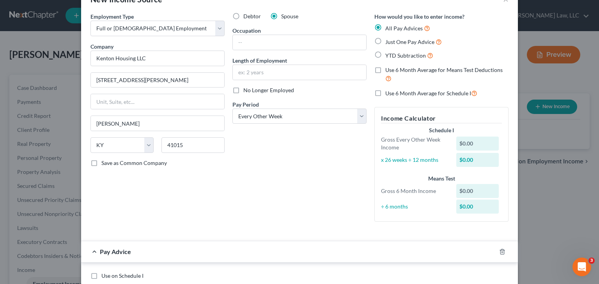
click at [405, 69] on span "Use 6 Month Average for Means Test Deductions" at bounding box center [443, 70] width 117 height 7
click at [393, 69] on input "Use 6 Month Average for Means Test Deductions" at bounding box center [390, 68] width 5 height 5
checkbox input "true"
click at [398, 99] on div "How would you like to enter income? All Pay Advices Just One Pay Advice YTD Sub…" at bounding box center [441, 120] width 142 height 216
click at [397, 93] on span "Use 6 Month Average for Schedule I" at bounding box center [428, 93] width 86 height 7
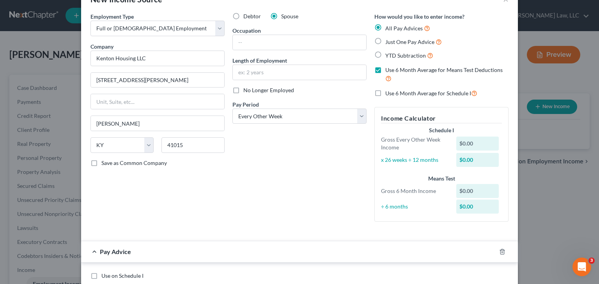
click at [393, 93] on input "Use 6 Month Average for Schedule I" at bounding box center [390, 91] width 5 height 5
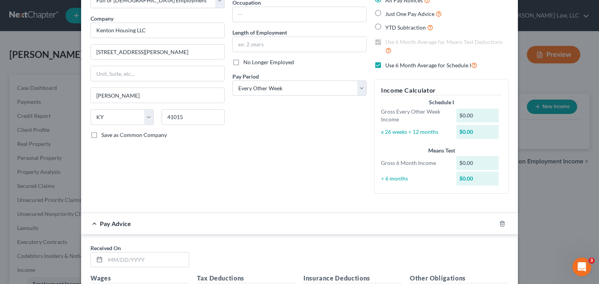
scroll to position [51, 0]
click at [385, 70] on label "Use 6 Month Average for Schedule I" at bounding box center [431, 65] width 92 height 9
click at [388, 66] on input "Use 6 Month Average for Schedule I" at bounding box center [390, 63] width 5 height 5
checkbox input "false"
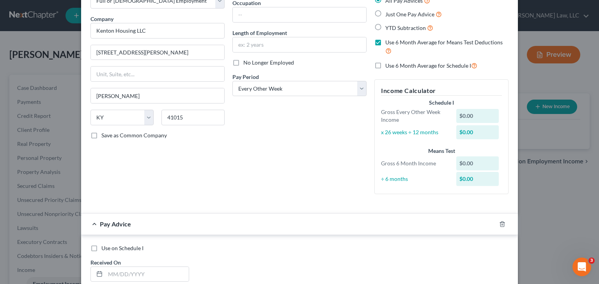
click at [385, 46] on label "Use 6 Month Average for Means Test Deductions" at bounding box center [446, 47] width 123 height 17
click at [388, 44] on input "Use 6 Month Average for Means Test Deductions" at bounding box center [390, 41] width 5 height 5
checkbox input "false"
click at [385, 64] on label "Use 6 Month Average for Schedule I" at bounding box center [431, 65] width 92 height 9
click at [388, 64] on input "Use 6 Month Average for Schedule I" at bounding box center [390, 63] width 5 height 5
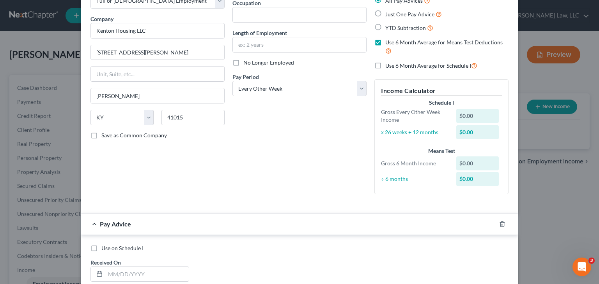
checkbox input "true"
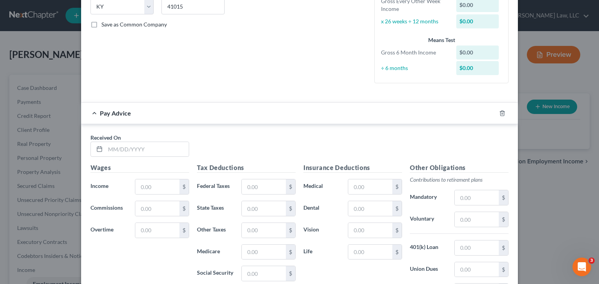
scroll to position [162, 0]
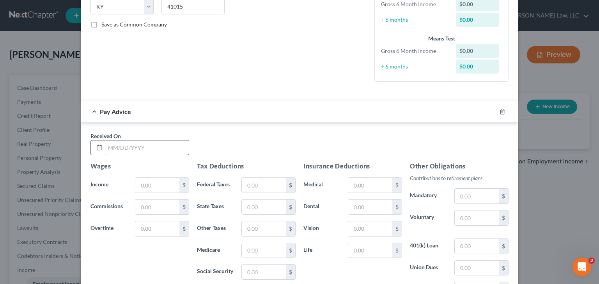
click at [158, 151] on input "text" at bounding box center [146, 148] width 83 height 15
type input "[DATE]"
type input "2,017.40"
type input "93.72"
type input "75"
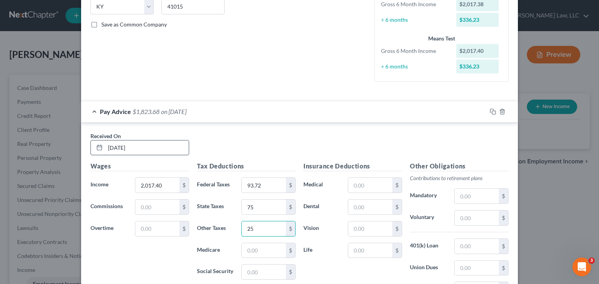
type input "2"
type input "39.33"
type input "27.20"
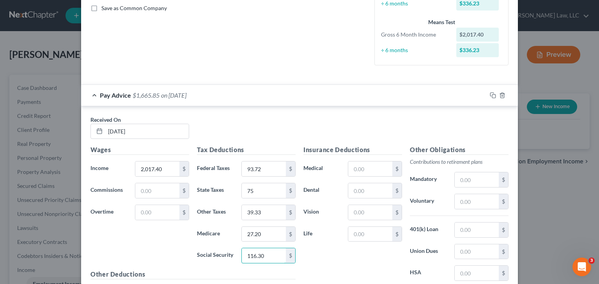
scroll to position [182, 0]
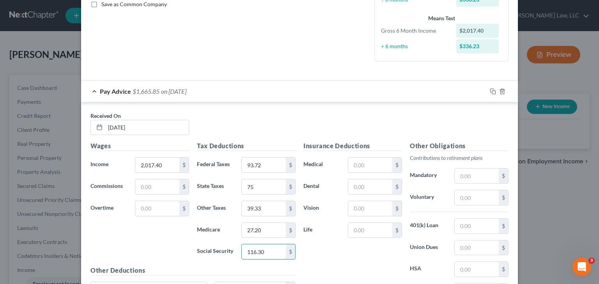
type input "116.30"
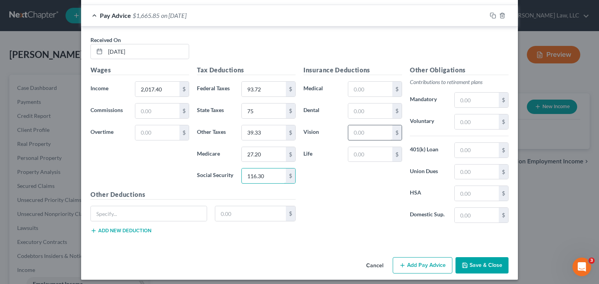
scroll to position [258, 0]
click at [468, 262] on button "Save & Close" at bounding box center [481, 266] width 53 height 16
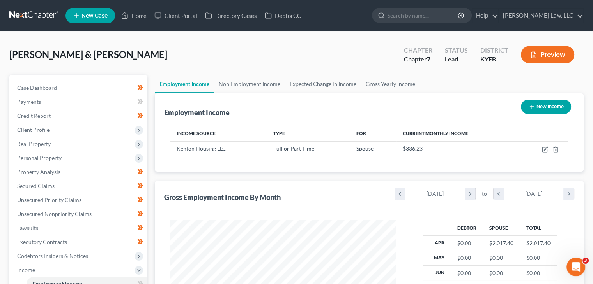
scroll to position [389550, 389448]
click at [72, 154] on span "Personal Property" at bounding box center [79, 158] width 136 height 14
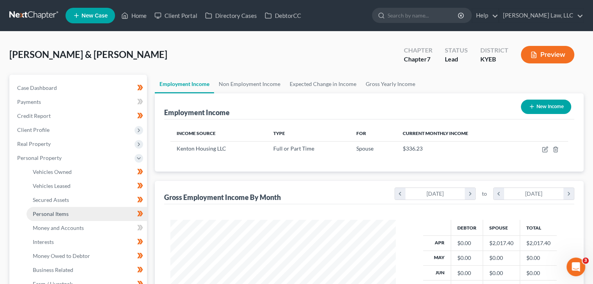
click at [60, 216] on span "Personal Items" at bounding box center [51, 214] width 36 height 7
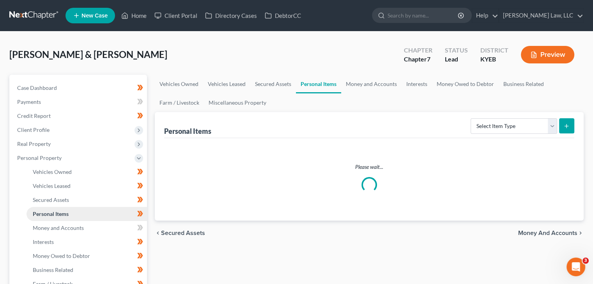
click at [60, 216] on span "Personal Items" at bounding box center [51, 214] width 36 height 7
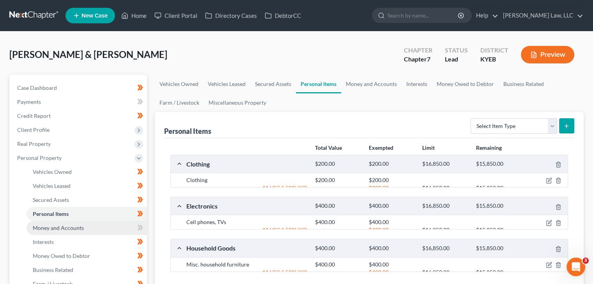
click at [60, 223] on link "Money and Accounts" at bounding box center [86, 228] width 120 height 14
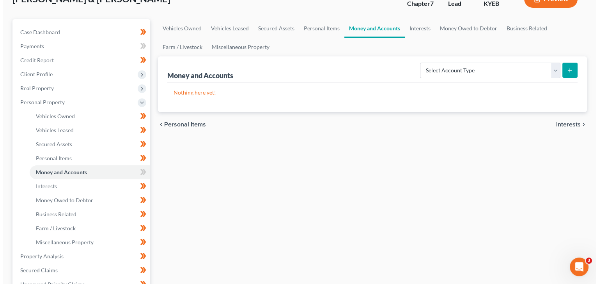
scroll to position [58, 0]
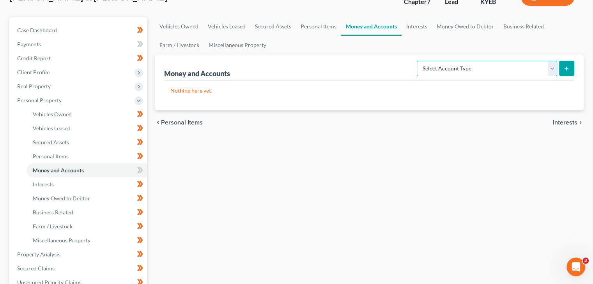
click at [547, 65] on select "Select Account Type Brokerage Cash on Hand Certificates of Deposit Checking Acc…" at bounding box center [487, 69] width 140 height 16
select select "checking"
click at [418, 61] on select "Select Account Type Brokerage Cash on Hand Certificates of Deposit Checking Acc…" at bounding box center [487, 69] width 140 height 16
click at [563, 70] on icon "submit" at bounding box center [566, 68] width 6 height 6
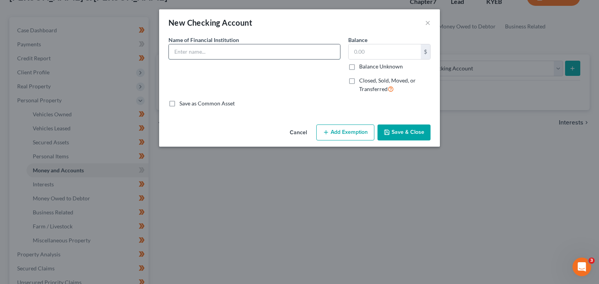
click at [268, 48] on input "text" at bounding box center [254, 51] width 171 height 15
type input "German American Bank"
type input "16.36"
click at [360, 134] on button "Add Exemption" at bounding box center [345, 133] width 58 height 16
select select "2"
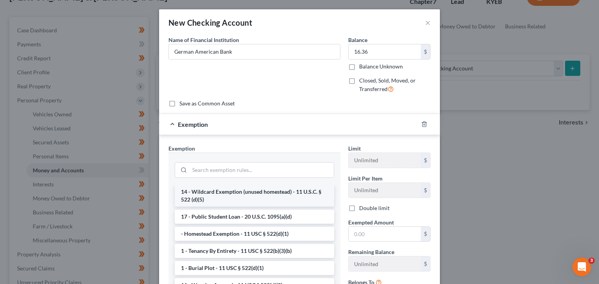
scroll to position [18, 0]
click at [251, 190] on li "14 - Wildcard Exemption (unused homestead) - 11 U.S.C. § 522 (d)(5)" at bounding box center [254, 196] width 159 height 22
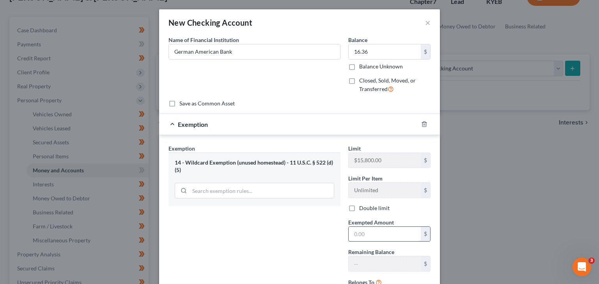
click at [361, 235] on input "text" at bounding box center [384, 234] width 72 height 15
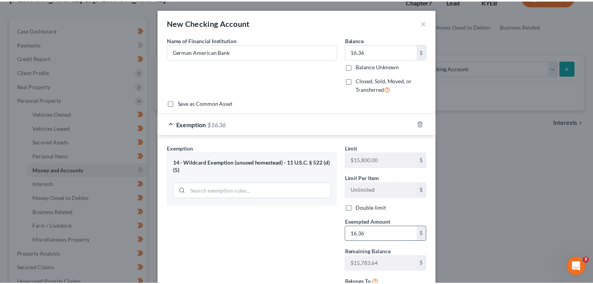
scroll to position [73, 0]
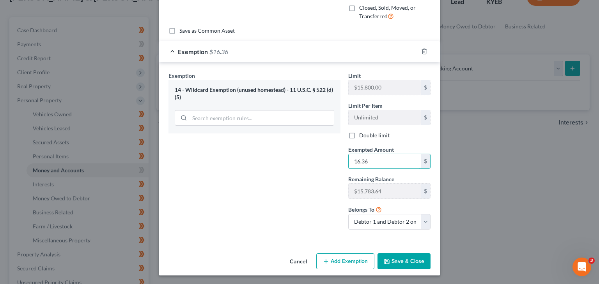
type input "16.36"
click at [400, 254] on button "Save & Close" at bounding box center [403, 262] width 53 height 16
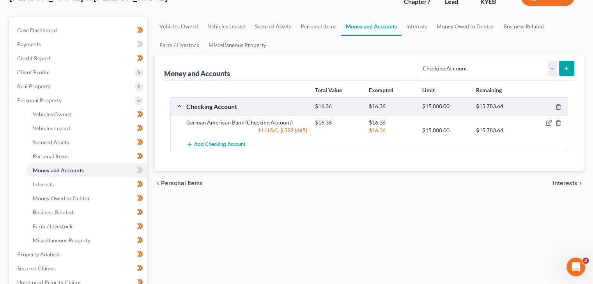
scroll to position [0, 0]
